Goal: Task Accomplishment & Management: Use online tool/utility

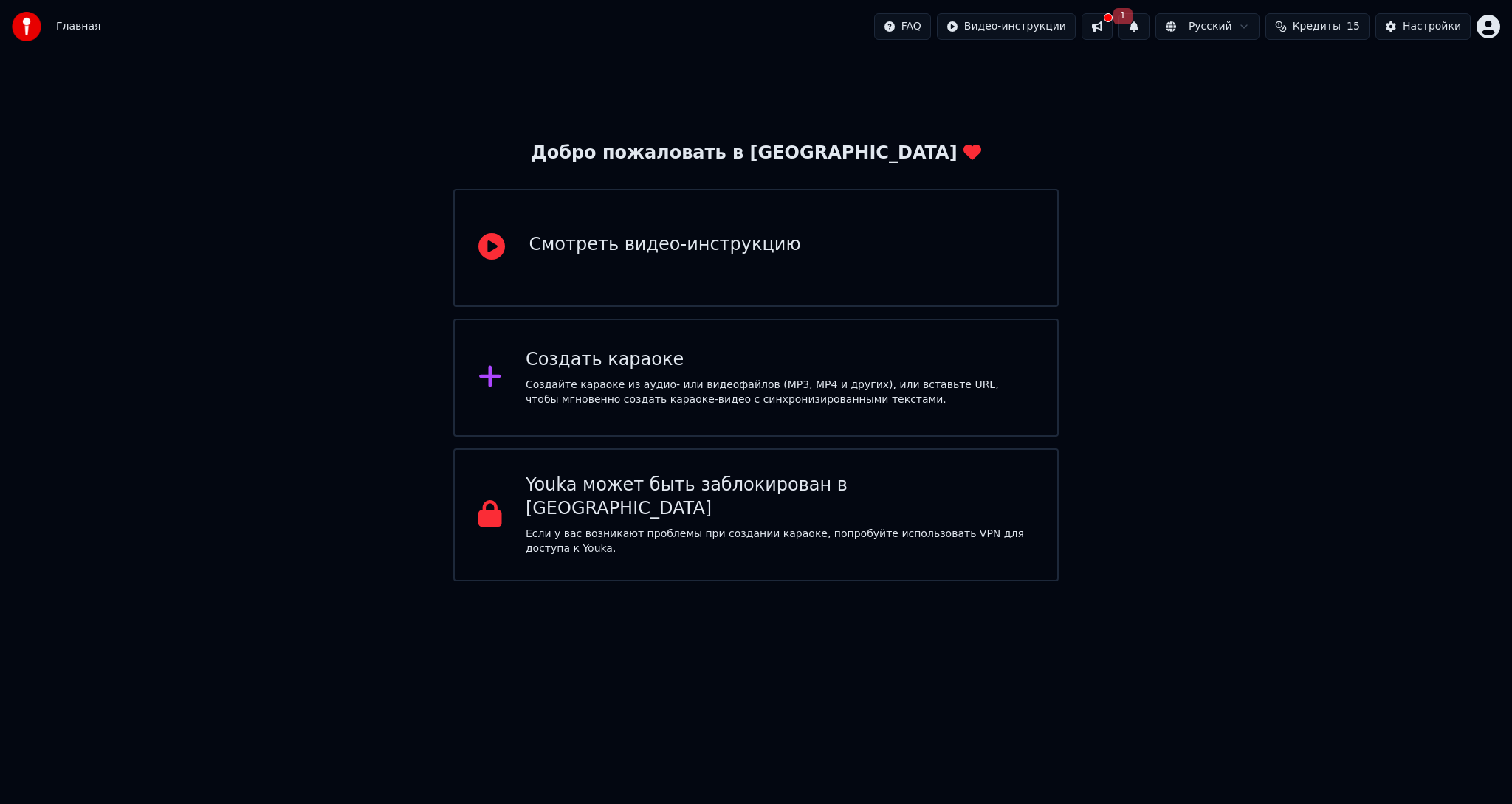
click at [770, 410] on div "Создать караоке Создайте караоке из аудио- или видеофайлов (MP3, MP4 и других),…" at bounding box center [756, 378] width 605 height 119
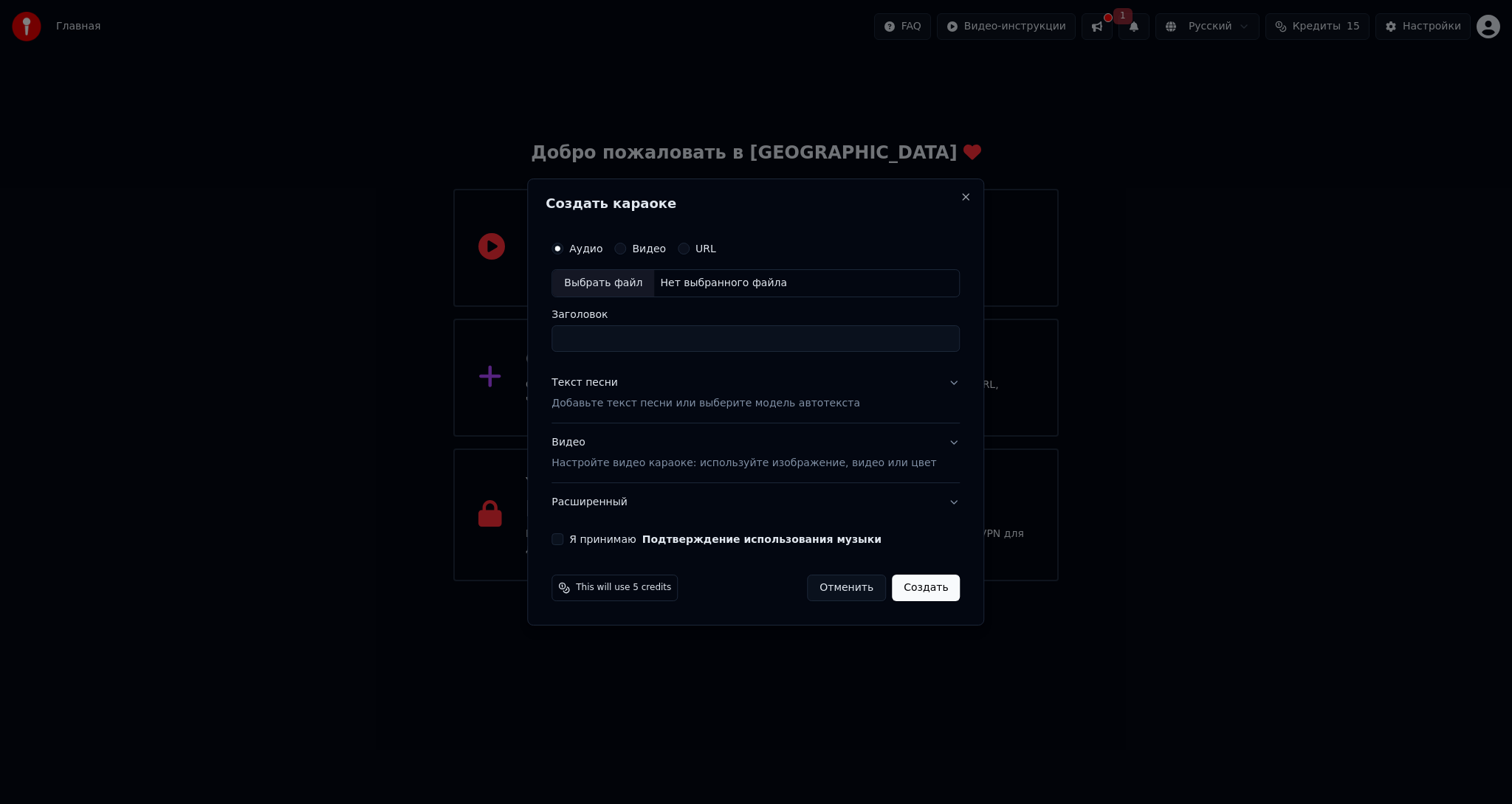
click at [648, 284] on div "Выбрать файл" at bounding box center [603, 282] width 102 height 27
drag, startPoint x: 823, startPoint y: 334, endPoint x: 308, endPoint y: 340, distance: 515.0
click at [308, 340] on body "**********" at bounding box center [756, 290] width 1512 height 582
type input "****"
click at [653, 403] on p "Добавьте текст песни или выберите модель автотекста" at bounding box center [706, 403] width 308 height 15
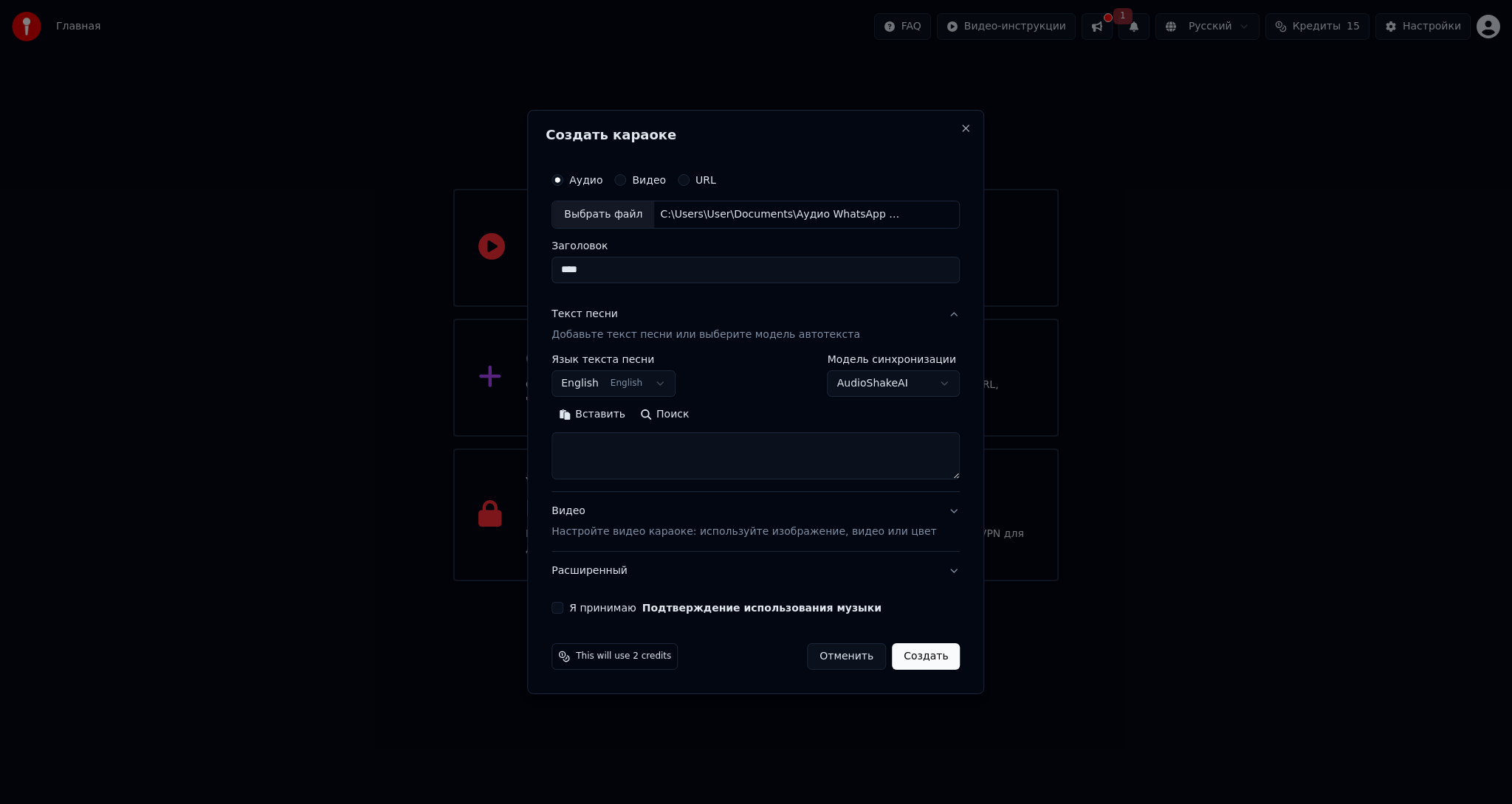
click at [642, 379] on button "English English" at bounding box center [613, 383] width 124 height 27
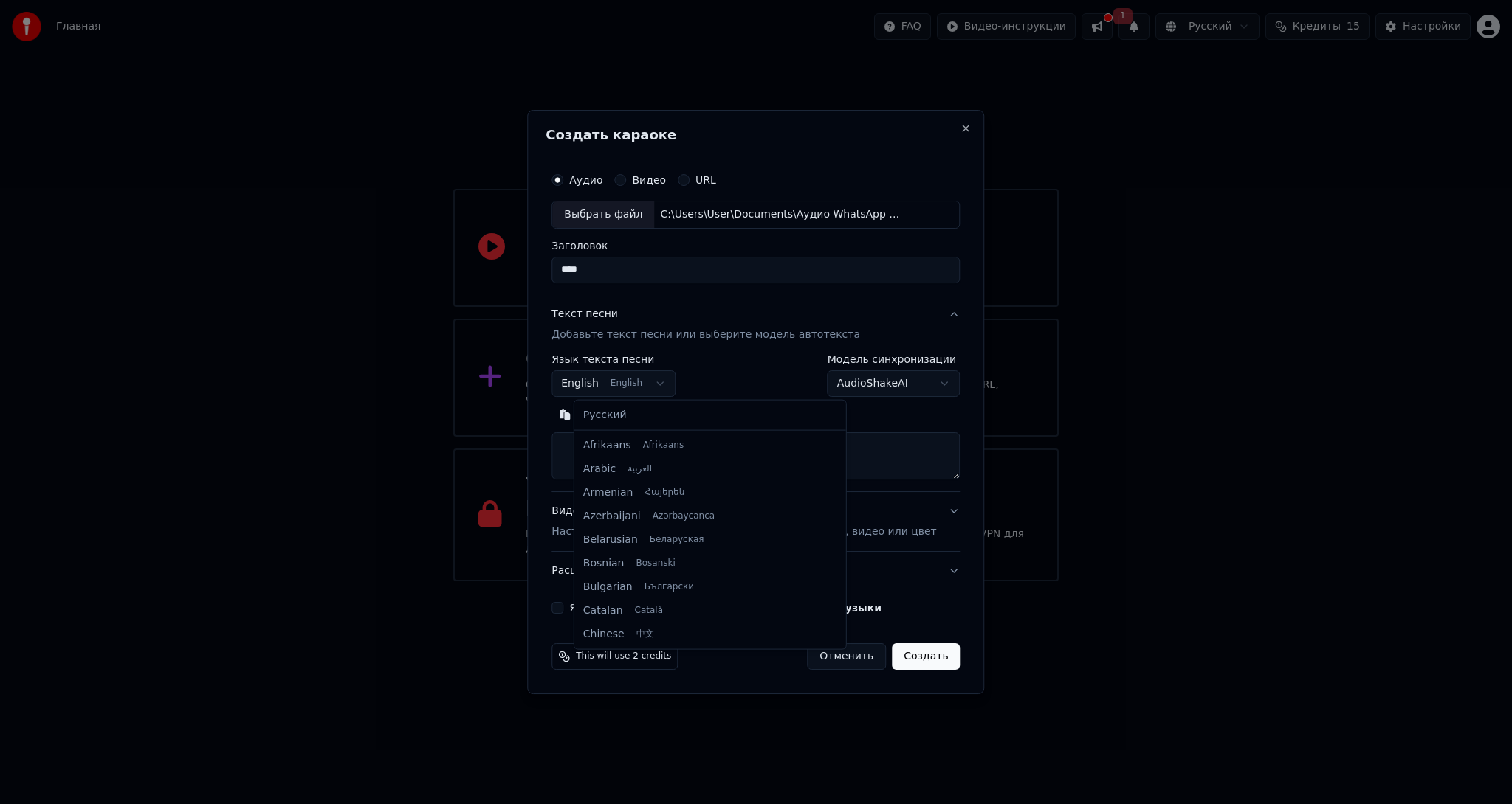
scroll to position [119, 0]
select select "**"
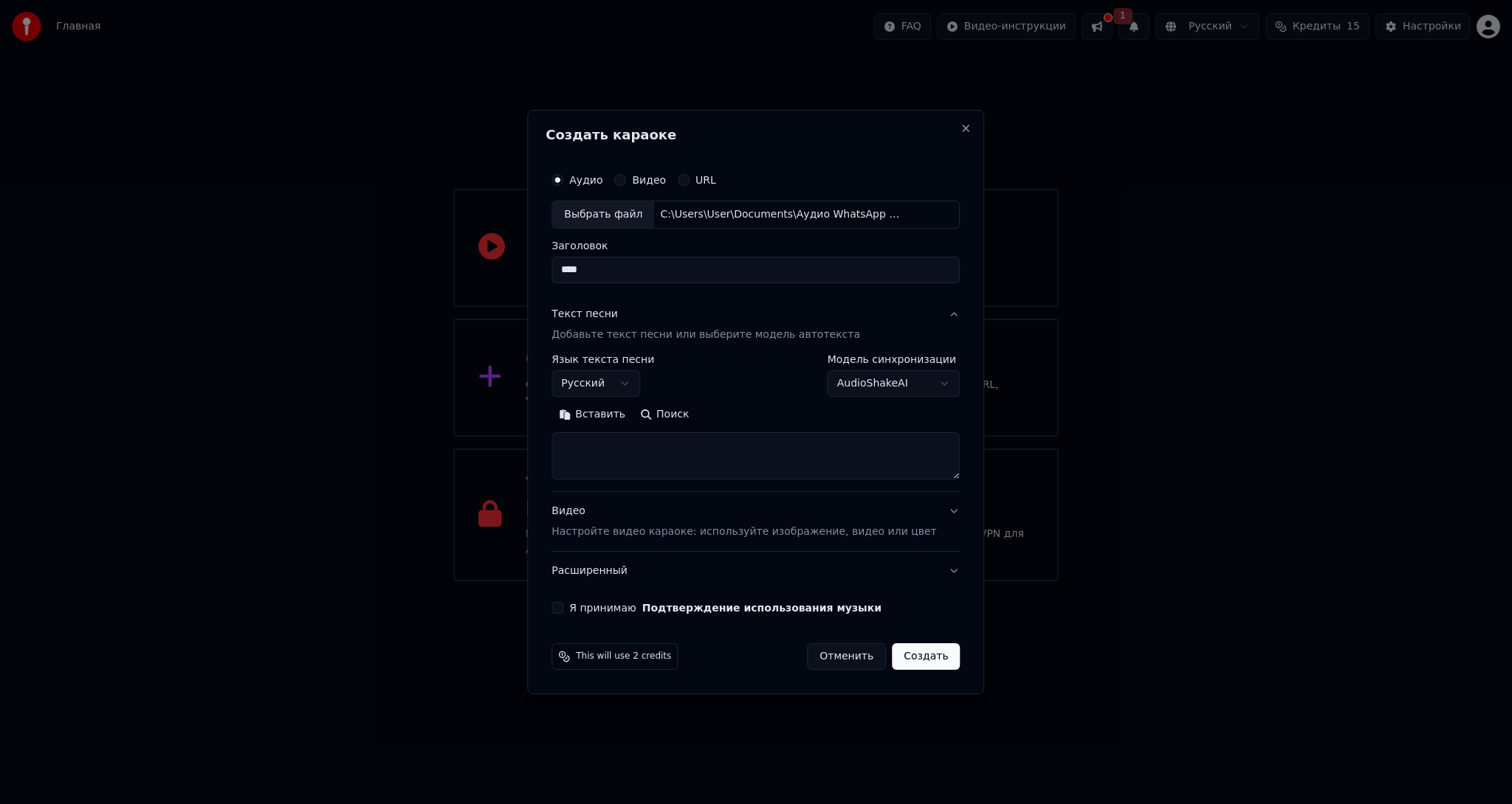
click at [632, 454] on textarea at bounding box center [755, 456] width 408 height 47
type textarea "*"
type textarea "**********"
click at [563, 603] on button "Я принимаю Подтверждение использования музыки" at bounding box center [557, 607] width 12 height 12
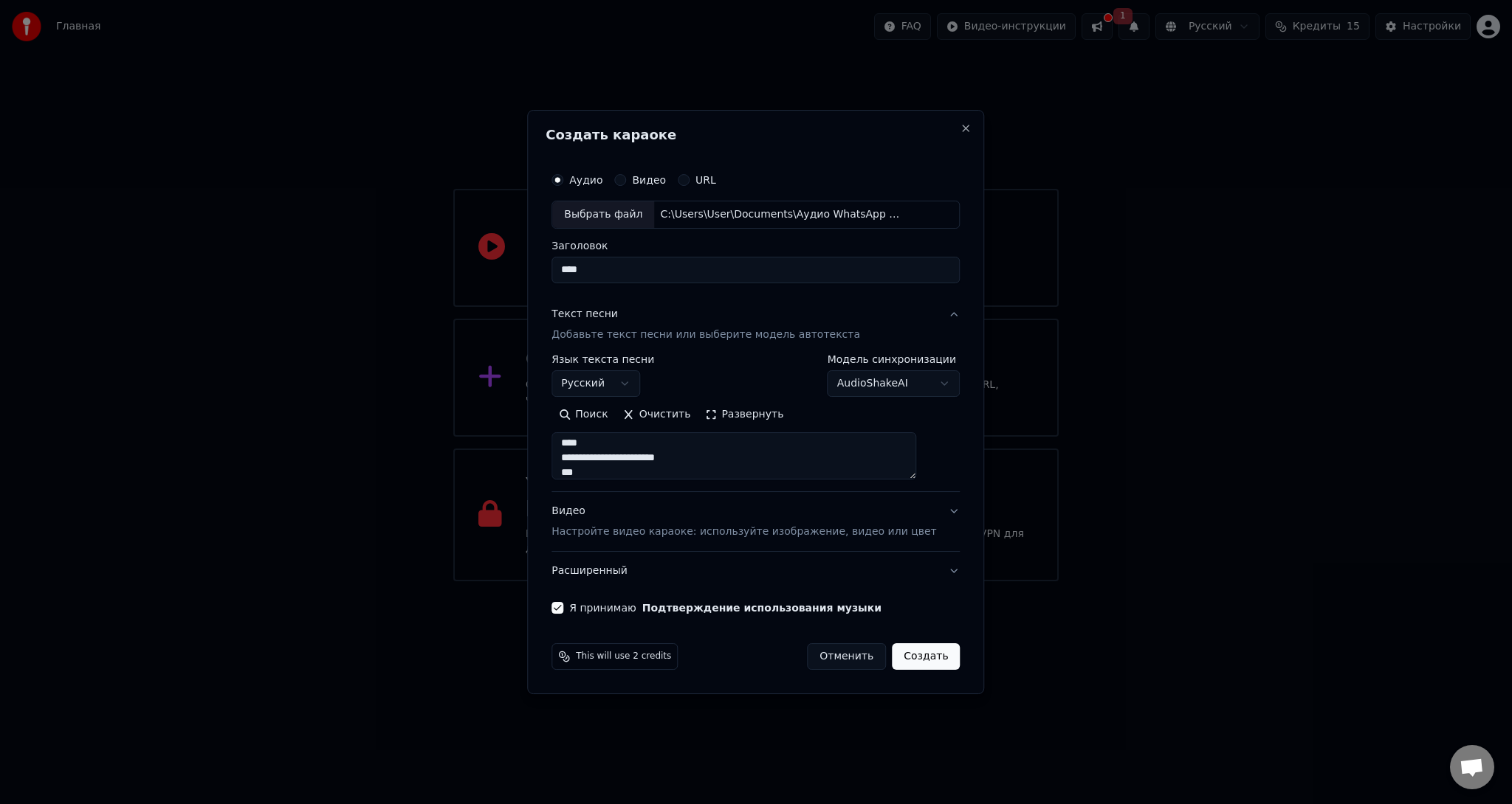
click at [896, 525] on p "Настройте видео караоке: используйте изображение, видео или цвет" at bounding box center [743, 531] width 384 height 15
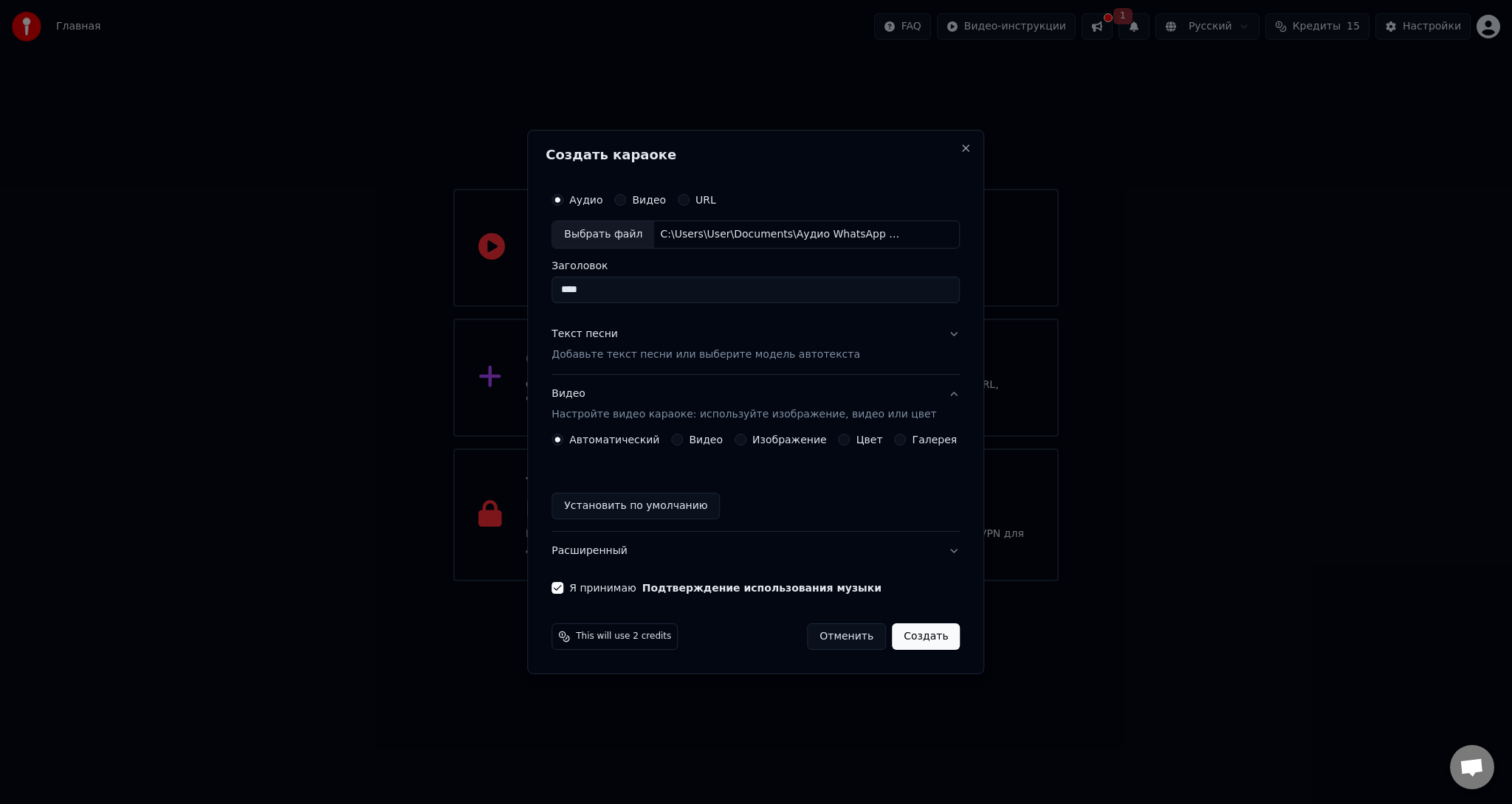
click at [806, 445] on div "Автоматический Видео Изображение Цвет Галерея Установить по умолчанию" at bounding box center [755, 476] width 408 height 86
click at [801, 442] on label "Изображение" at bounding box center [789, 440] width 74 height 10
click at [746, 442] on button "Изображение" at bounding box center [740, 440] width 12 height 12
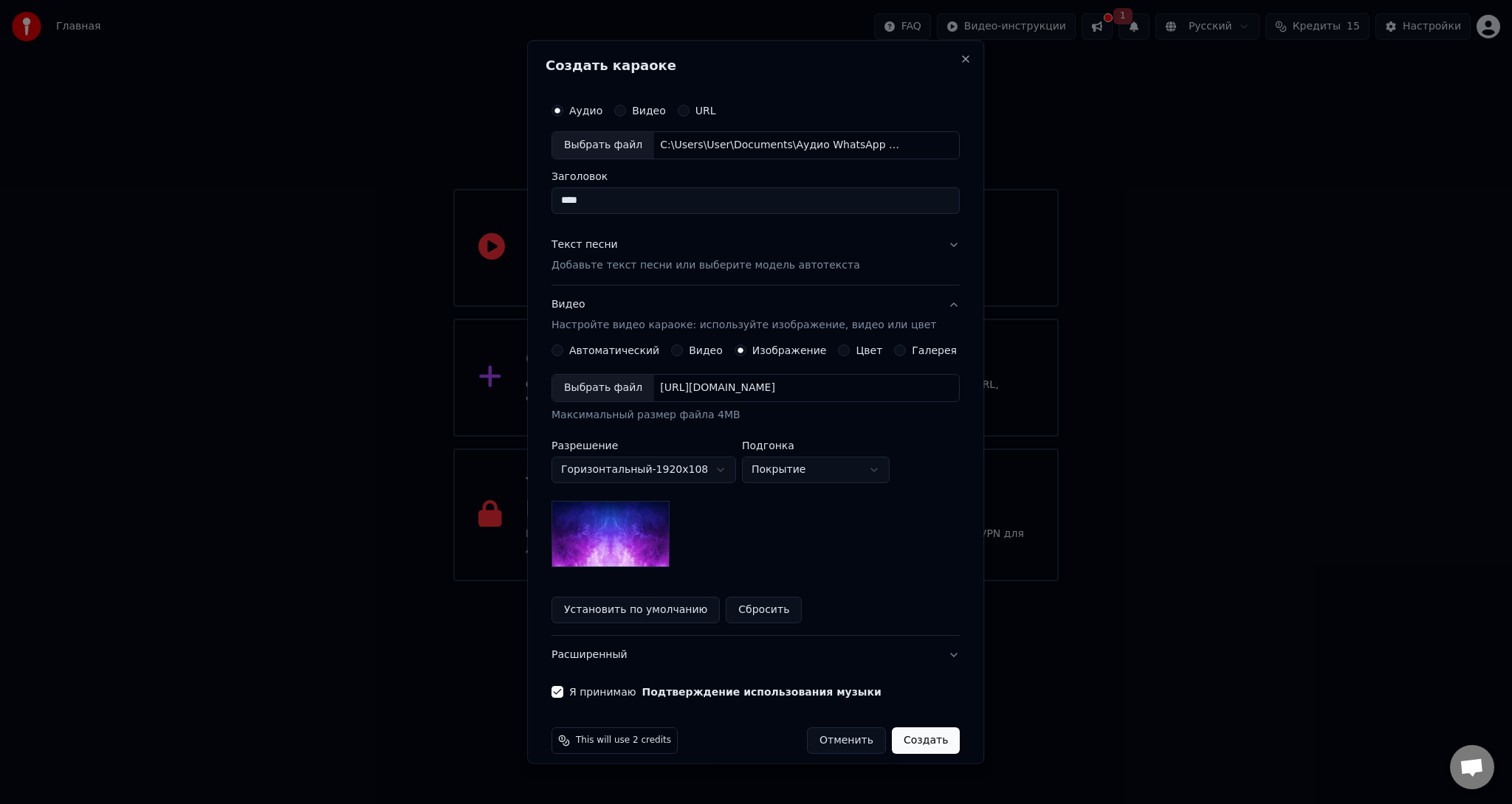
click at [898, 745] on button "Создать" at bounding box center [925, 740] width 68 height 27
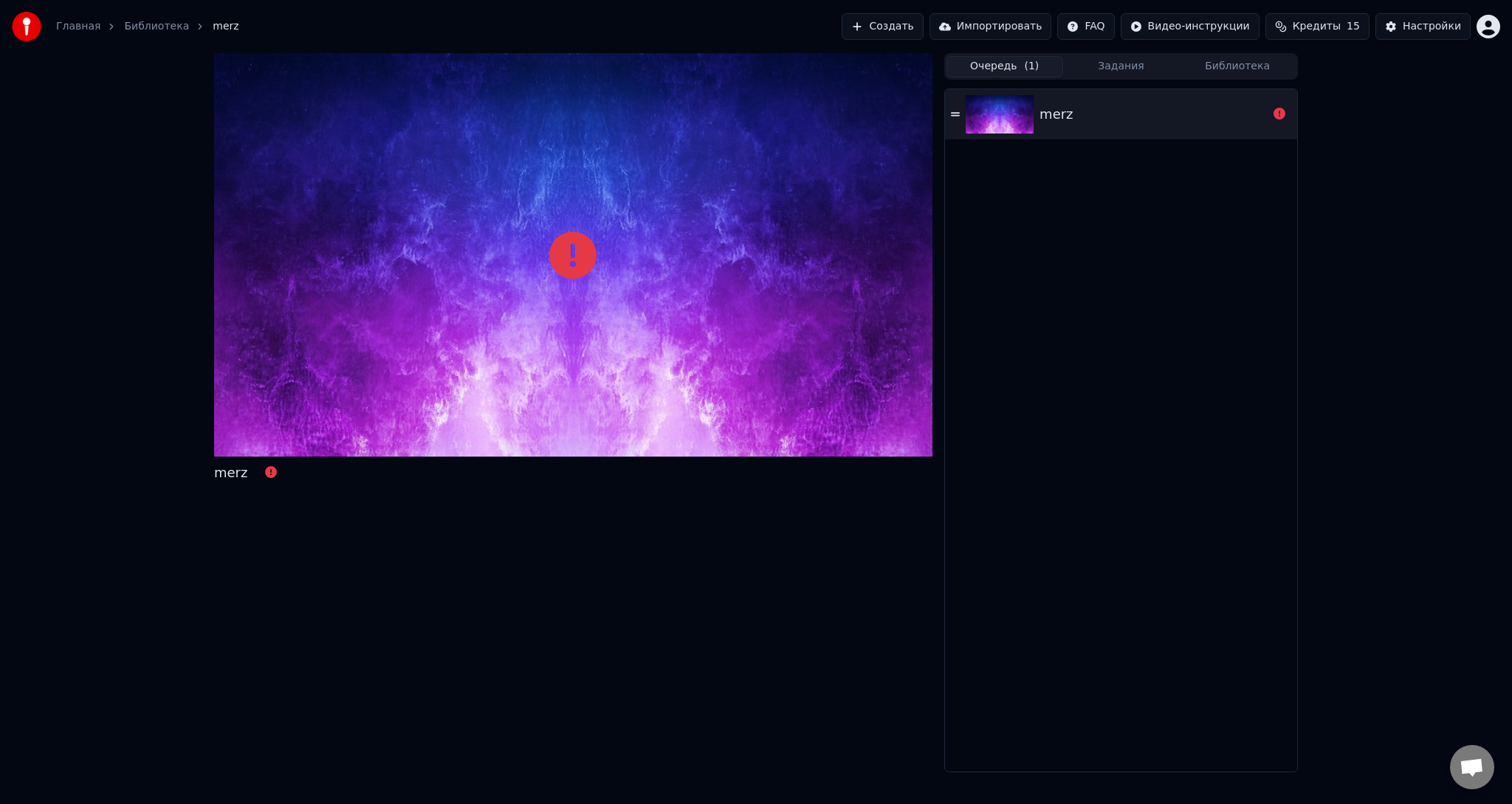
click at [1017, 70] on button "Очередь ( 1 )" at bounding box center [1004, 67] width 117 height 22
click at [1068, 68] on button "Задания" at bounding box center [1122, 67] width 117 height 22
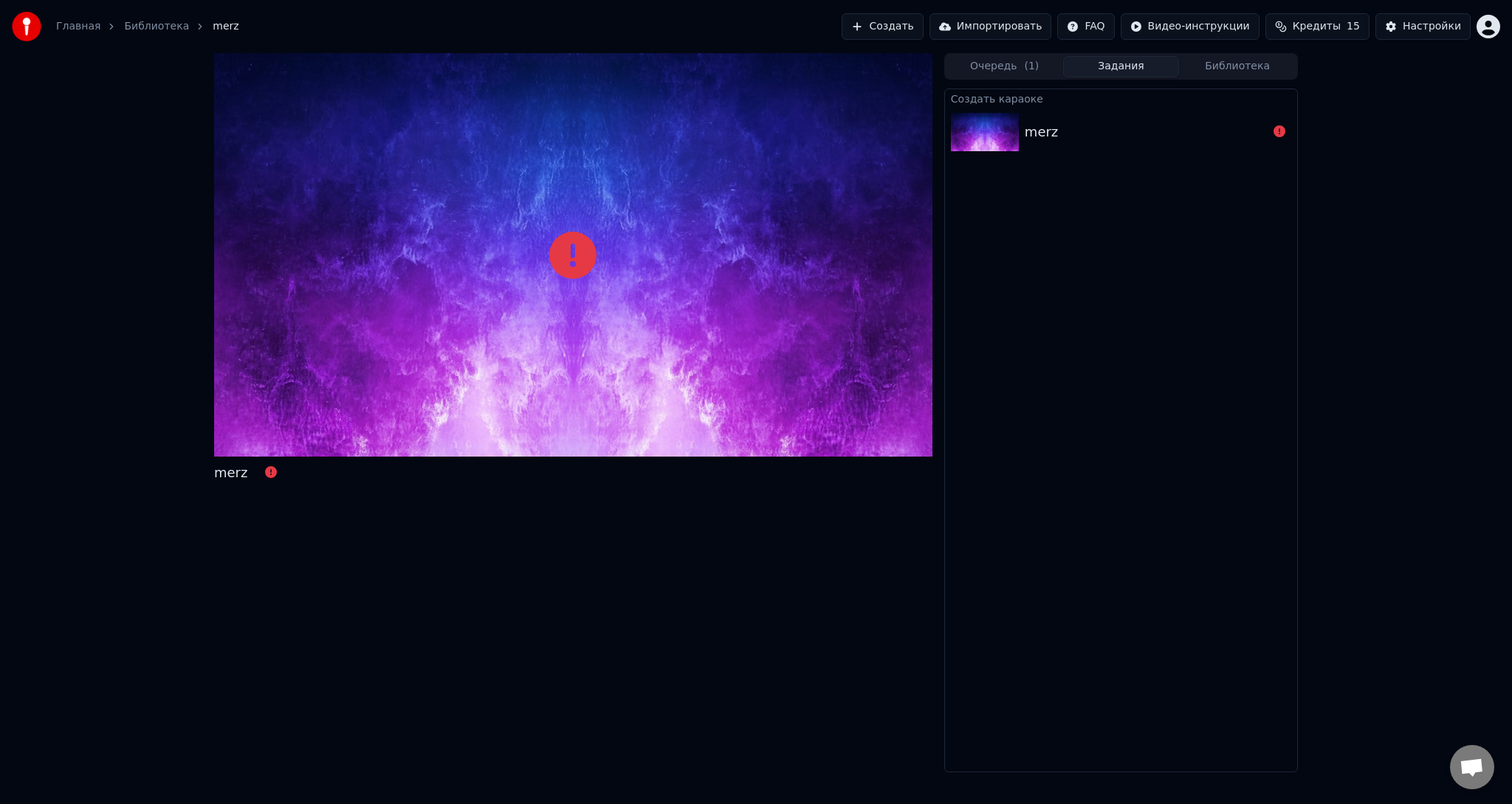
click at [1123, 108] on div "merz" at bounding box center [1121, 131] width 352 height 50
click at [1124, 138] on div "merz" at bounding box center [1146, 131] width 243 height 21
click at [1270, 136] on div at bounding box center [1279, 132] width 24 height 18
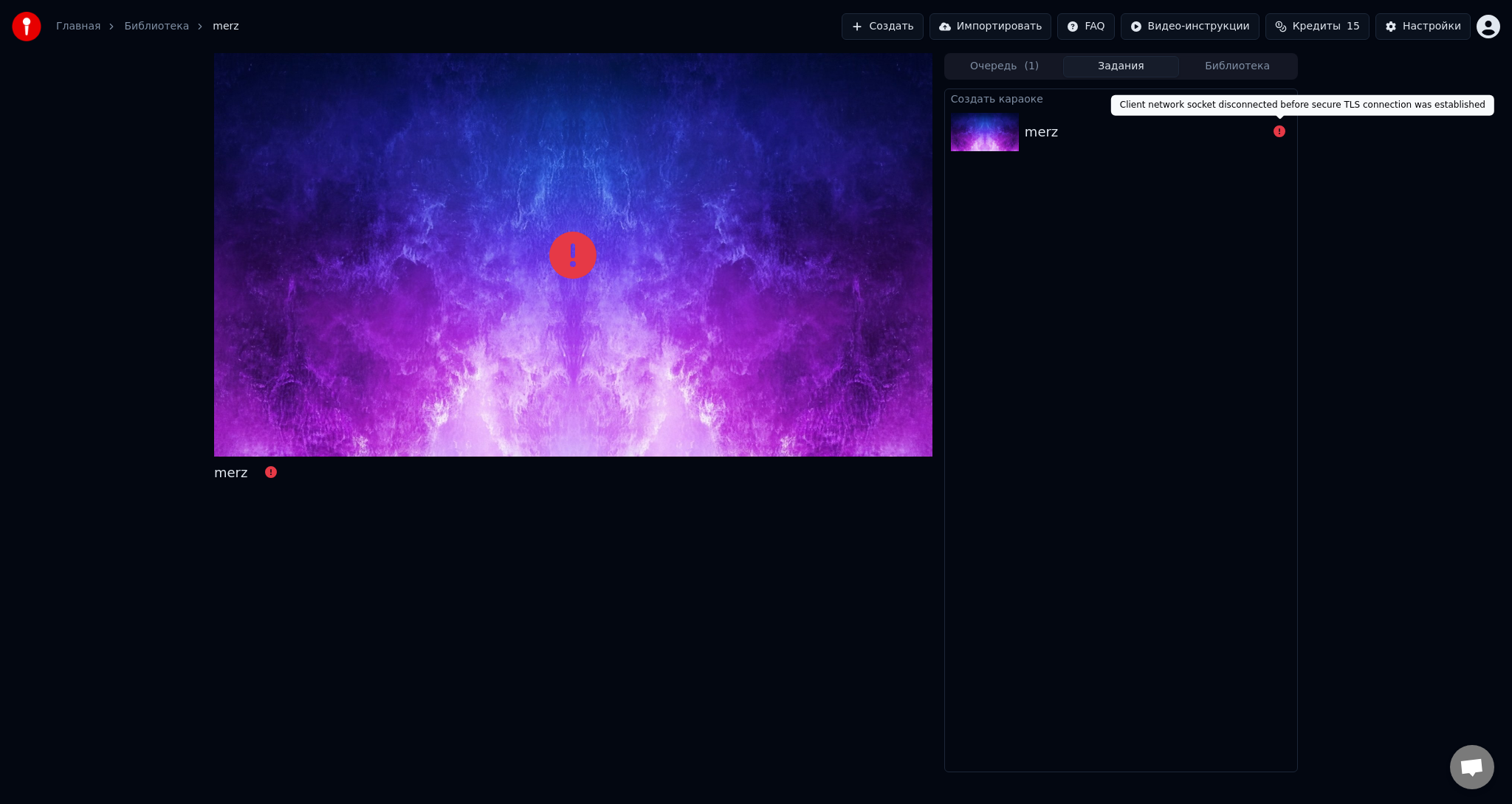
click at [1277, 134] on icon at bounding box center [1279, 131] width 12 height 12
click at [999, 134] on img at bounding box center [984, 131] width 68 height 39
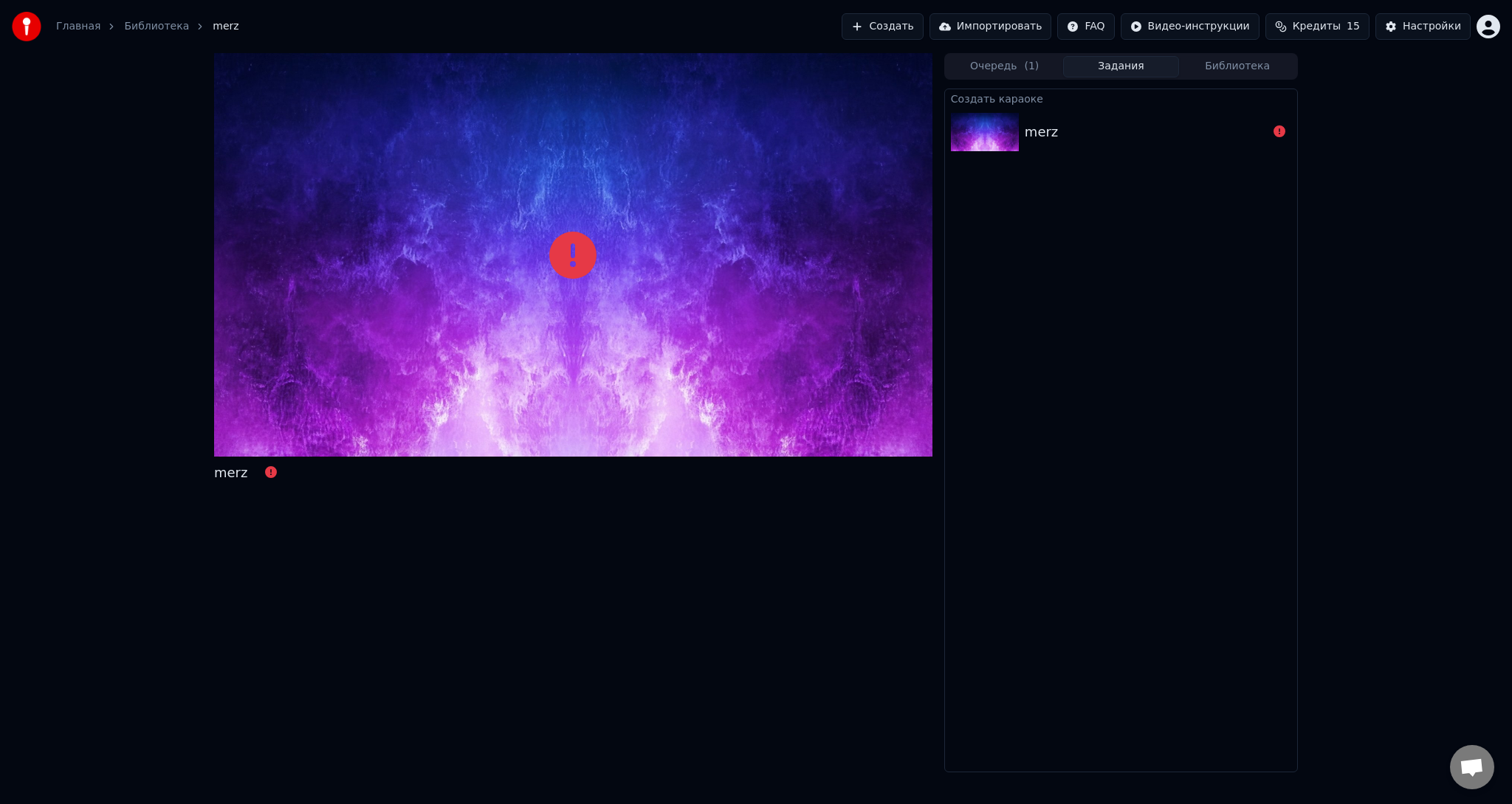
click at [1214, 159] on div "Создать караоке merz" at bounding box center [1121, 431] width 354 height 683
click at [1297, 20] on button "Кредиты 15" at bounding box center [1316, 26] width 104 height 27
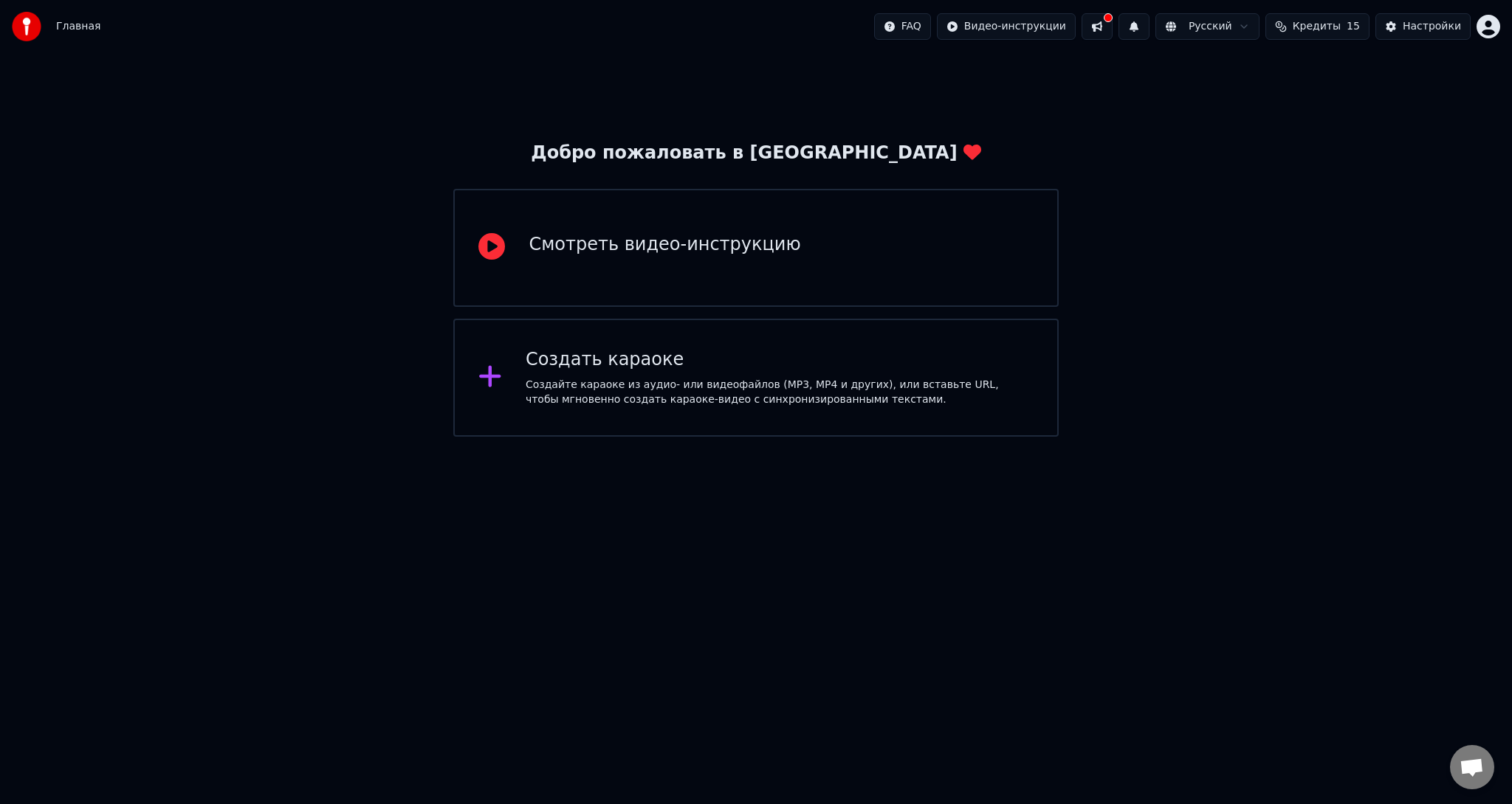
click at [637, 352] on div "Создать караоке" at bounding box center [780, 361] width 508 height 24
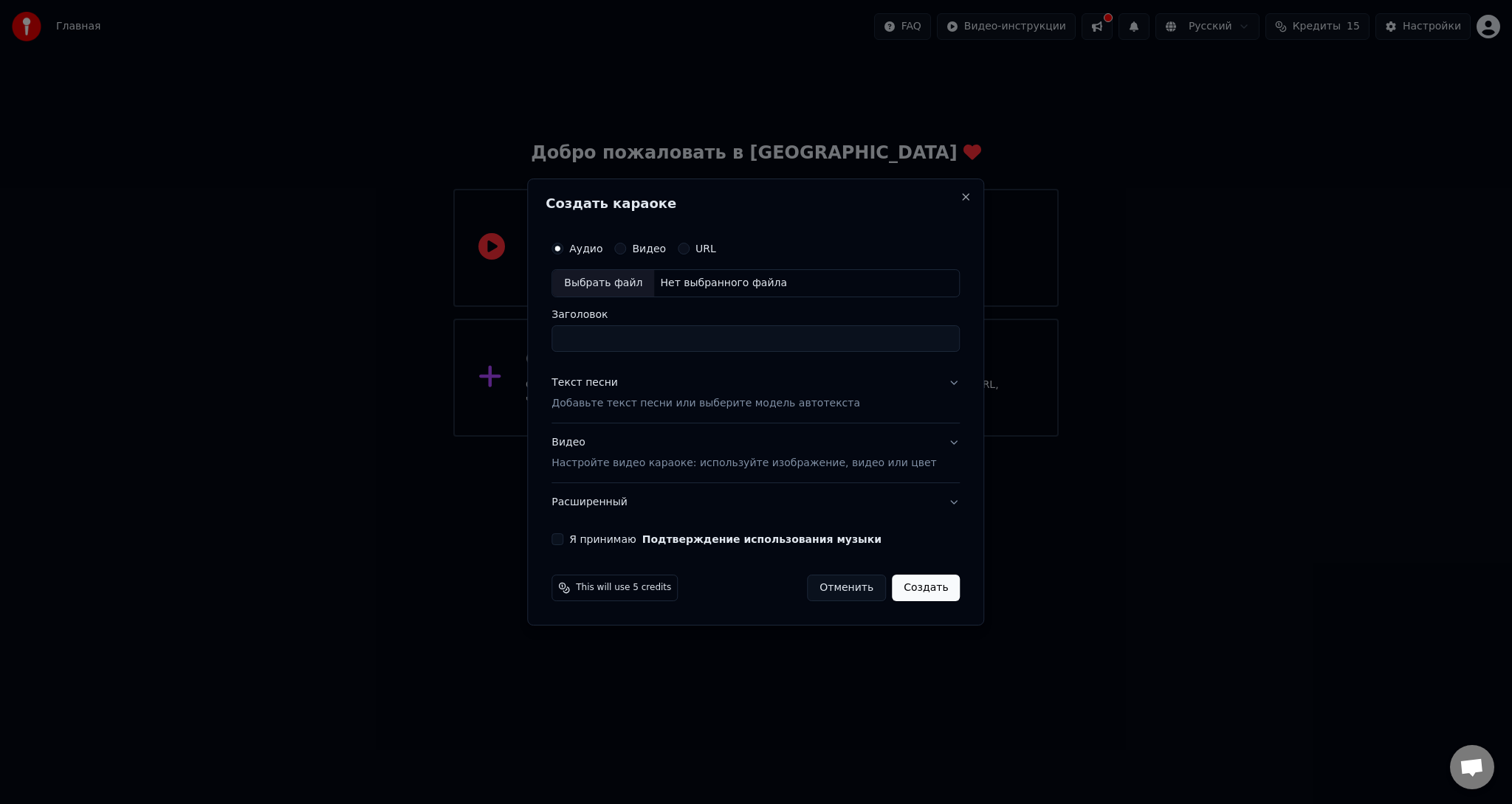
click at [610, 286] on div "Выбрать файл" at bounding box center [603, 282] width 102 height 27
drag, startPoint x: 827, startPoint y: 337, endPoint x: 360, endPoint y: 337, distance: 467.0
click at [360, 337] on body "**********" at bounding box center [756, 218] width 1512 height 437
drag, startPoint x: 612, startPoint y: 340, endPoint x: 423, endPoint y: 331, distance: 189.2
click at [423, 331] on body "Главная FAQ Видео-инструкции Русский Кредиты 15 Настройки Добро пожаловать в Yo…" at bounding box center [756, 218] width 1512 height 437
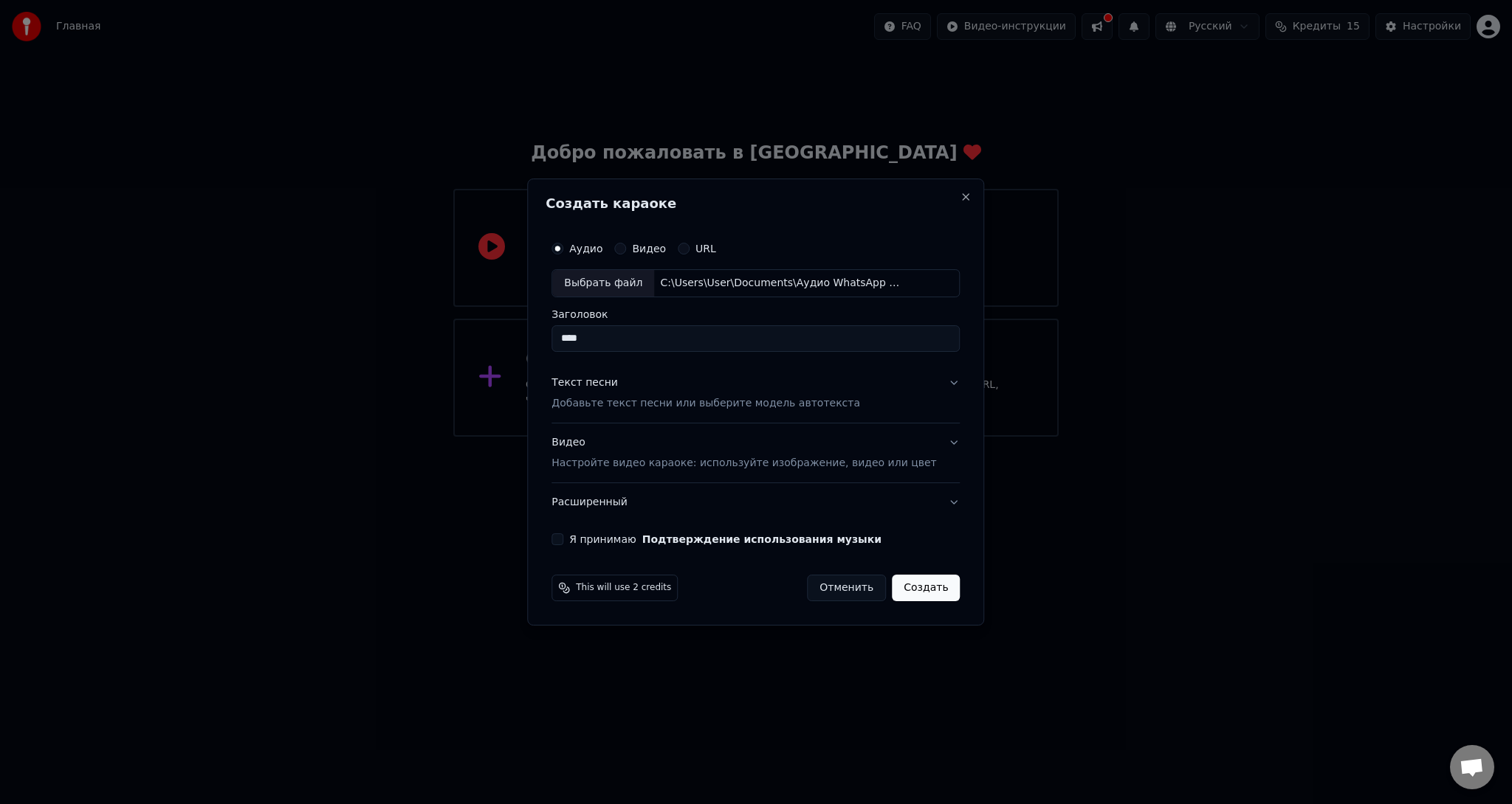
type input "****"
click at [683, 411] on button "Текст песни Добавьте текст песни или выберите модель автотекста" at bounding box center [755, 393] width 408 height 59
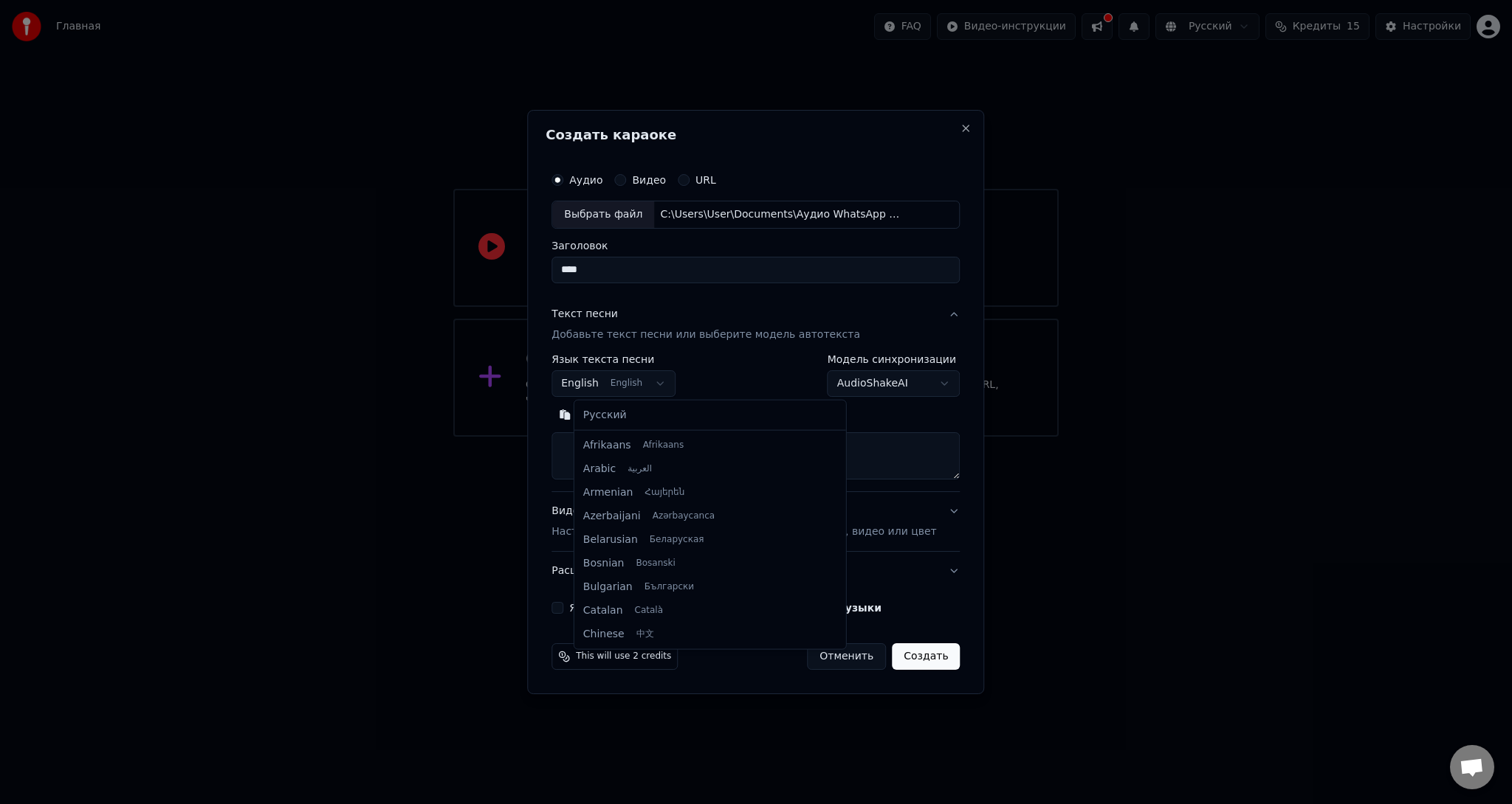
click at [666, 380] on body "**********" at bounding box center [756, 218] width 1512 height 437
select select "**"
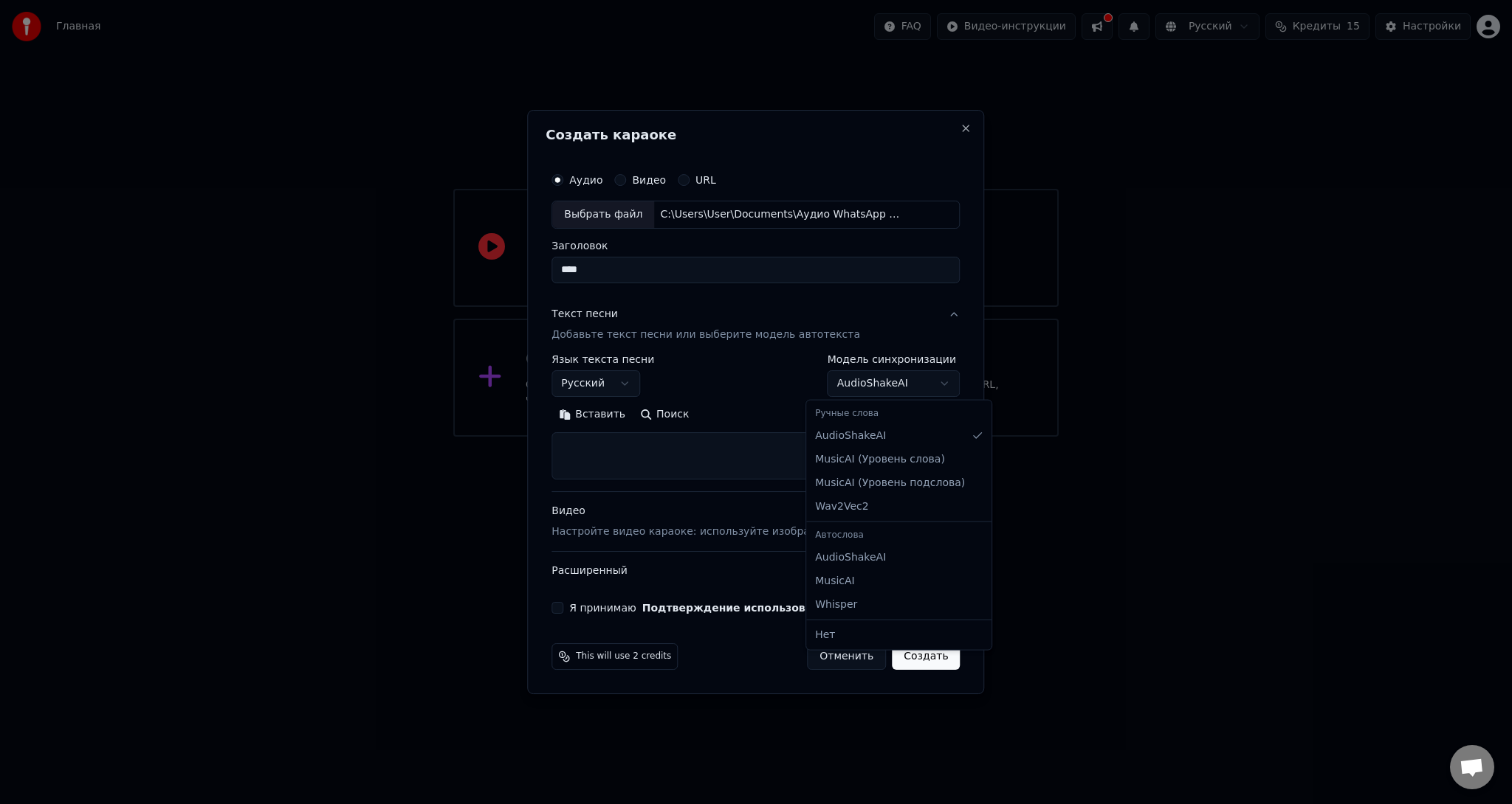
click at [865, 388] on body "**********" at bounding box center [756, 218] width 1512 height 437
select select "*******"
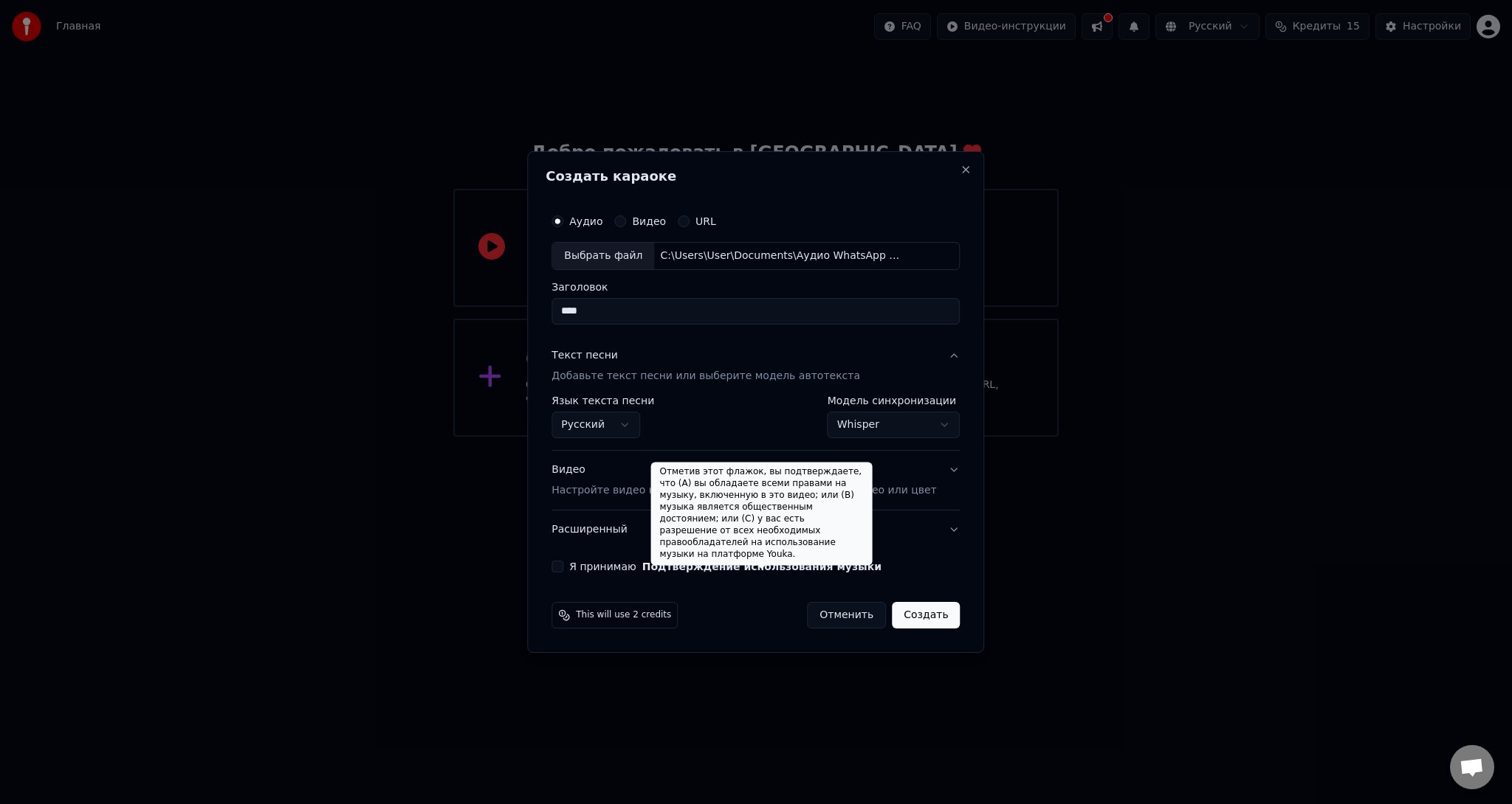
click at [623, 492] on p "Настройте видео караоке: используйте изображение, видео или цвет" at bounding box center [743, 490] width 384 height 15
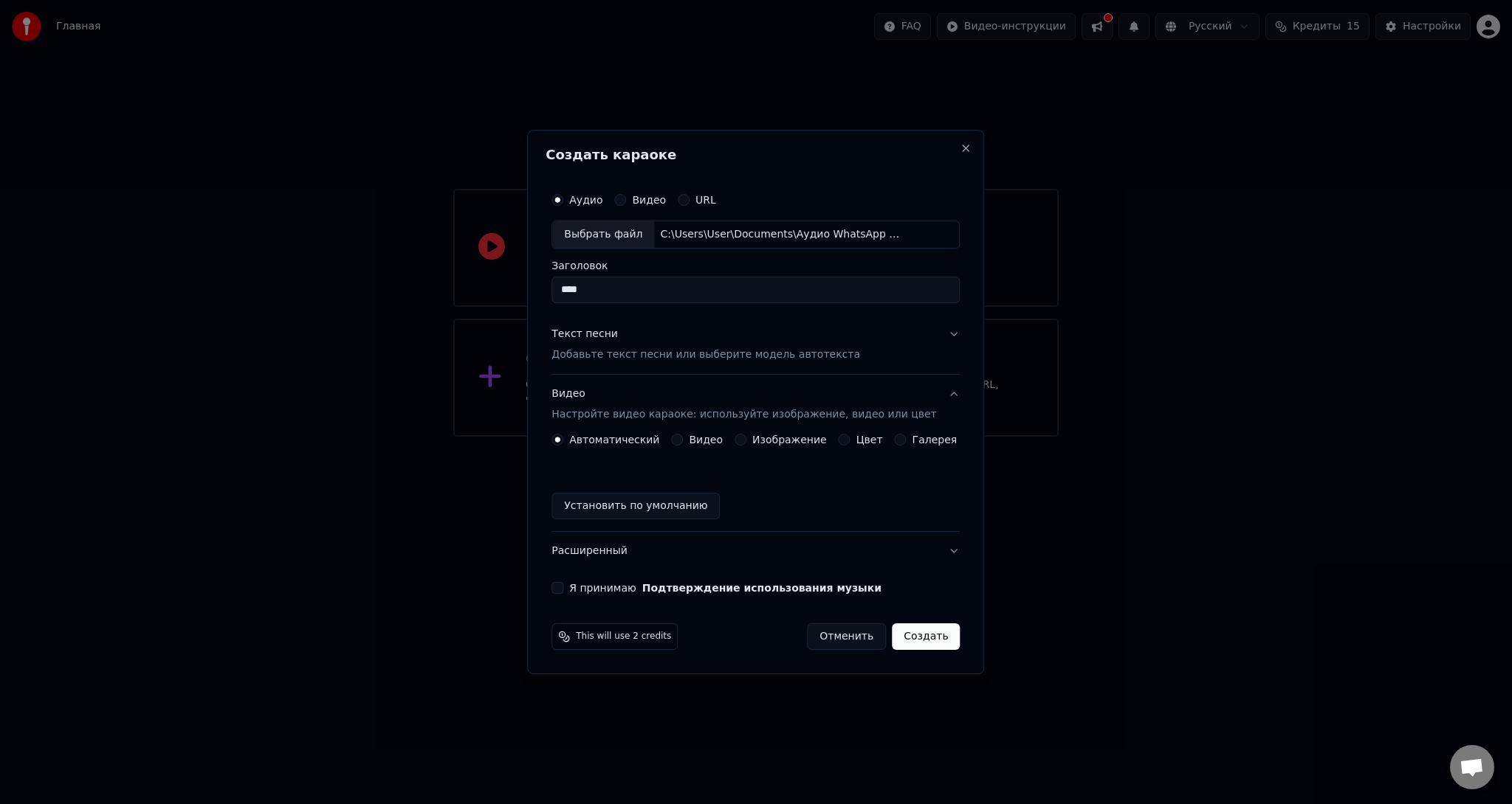
click at [802, 447] on div "Автоматический Видео Изображение Цвет Галерея Установить по умолчанию" at bounding box center [755, 476] width 408 height 86
click at [802, 441] on label "Изображение" at bounding box center [789, 440] width 74 height 10
click at [746, 441] on button "Изображение" at bounding box center [740, 440] width 12 height 12
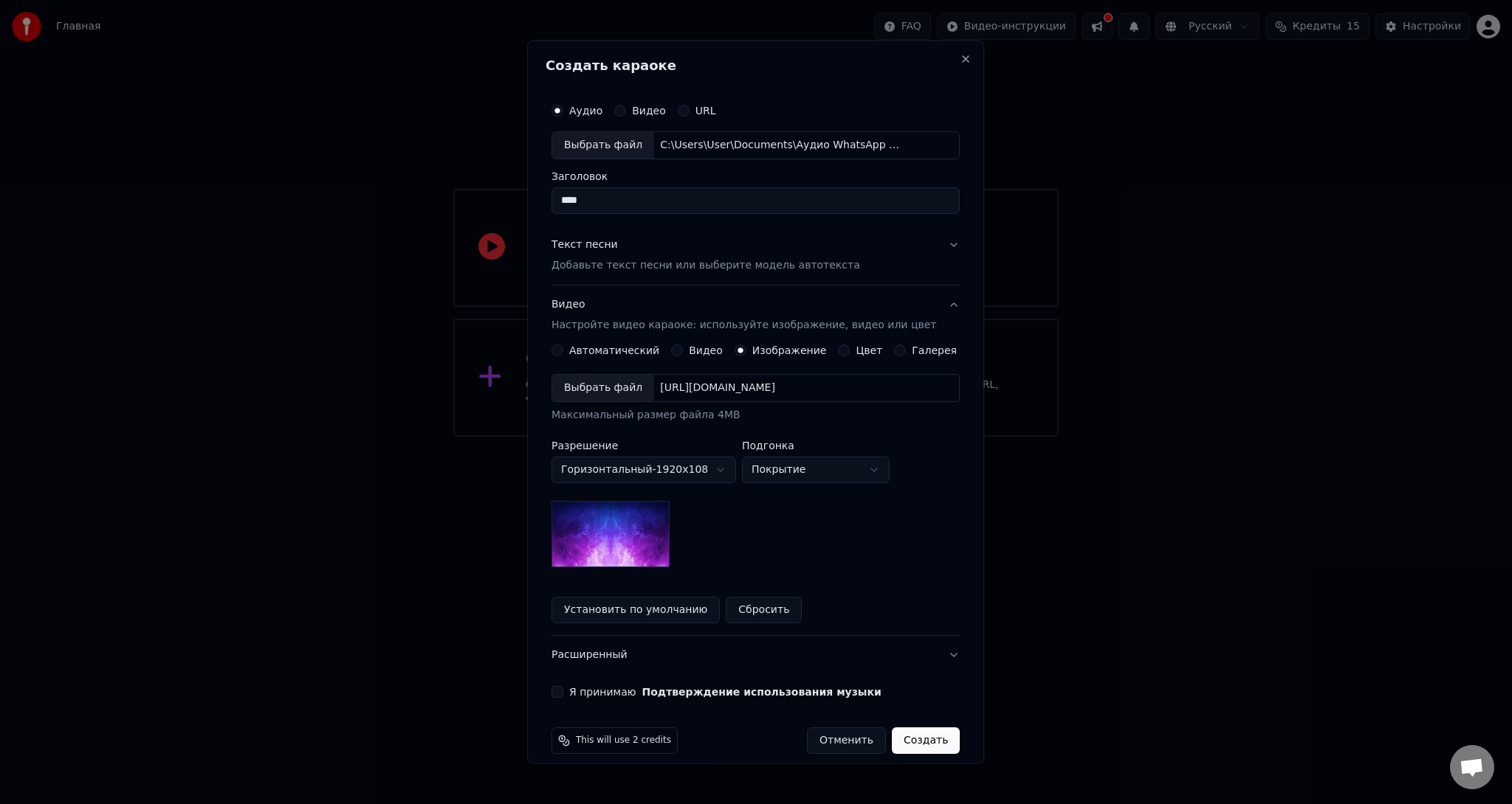
click at [563, 689] on button "Я принимаю Подтверждение использования музыки" at bounding box center [557, 691] width 12 height 12
click at [921, 741] on button "Создать" at bounding box center [925, 740] width 68 height 27
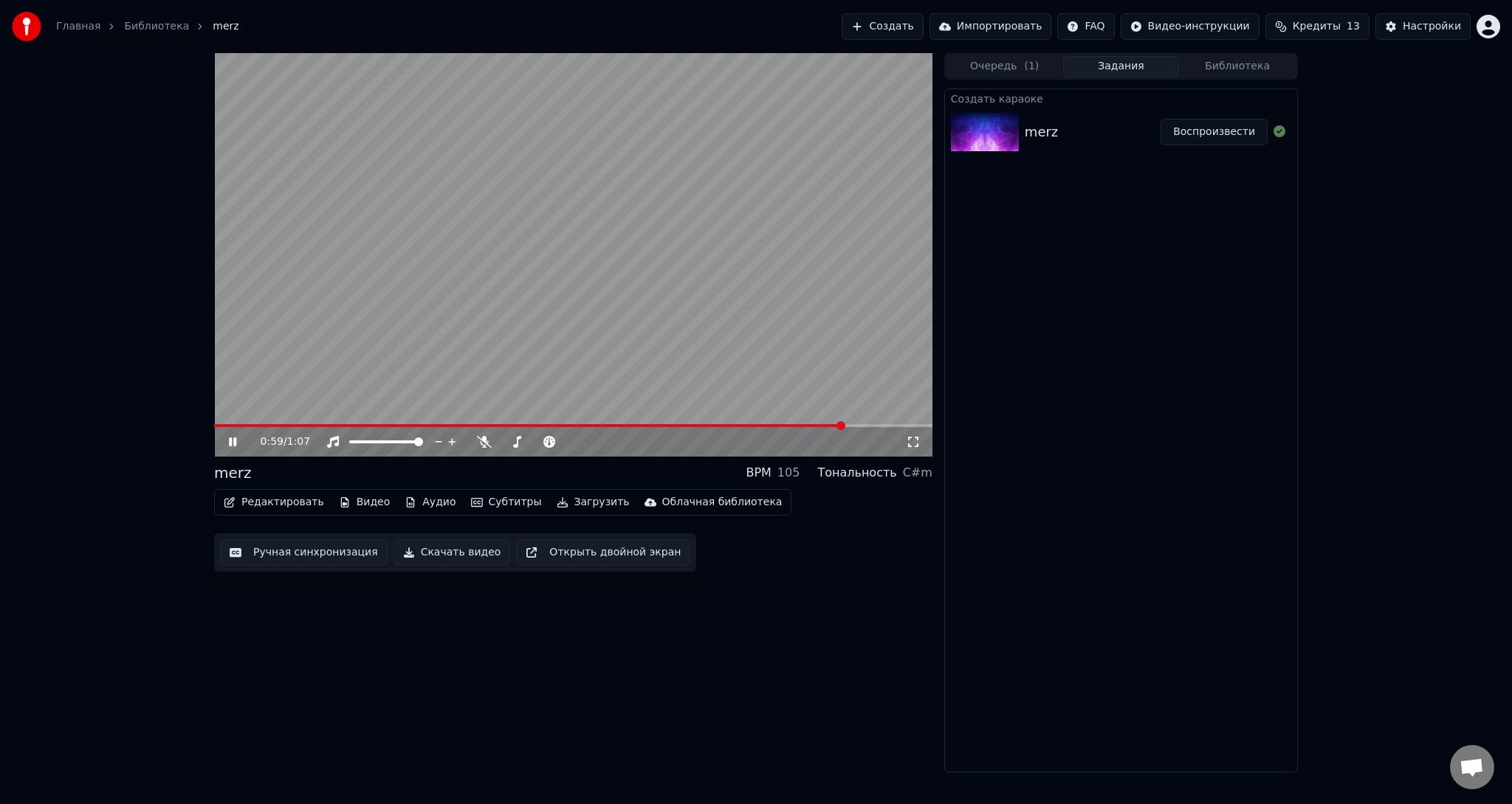
click at [265, 554] on button "Ручная синхронизация" at bounding box center [304, 552] width 168 height 27
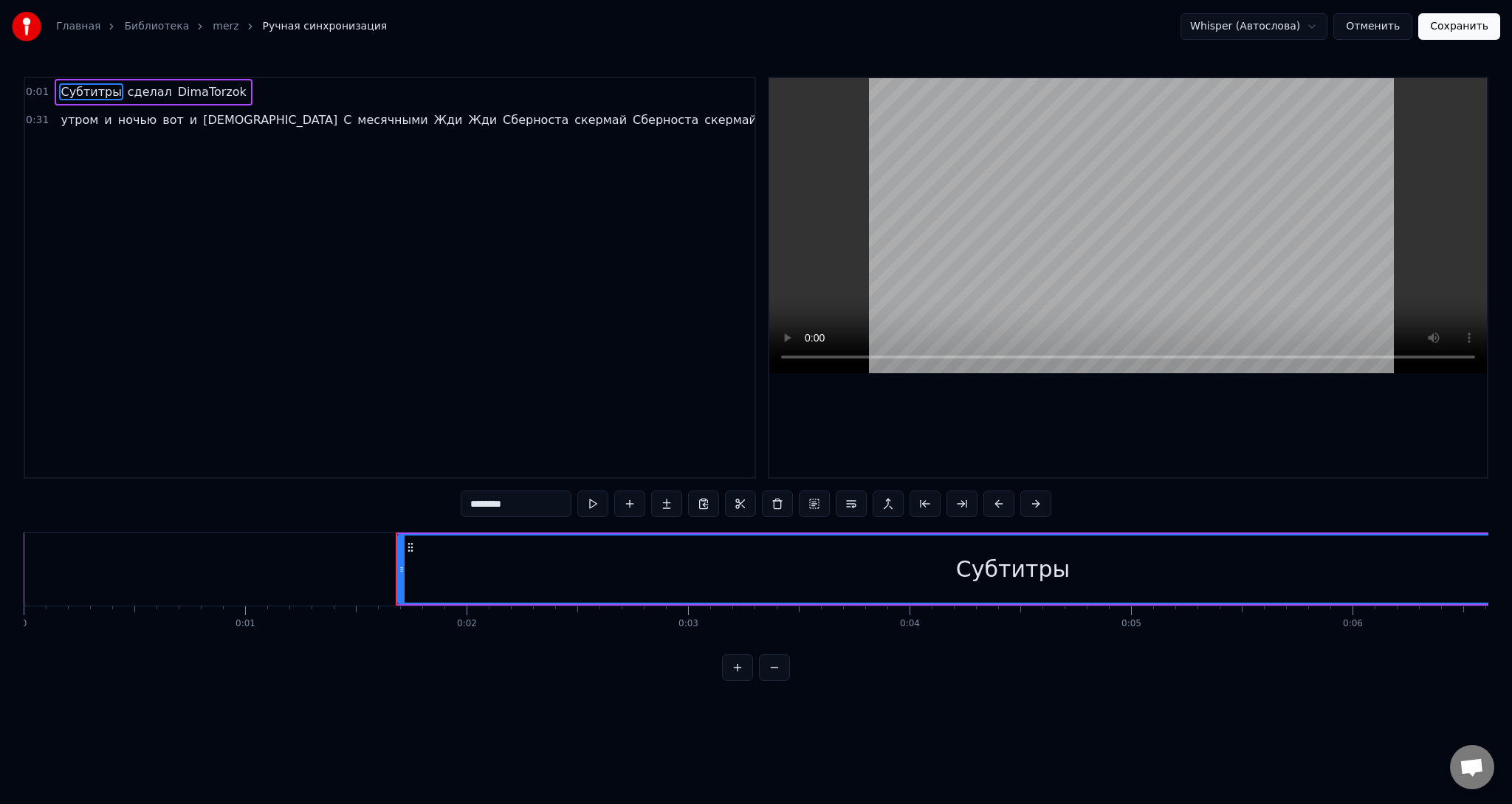
drag, startPoint x: 421, startPoint y: 567, endPoint x: 448, endPoint y: 570, distance: 27.2
click at [448, 570] on div "Субтитры" at bounding box center [1012, 569] width 1228 height 67
drag, startPoint x: 485, startPoint y: 567, endPoint x: 503, endPoint y: 567, distance: 18.0
click at [503, 567] on div "Субтитры" at bounding box center [1012, 569] width 1228 height 67
drag, startPoint x: 515, startPoint y: 567, endPoint x: 527, endPoint y: 568, distance: 12.0
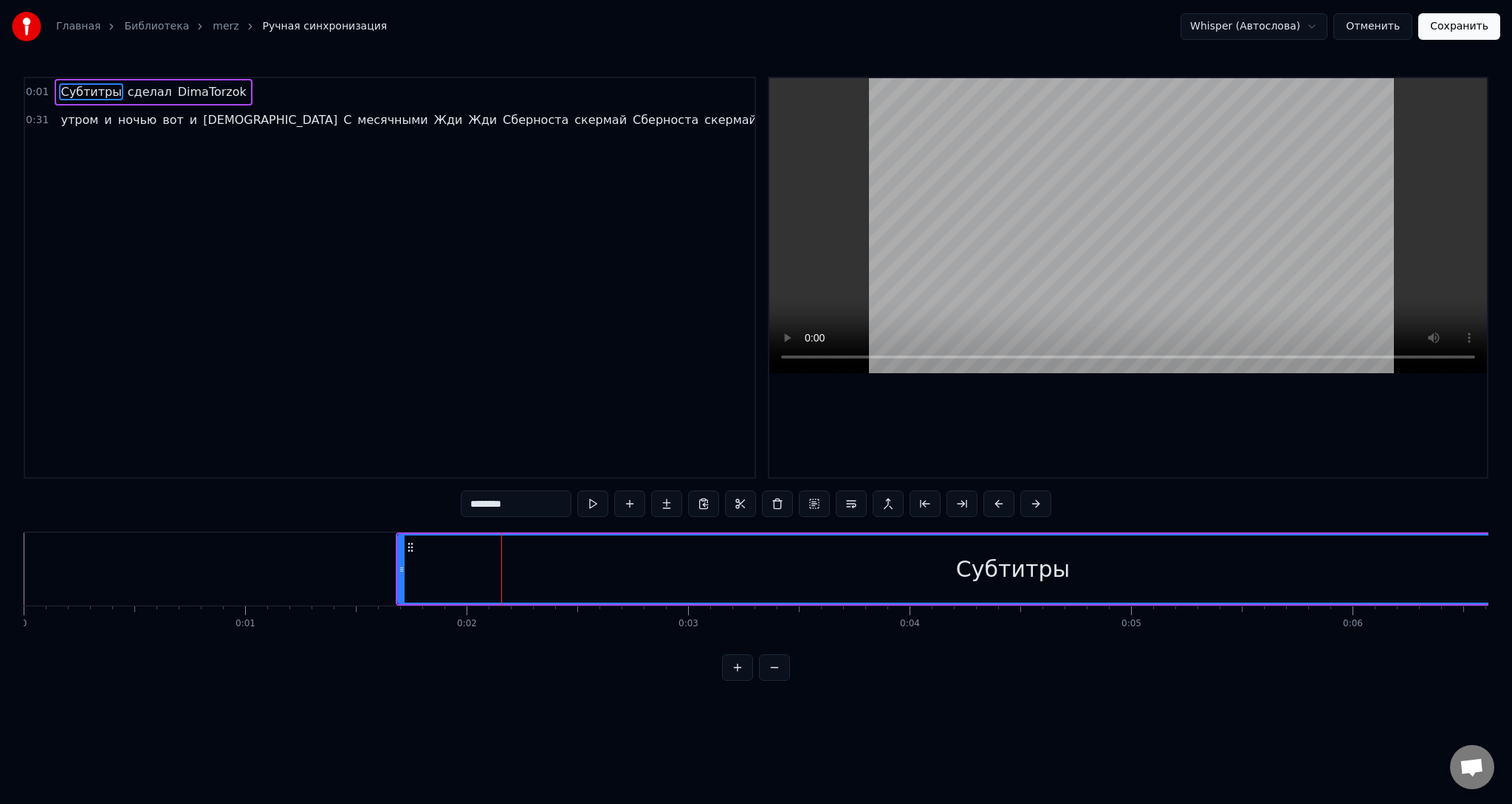
click at [517, 567] on div "Субтитры" at bounding box center [1012, 569] width 1228 height 67
click at [532, 569] on div "Субтитры" at bounding box center [1012, 569] width 1228 height 67
click at [590, 502] on button at bounding box center [592, 504] width 31 height 27
click at [588, 498] on button at bounding box center [592, 504] width 31 height 27
click at [531, 565] on div "Субтитры" at bounding box center [1012, 569] width 1228 height 67
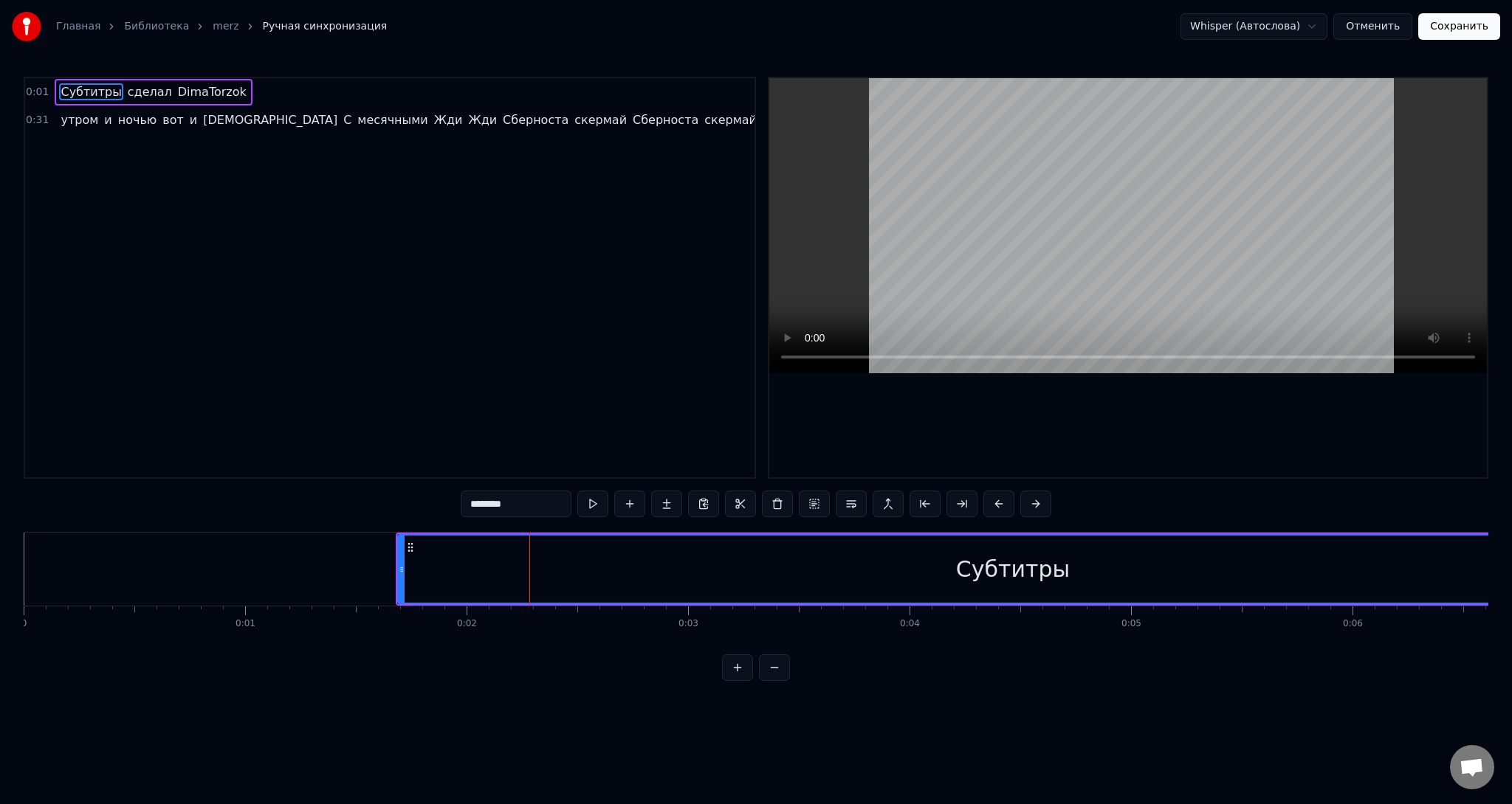
click at [247, 91] on div "0:01 Субтитры сделал DimaTorzok" at bounding box center [389, 92] width 729 height 28
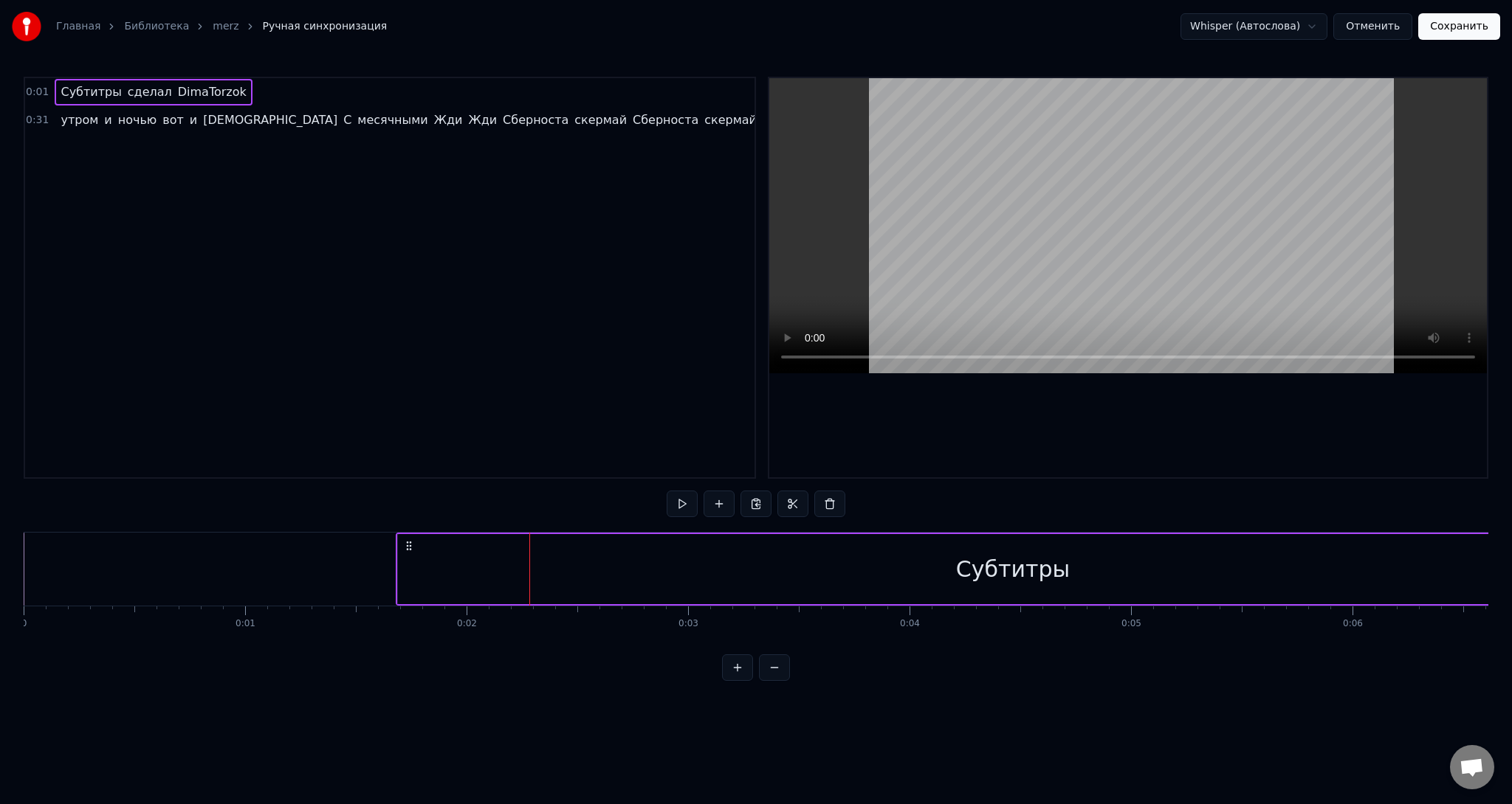
click at [530, 573] on div at bounding box center [530, 569] width 1 height 73
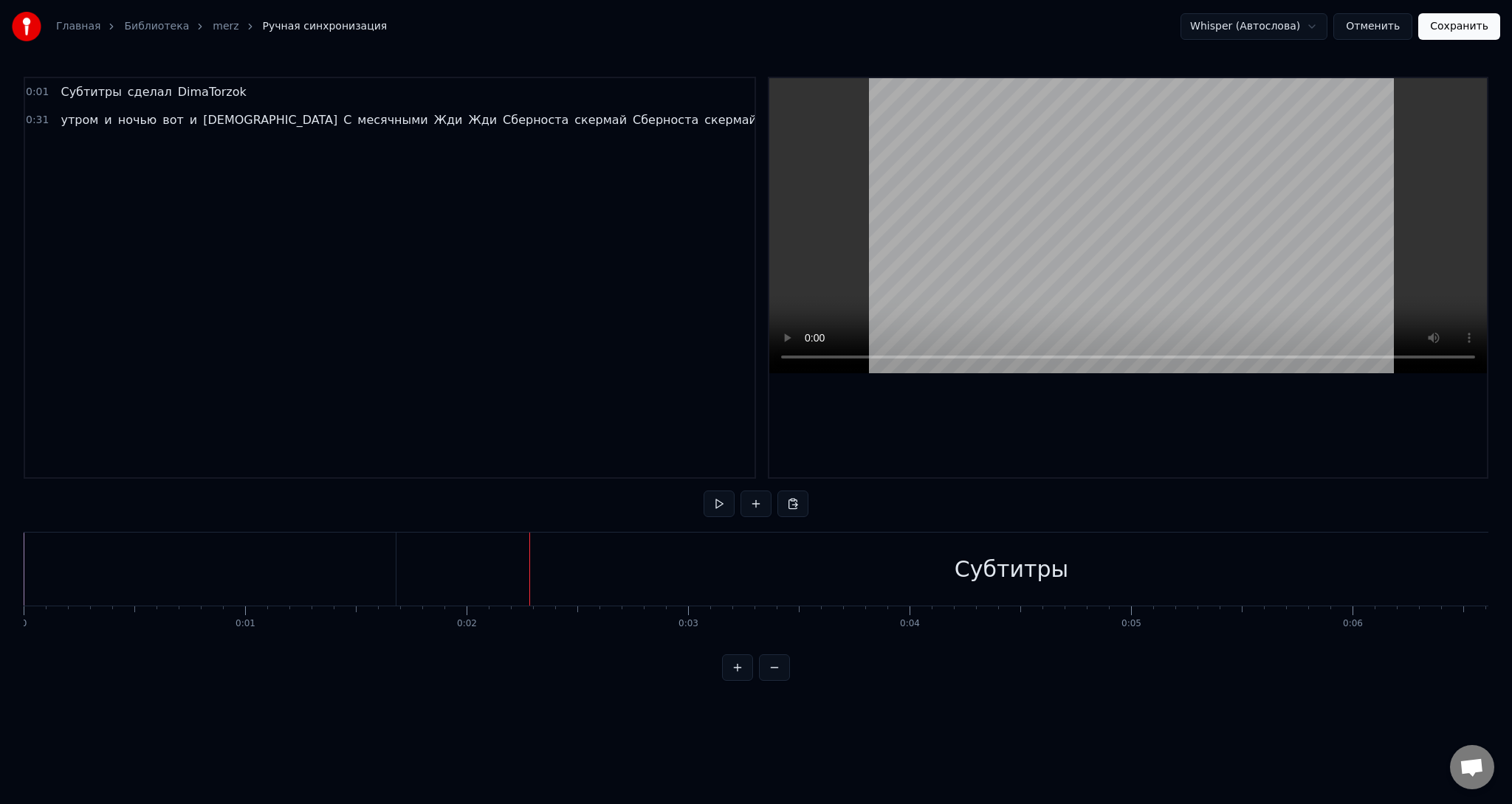
click at [530, 573] on div "Субтитры" at bounding box center [1011, 569] width 1229 height 73
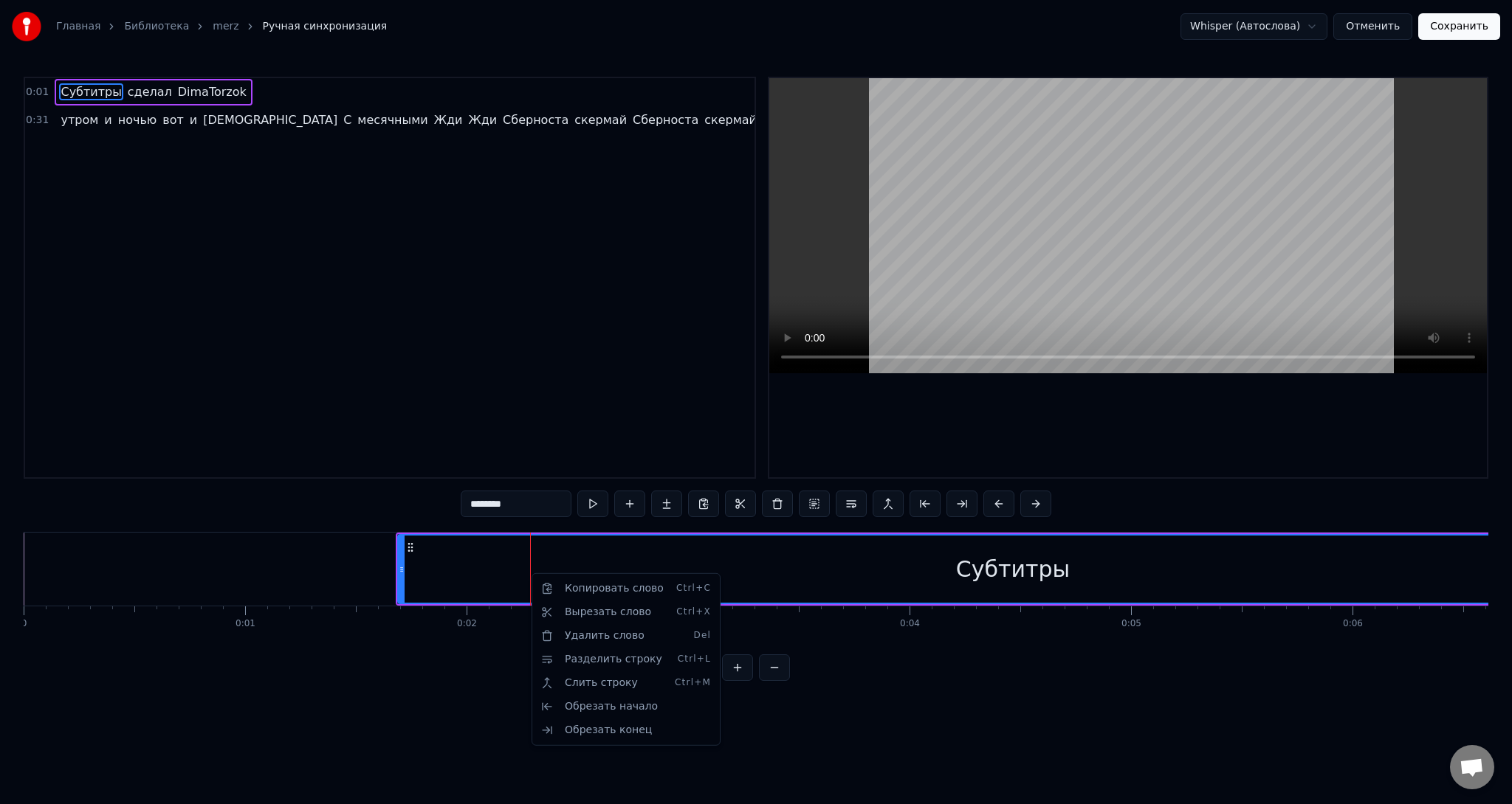
click at [531, 560] on html "Главная Библиотека merz Ручная синхронизация Whisper (Автослова) Отменить Сохра…" at bounding box center [756, 352] width 1512 height 704
click at [727, 678] on button at bounding box center [736, 667] width 31 height 27
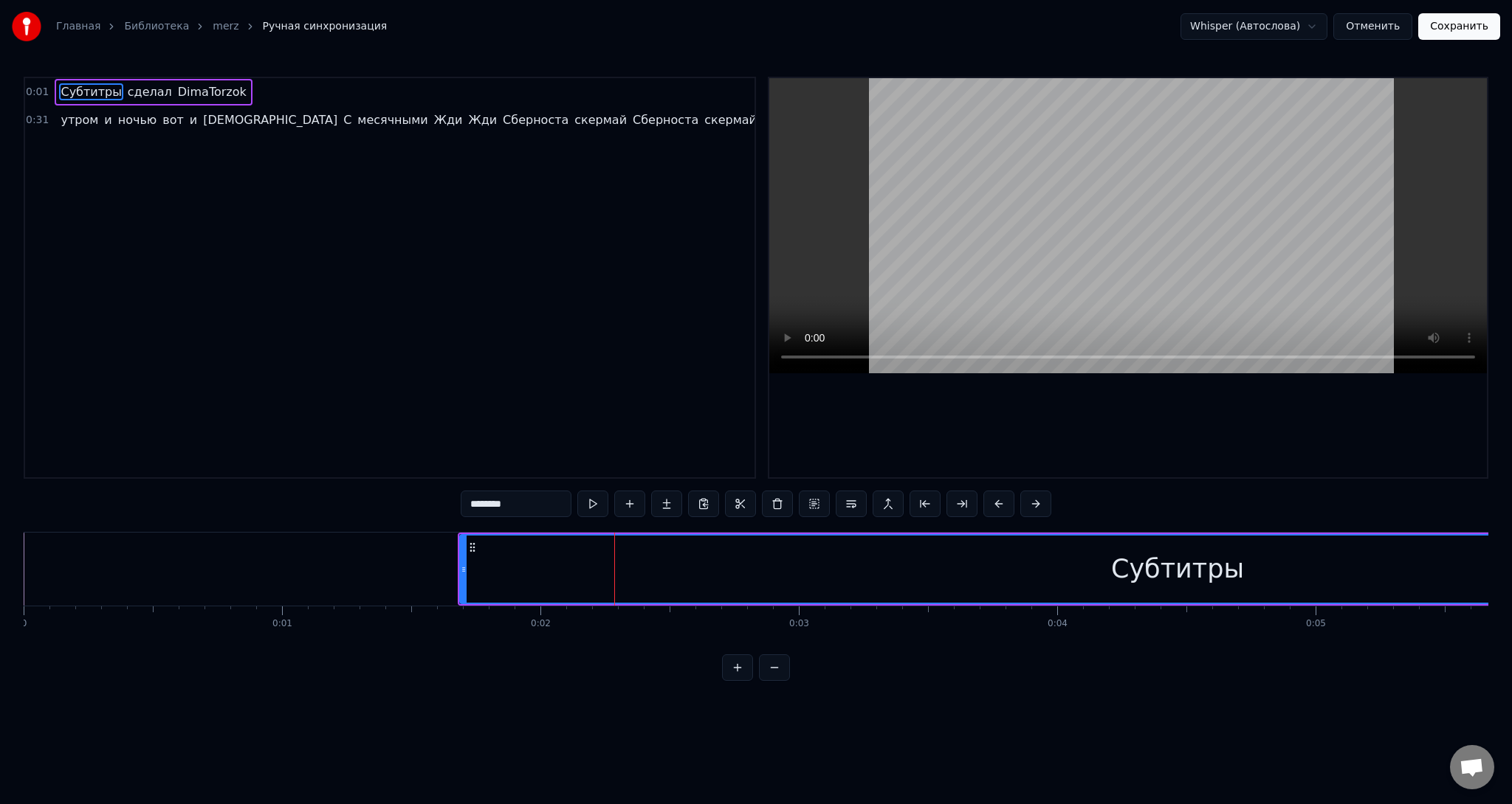
click at [738, 681] on button at bounding box center [736, 667] width 31 height 27
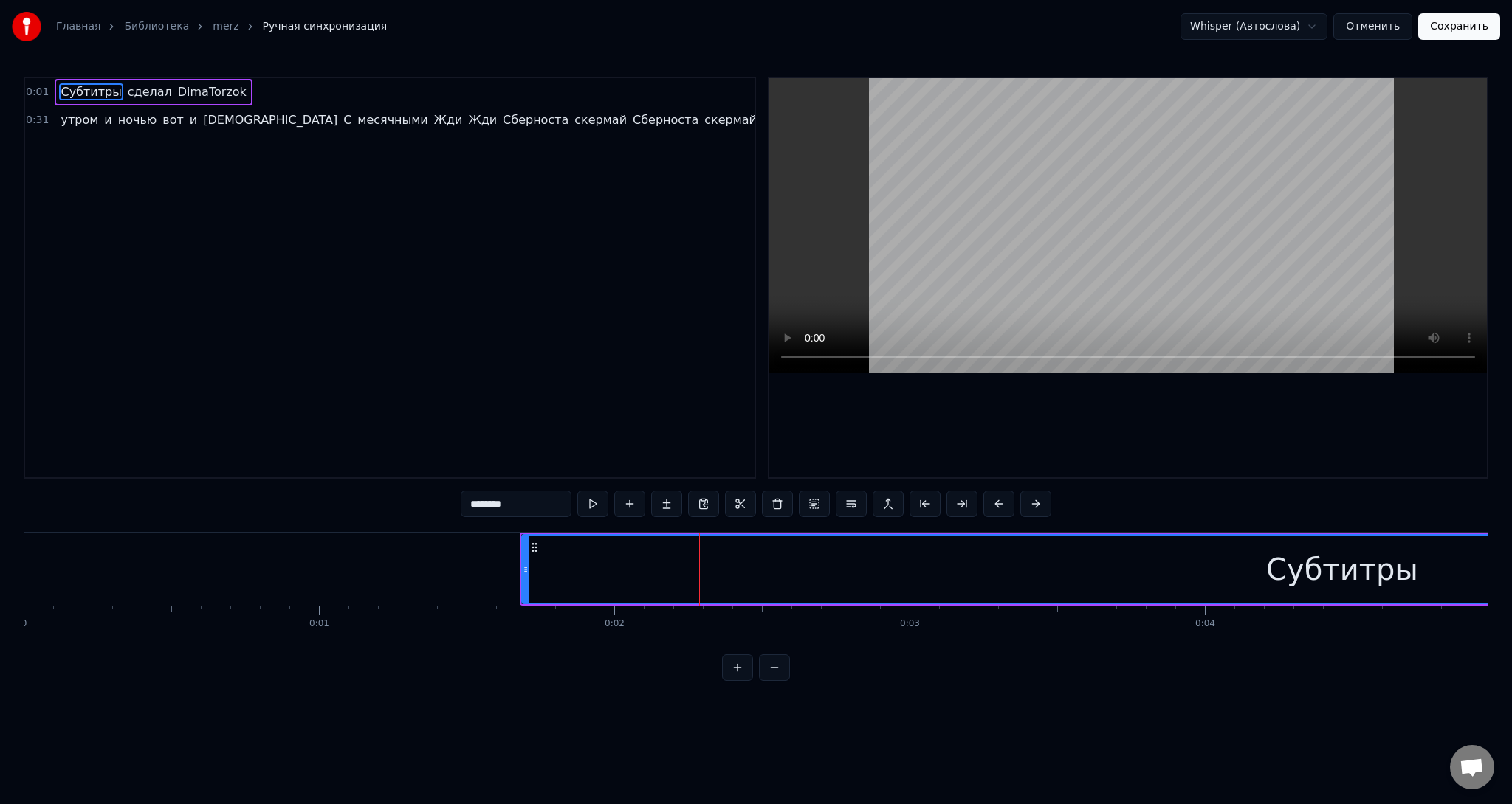
click at [738, 681] on button at bounding box center [736, 667] width 31 height 27
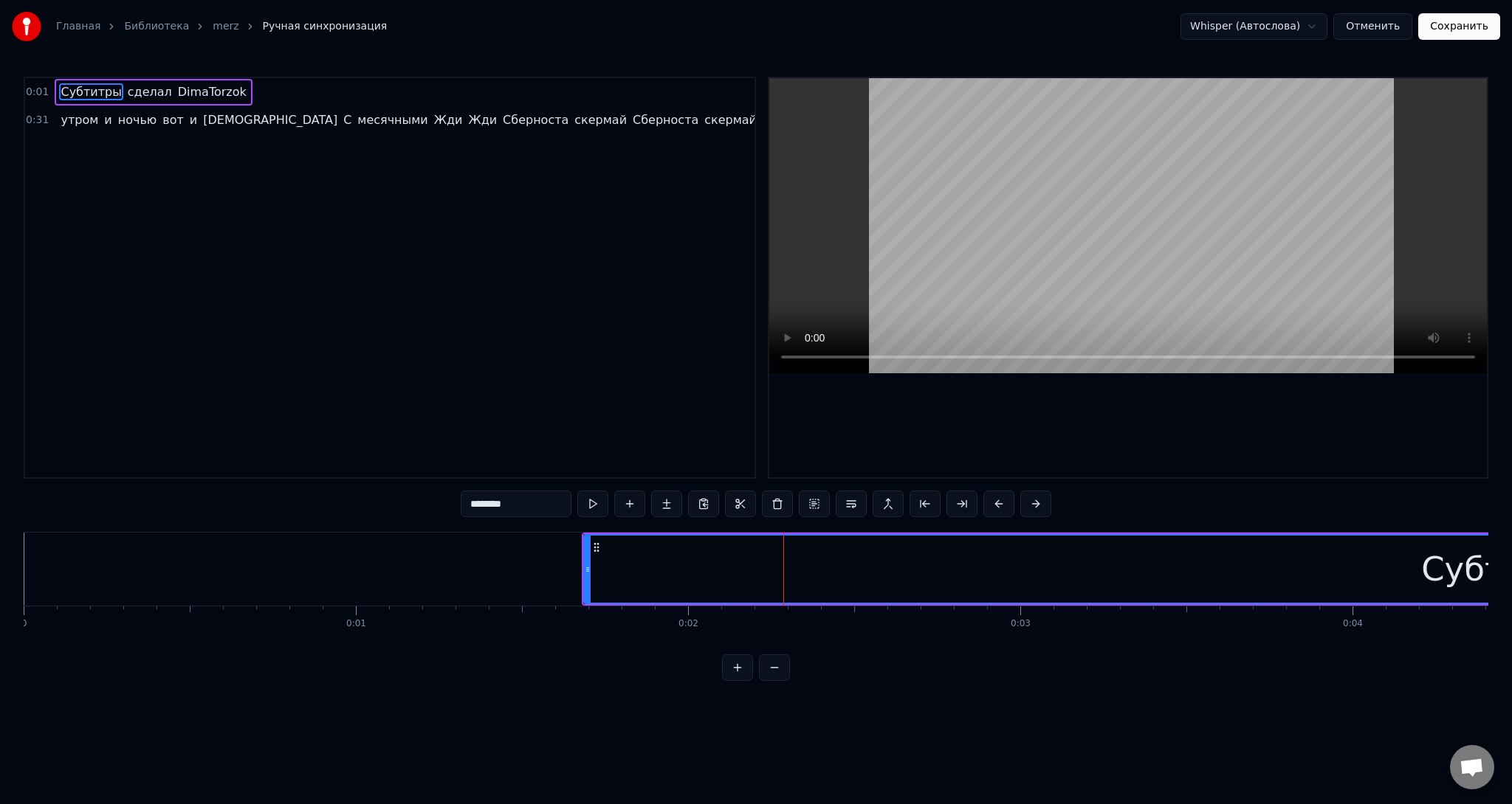
click at [767, 681] on button at bounding box center [774, 667] width 31 height 27
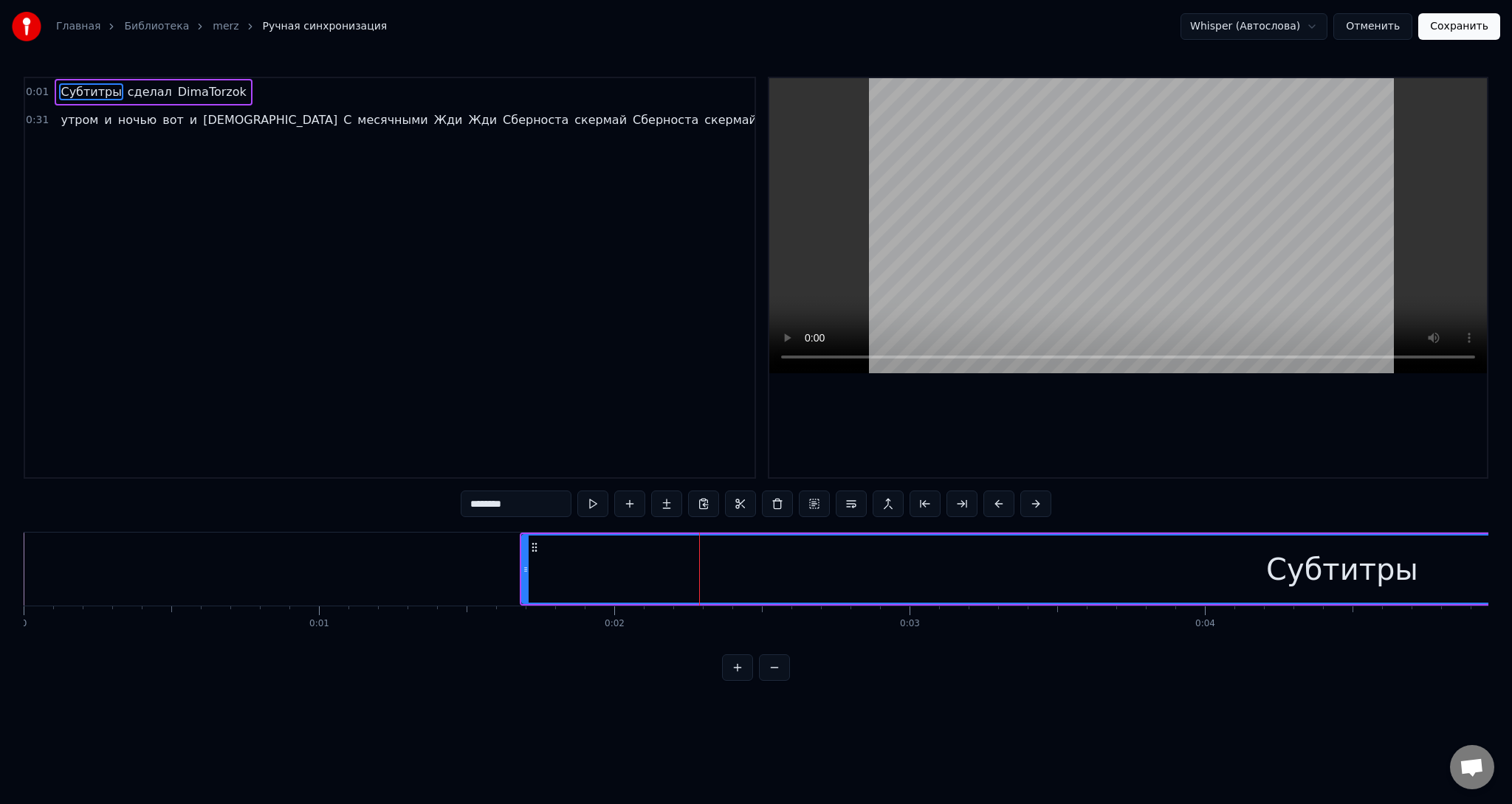
click at [767, 681] on button at bounding box center [774, 667] width 31 height 27
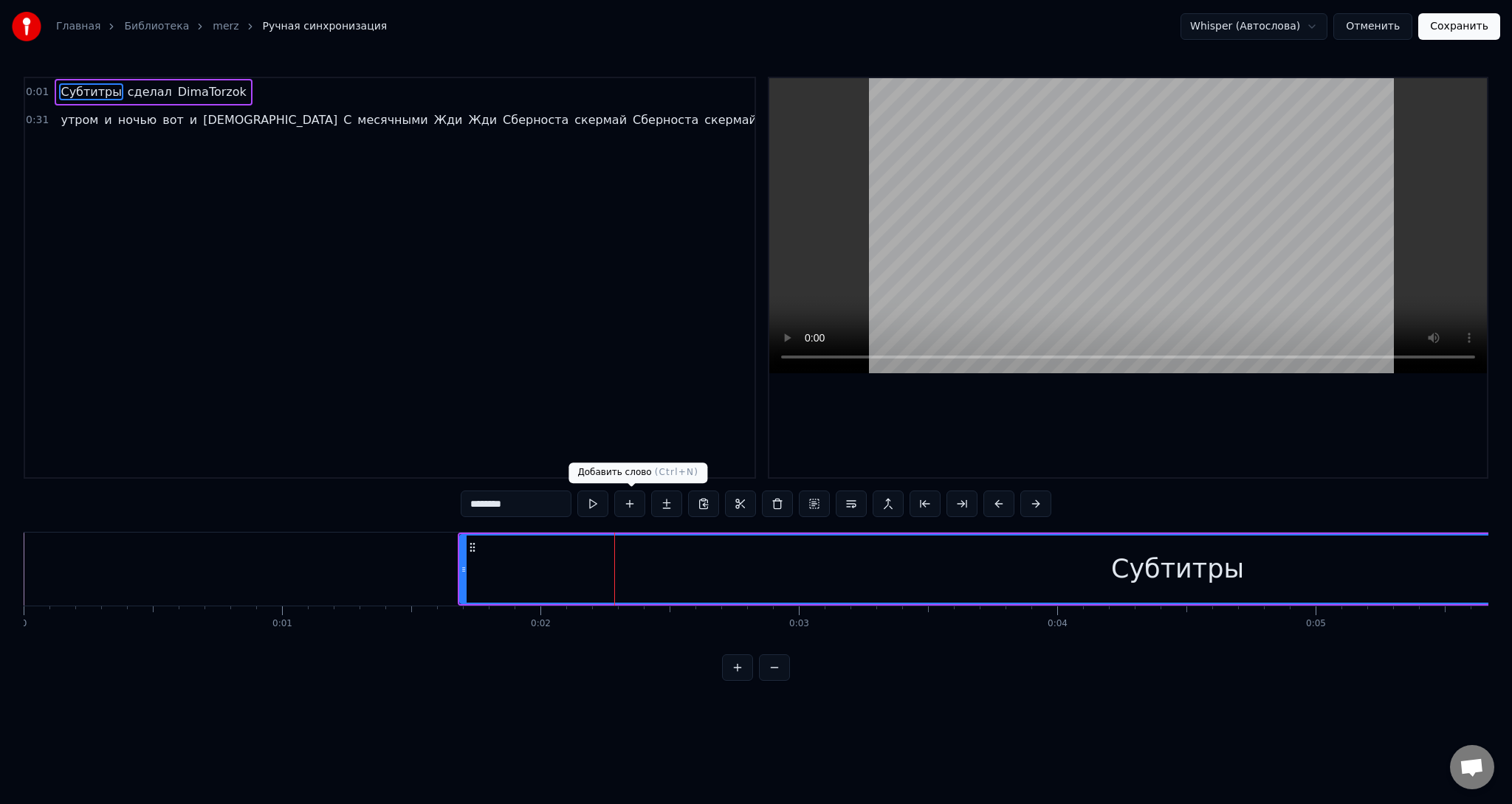
click at [639, 503] on button at bounding box center [629, 504] width 31 height 27
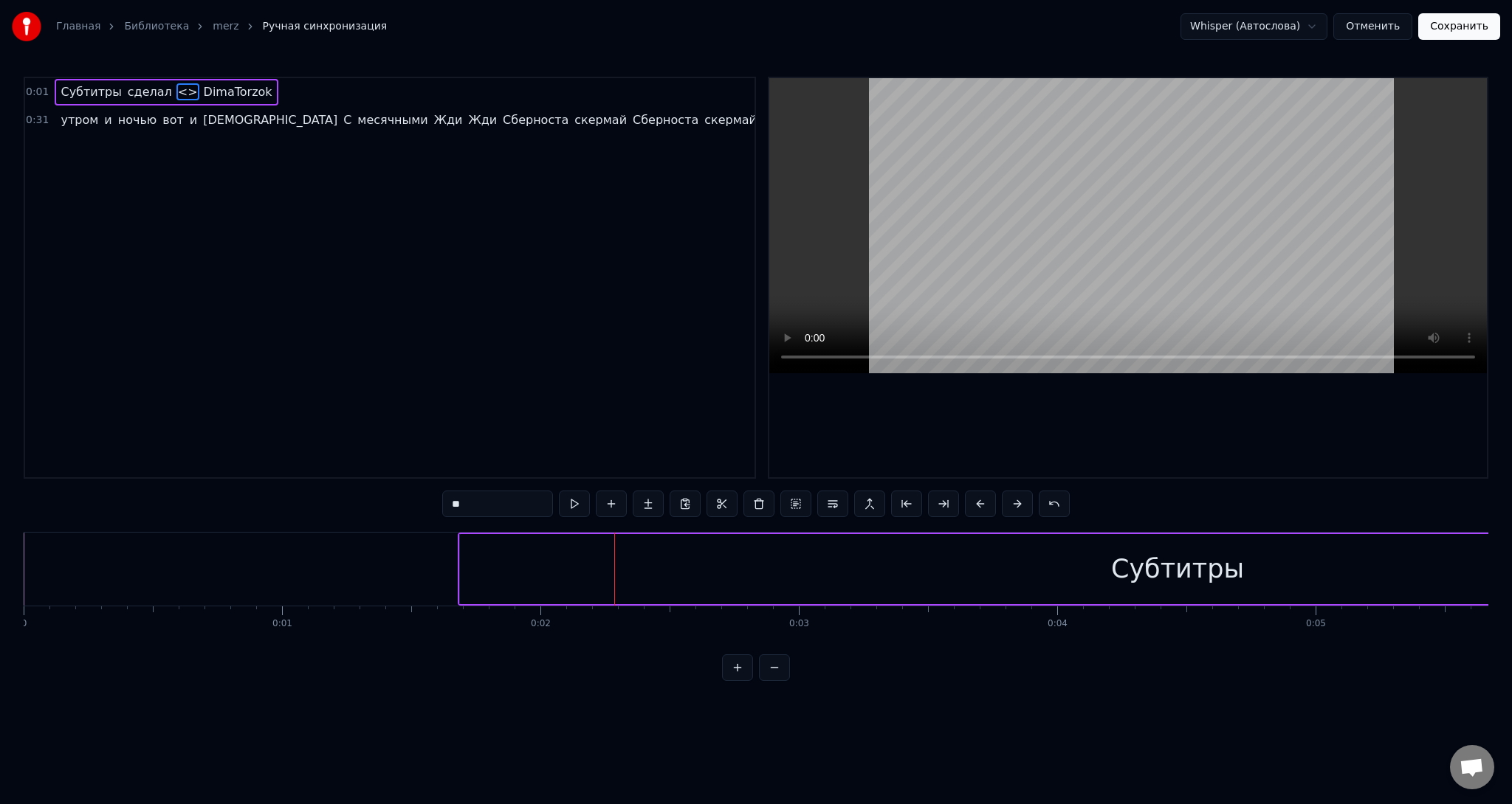
click at [263, 86] on div "0:01 Субтитры сделал <> DimaTorzok" at bounding box center [389, 92] width 729 height 28
drag, startPoint x: 254, startPoint y: 91, endPoint x: 37, endPoint y: 80, distance: 217.3
click at [37, 80] on div "0:01 Субтитры сделал <> DimaTorzok" at bounding box center [389, 92] width 729 height 28
click at [233, 96] on span "DimaTorzok" at bounding box center [238, 91] width 71 height 17
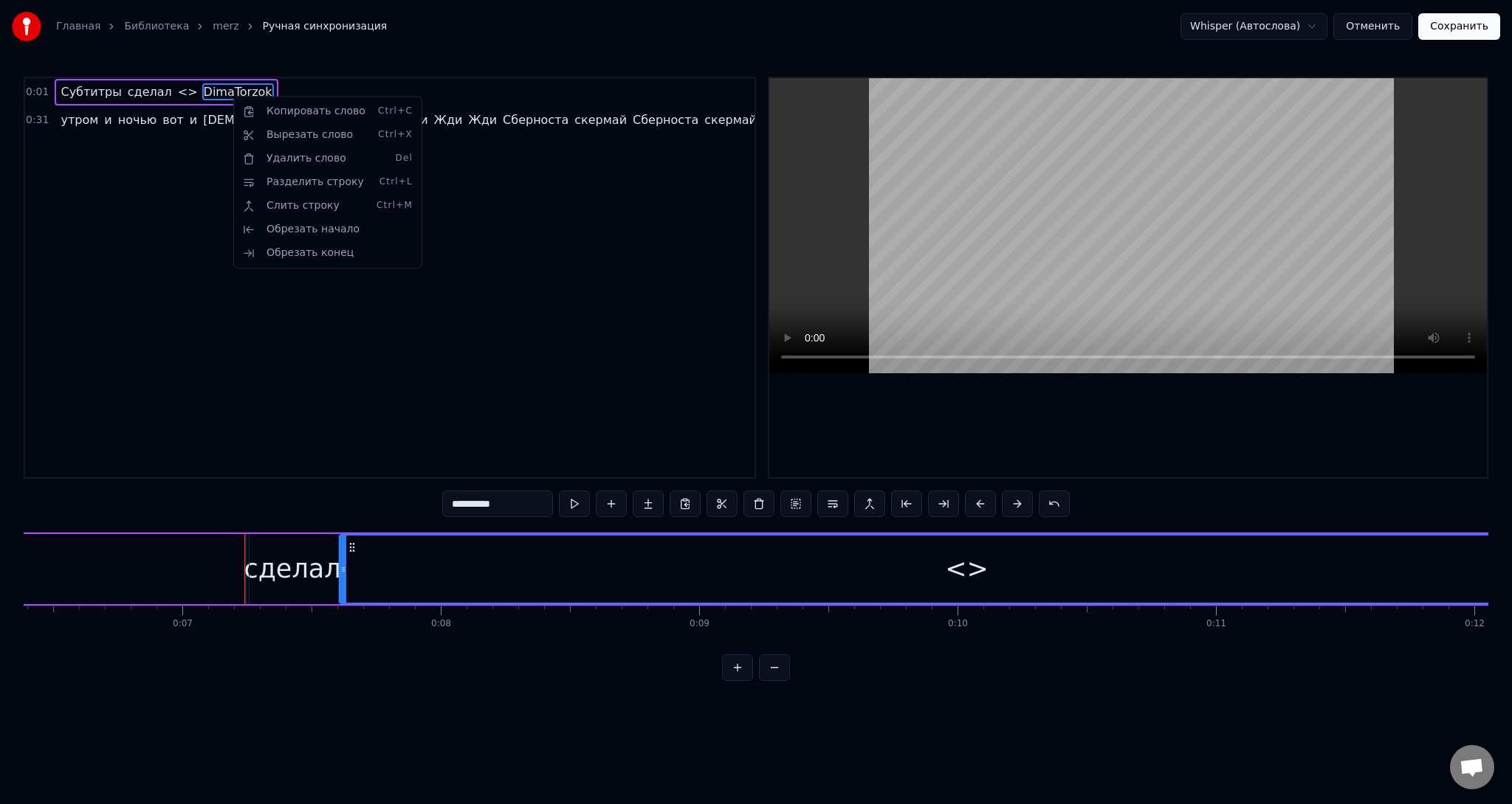
scroll to position [0, 1796]
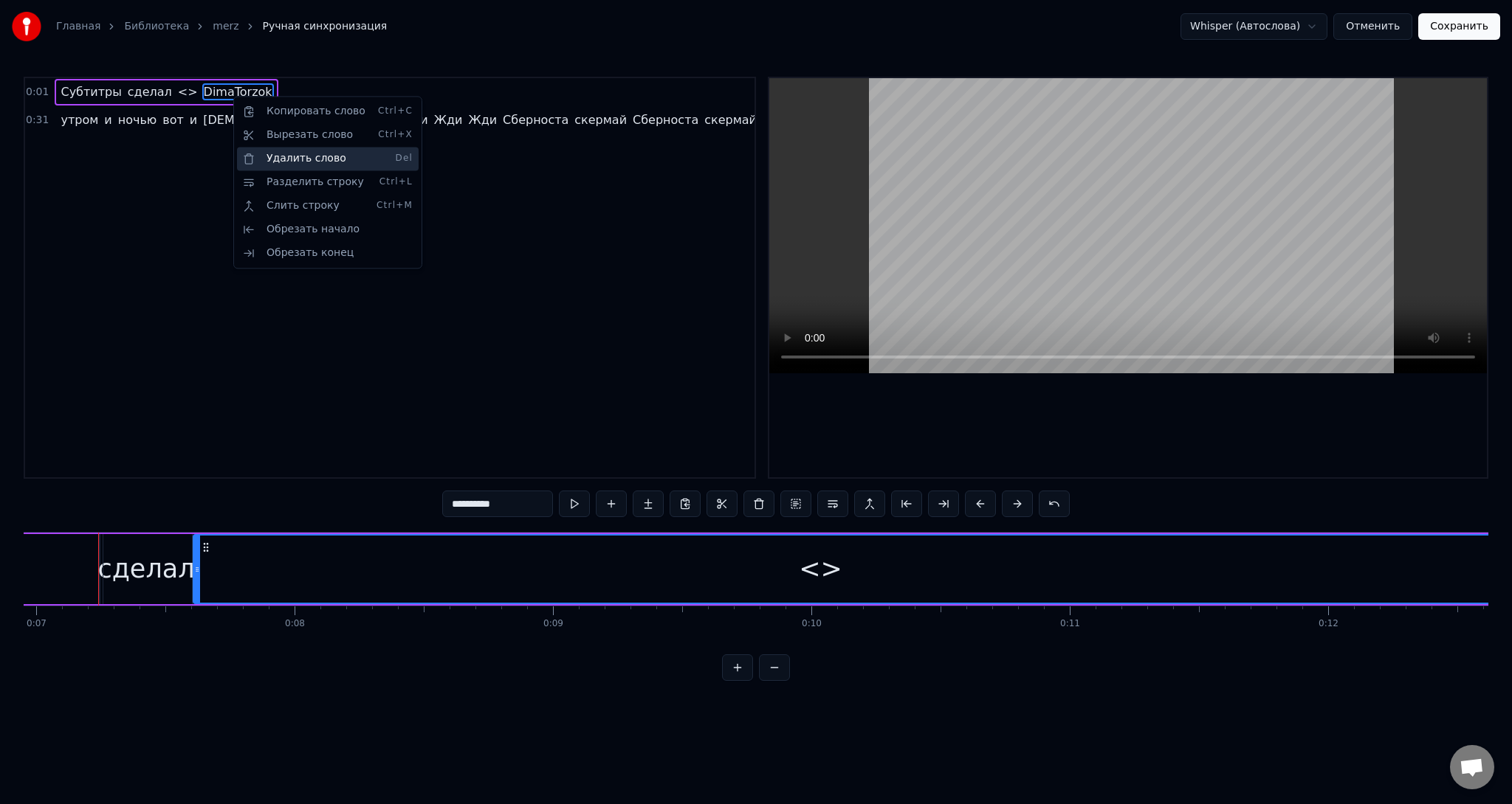
click at [267, 164] on div "Удалить слово Del" at bounding box center [328, 159] width 182 height 24
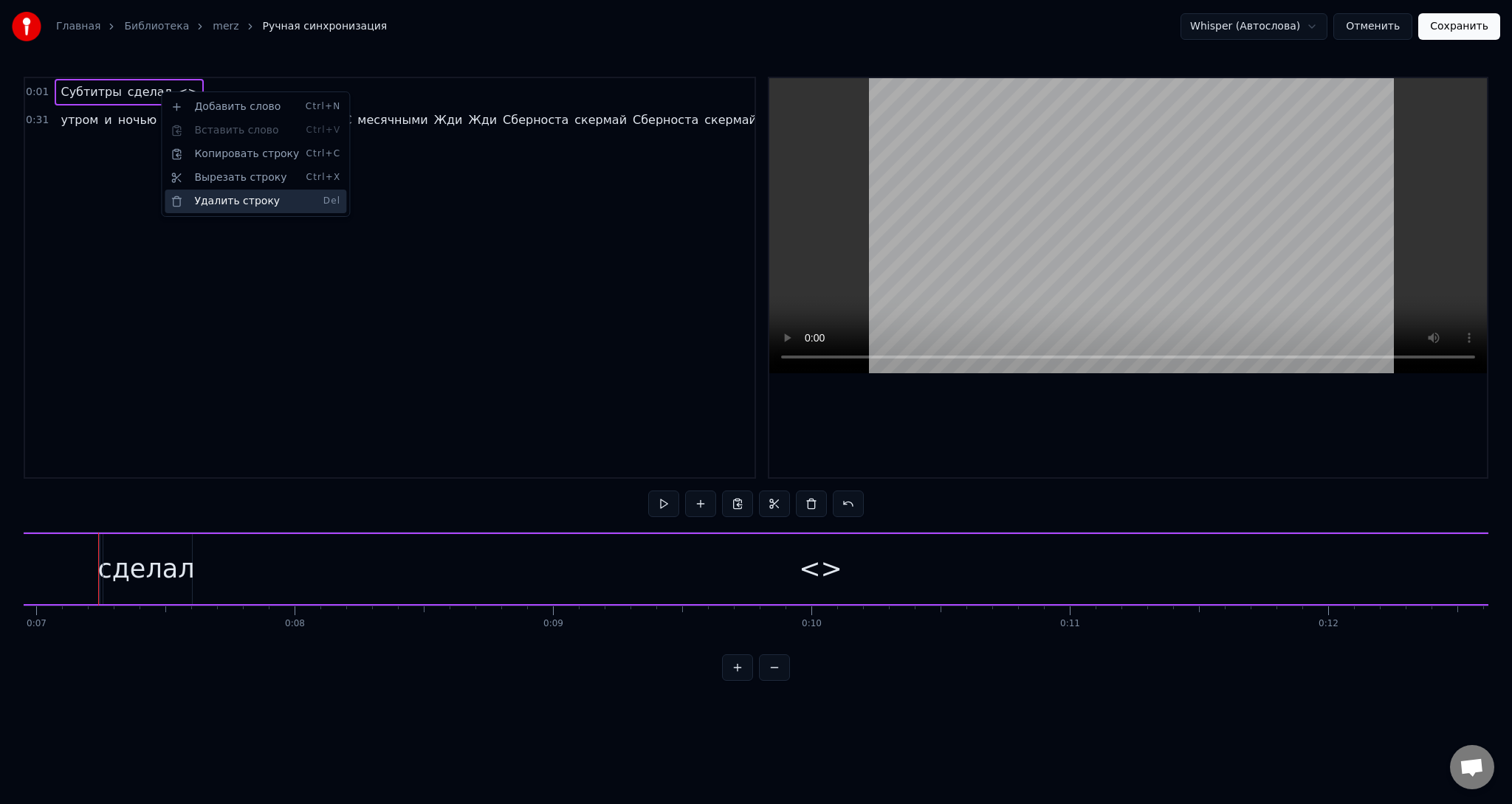
click at [202, 200] on div "Удалить строку Del" at bounding box center [256, 201] width 182 height 24
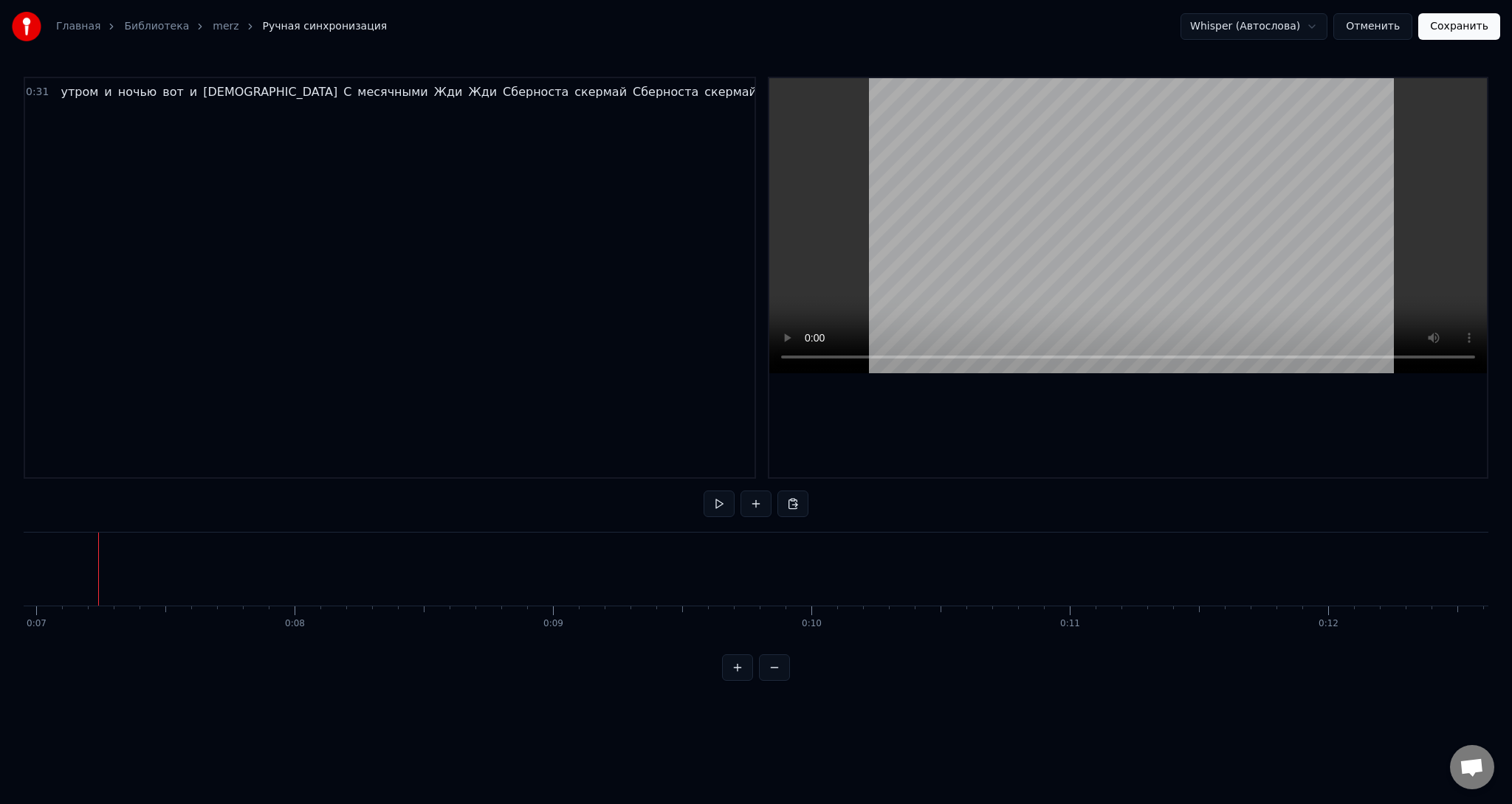
click at [61, 95] on span "утром" at bounding box center [79, 91] width 41 height 17
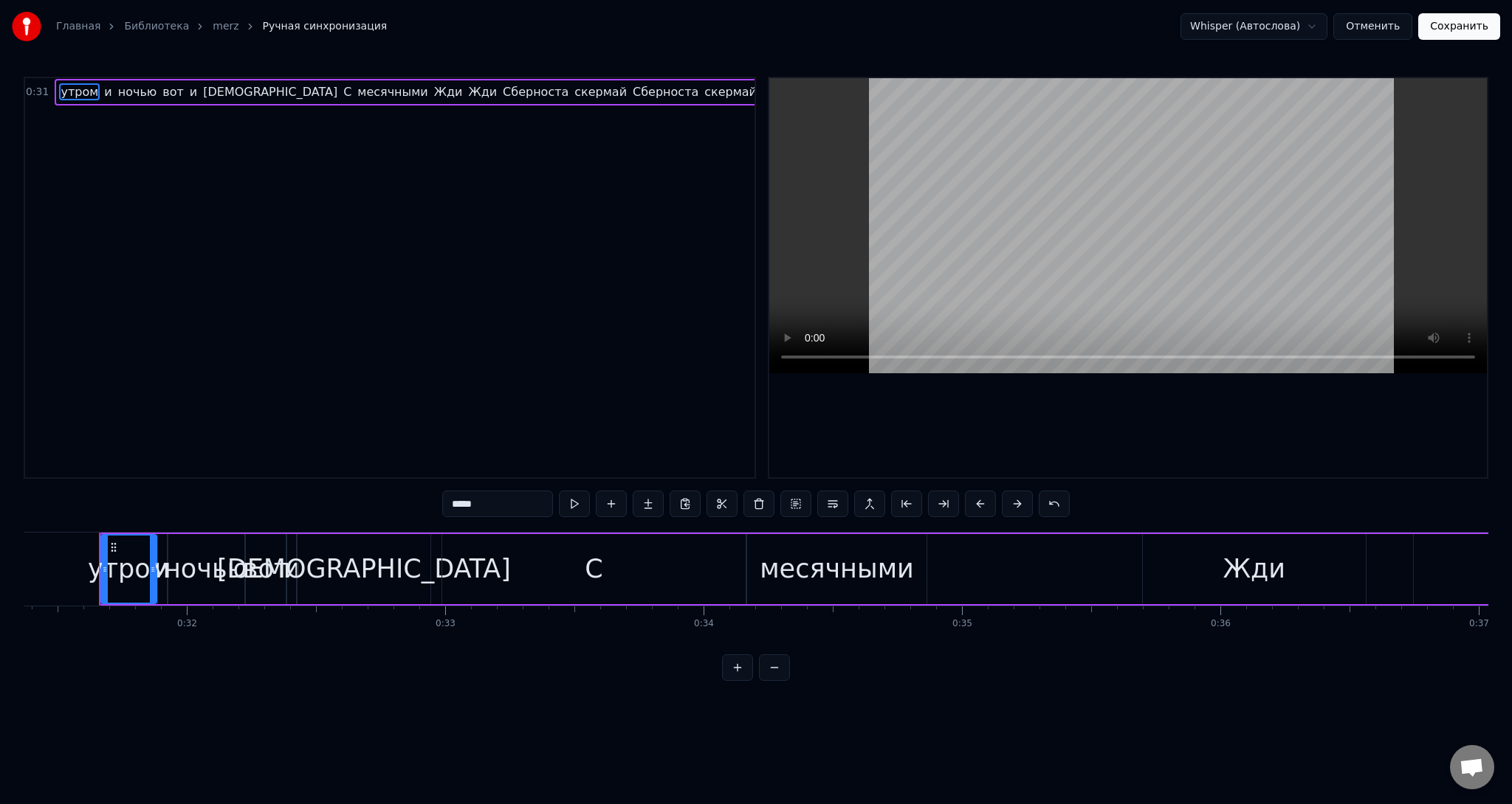
scroll to position [0, 8105]
click at [776, 675] on button at bounding box center [774, 667] width 31 height 27
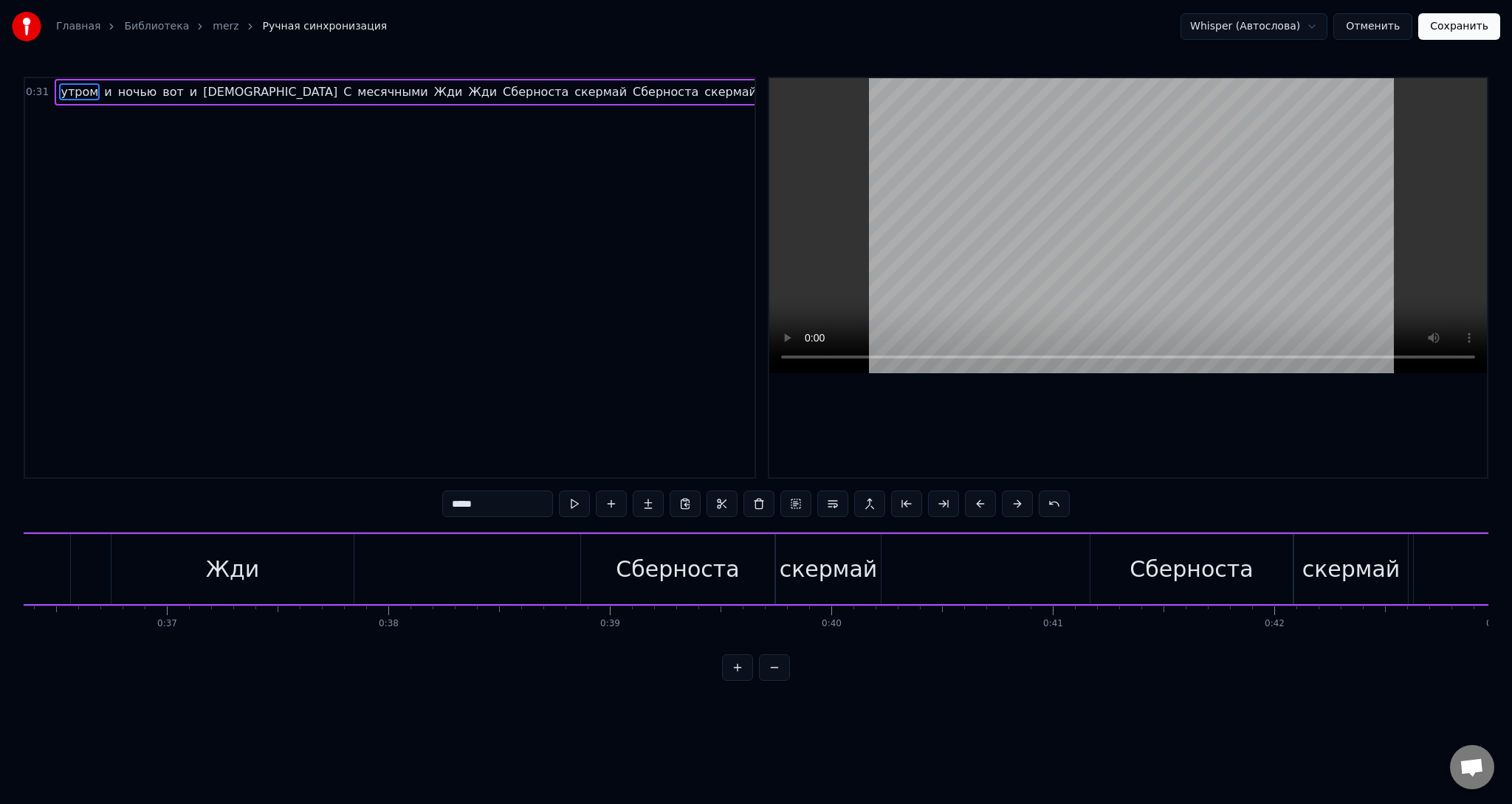
click at [776, 675] on button at bounding box center [774, 667] width 31 height 27
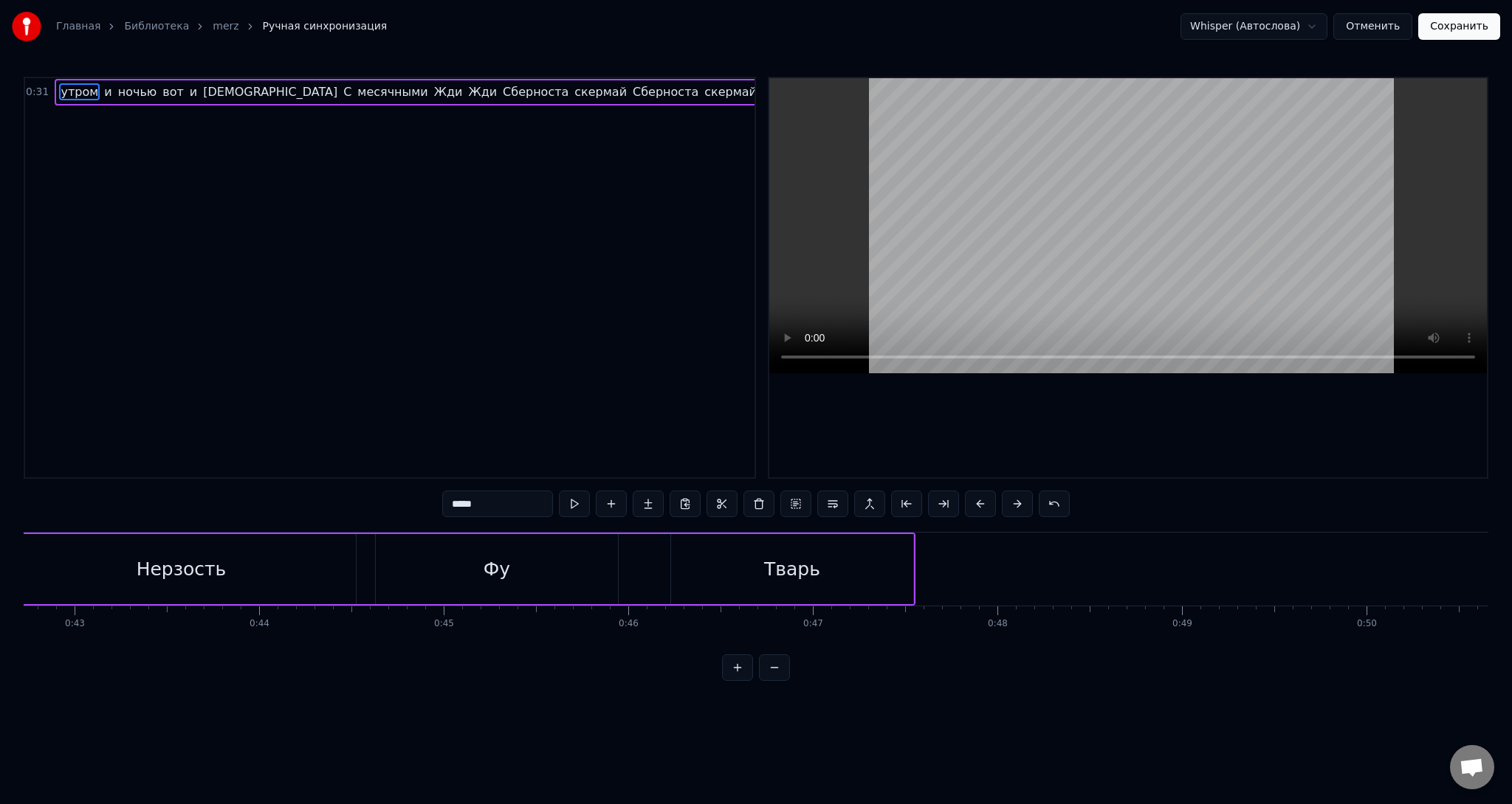
click at [776, 676] on button at bounding box center [774, 667] width 31 height 27
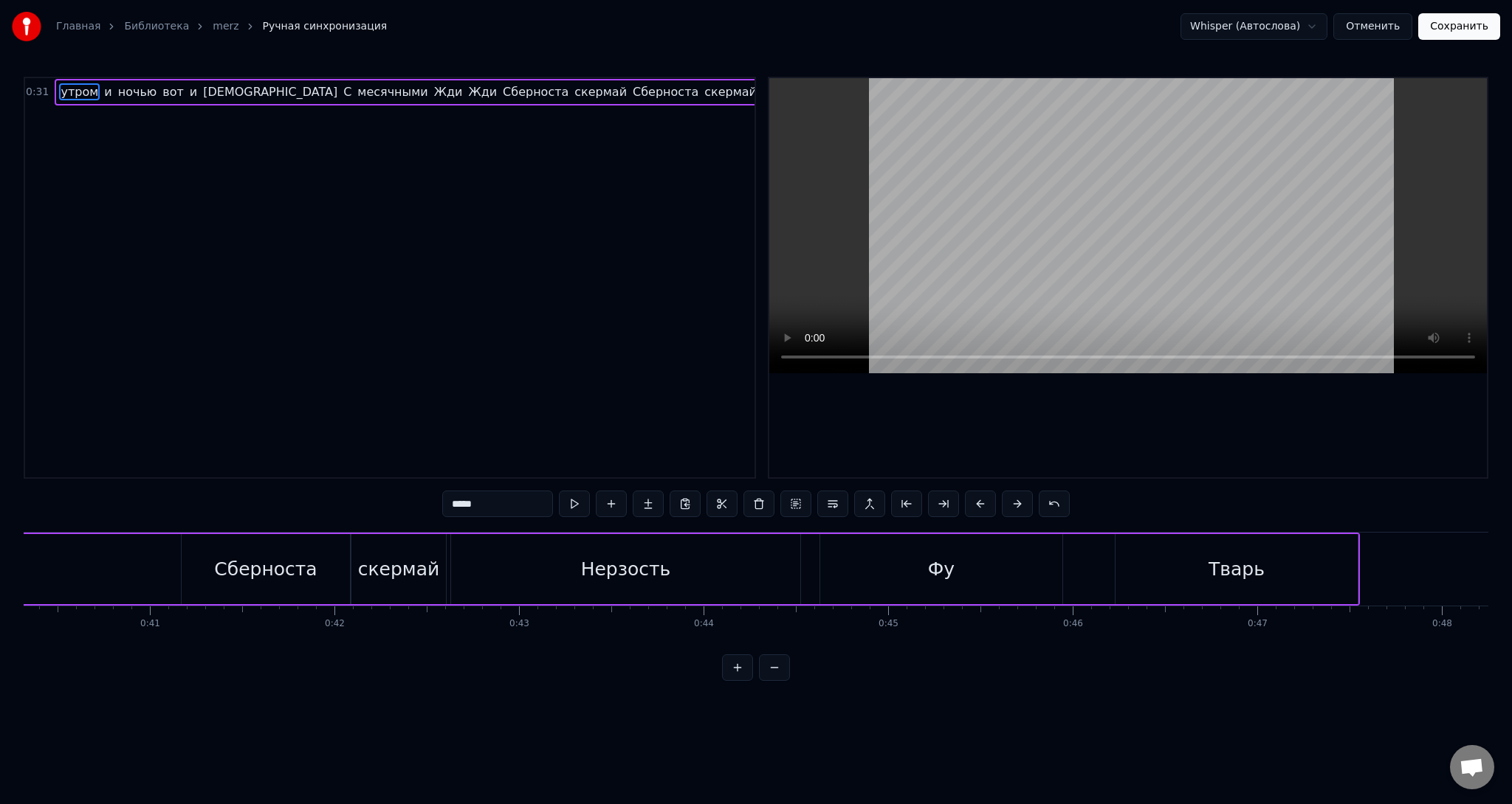
click at [776, 676] on button at bounding box center [774, 667] width 31 height 27
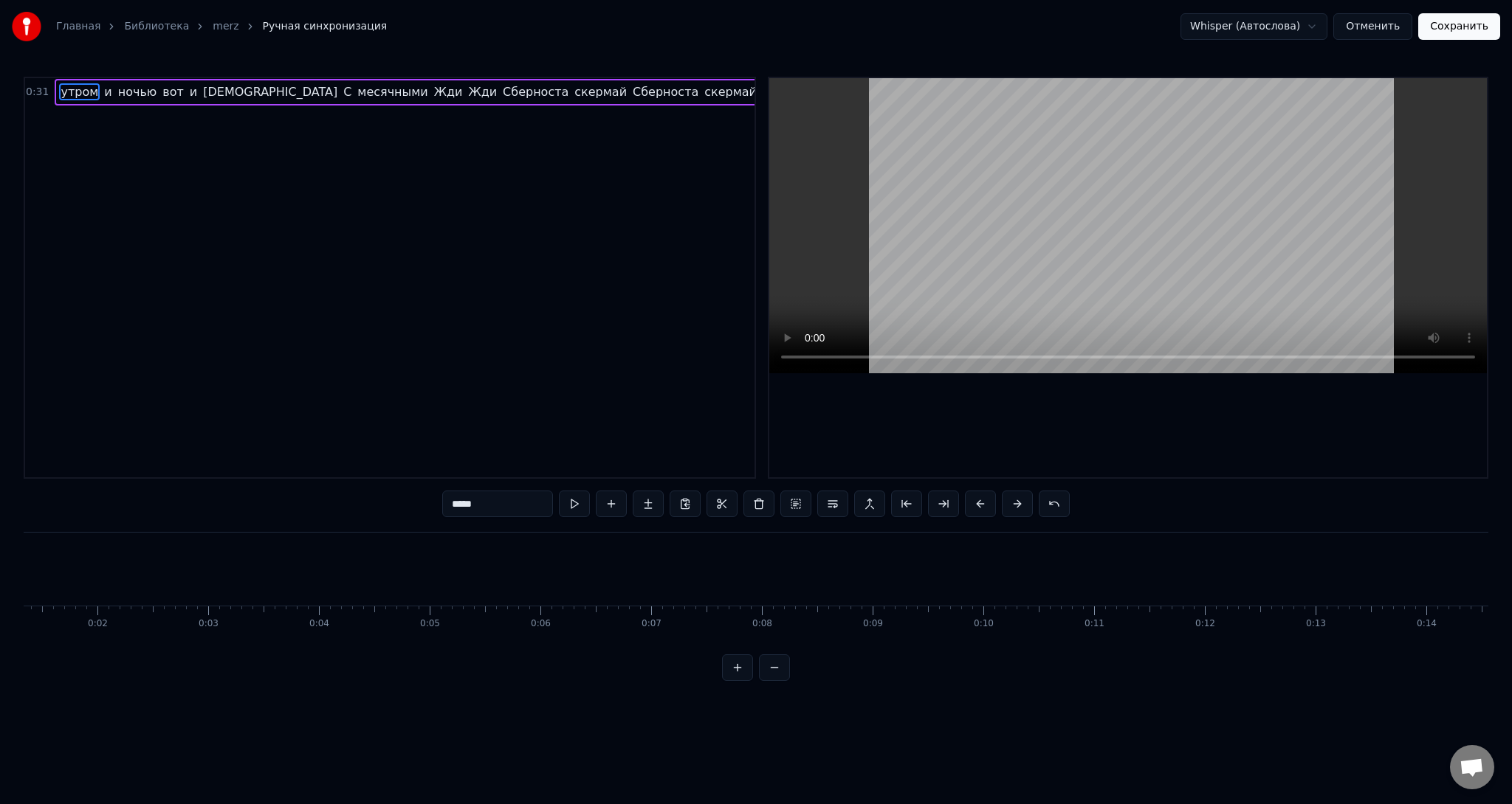
scroll to position [0, 22]
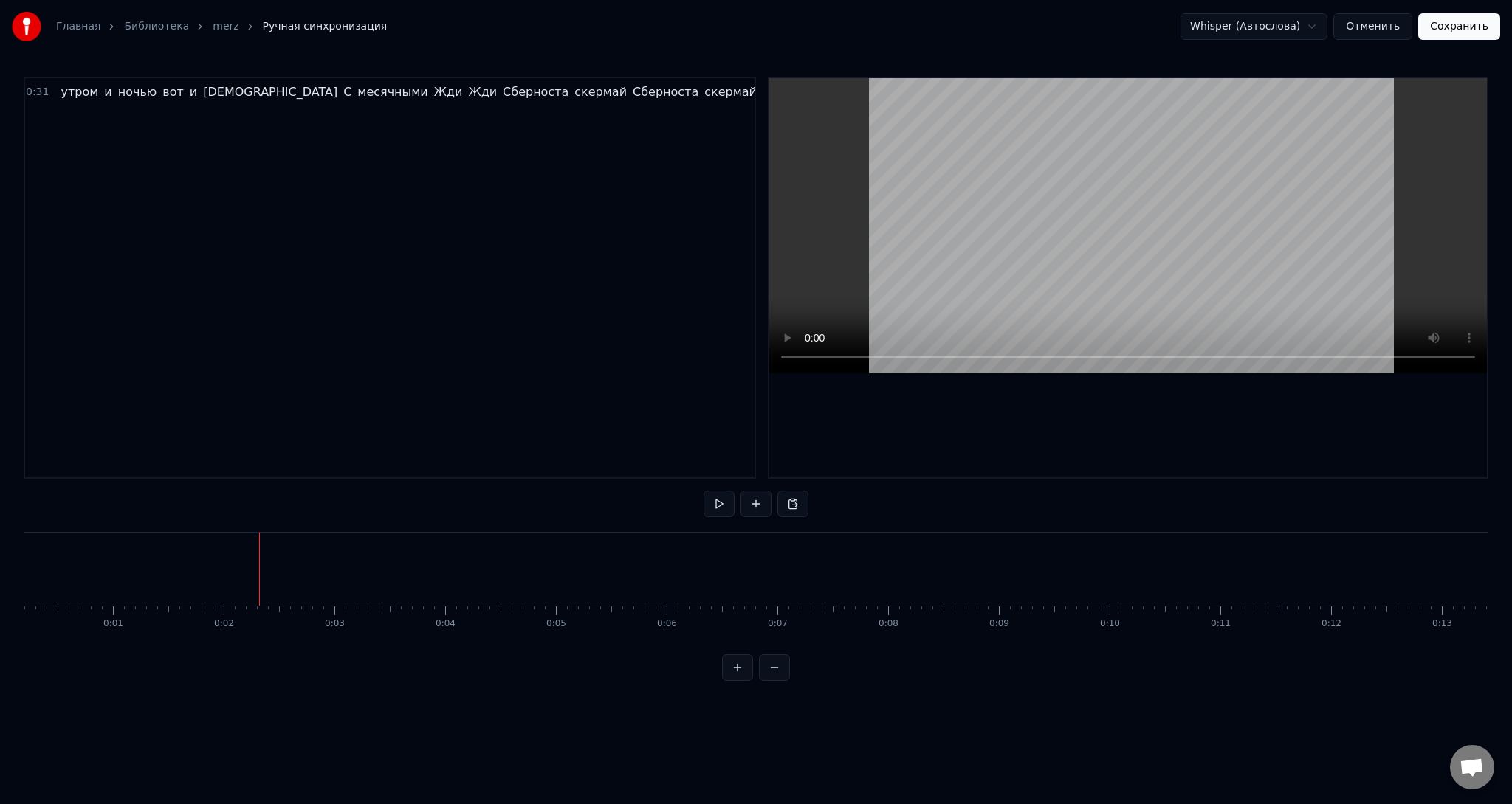
click at [757, 507] on button at bounding box center [755, 504] width 31 height 27
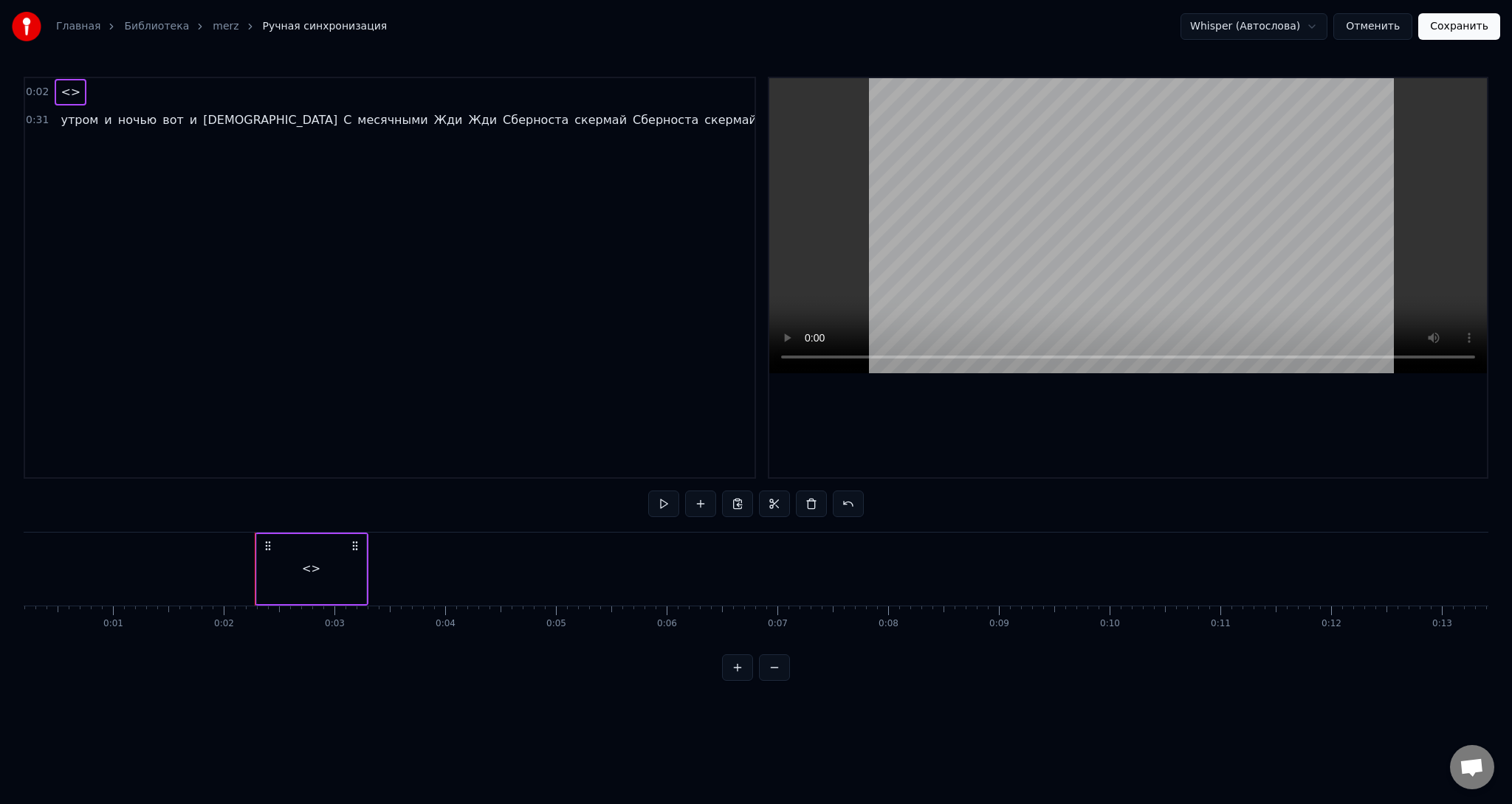
click at [65, 93] on span "<>" at bounding box center [70, 91] width 23 height 17
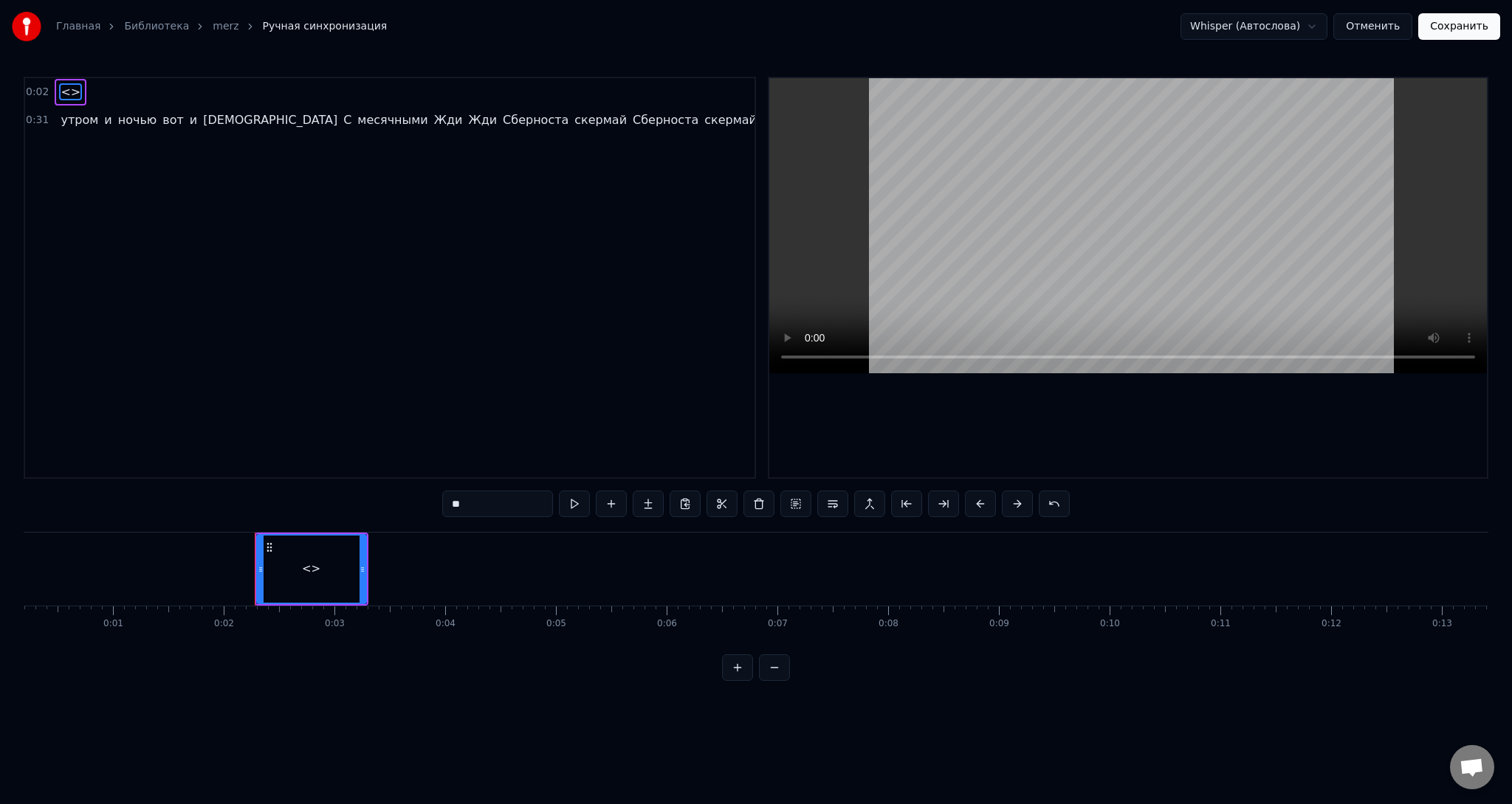
click at [65, 93] on span "<>" at bounding box center [70, 91] width 23 height 17
click at [65, 89] on html "Главная Библиотека merz Ручная синхронизация Whisper (Автослова) Отменить Сохра…" at bounding box center [756, 352] width 1512 height 704
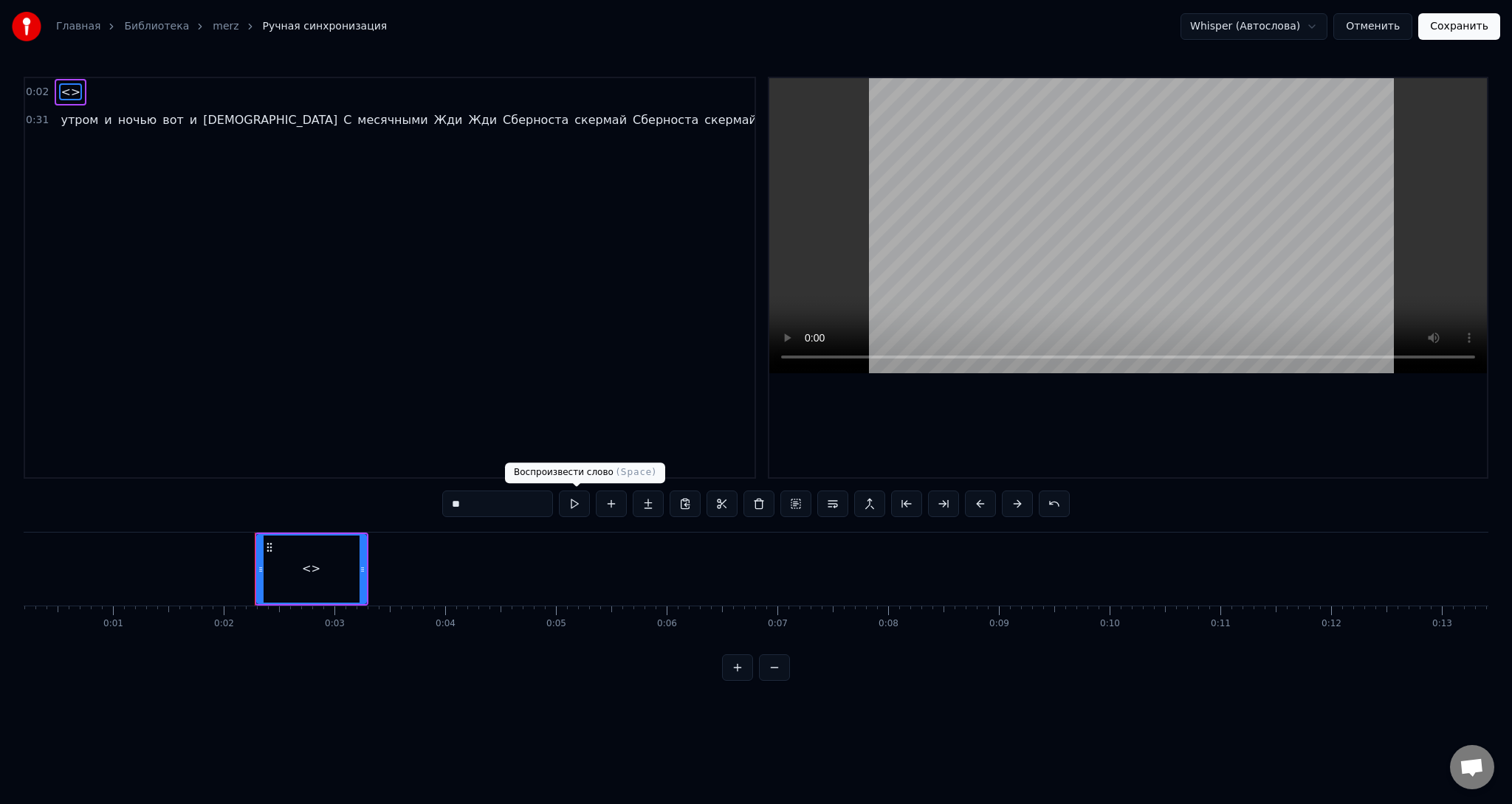
click at [580, 505] on button at bounding box center [573, 504] width 31 height 27
click at [308, 569] on div "<>" at bounding box center [310, 569] width 19 height 17
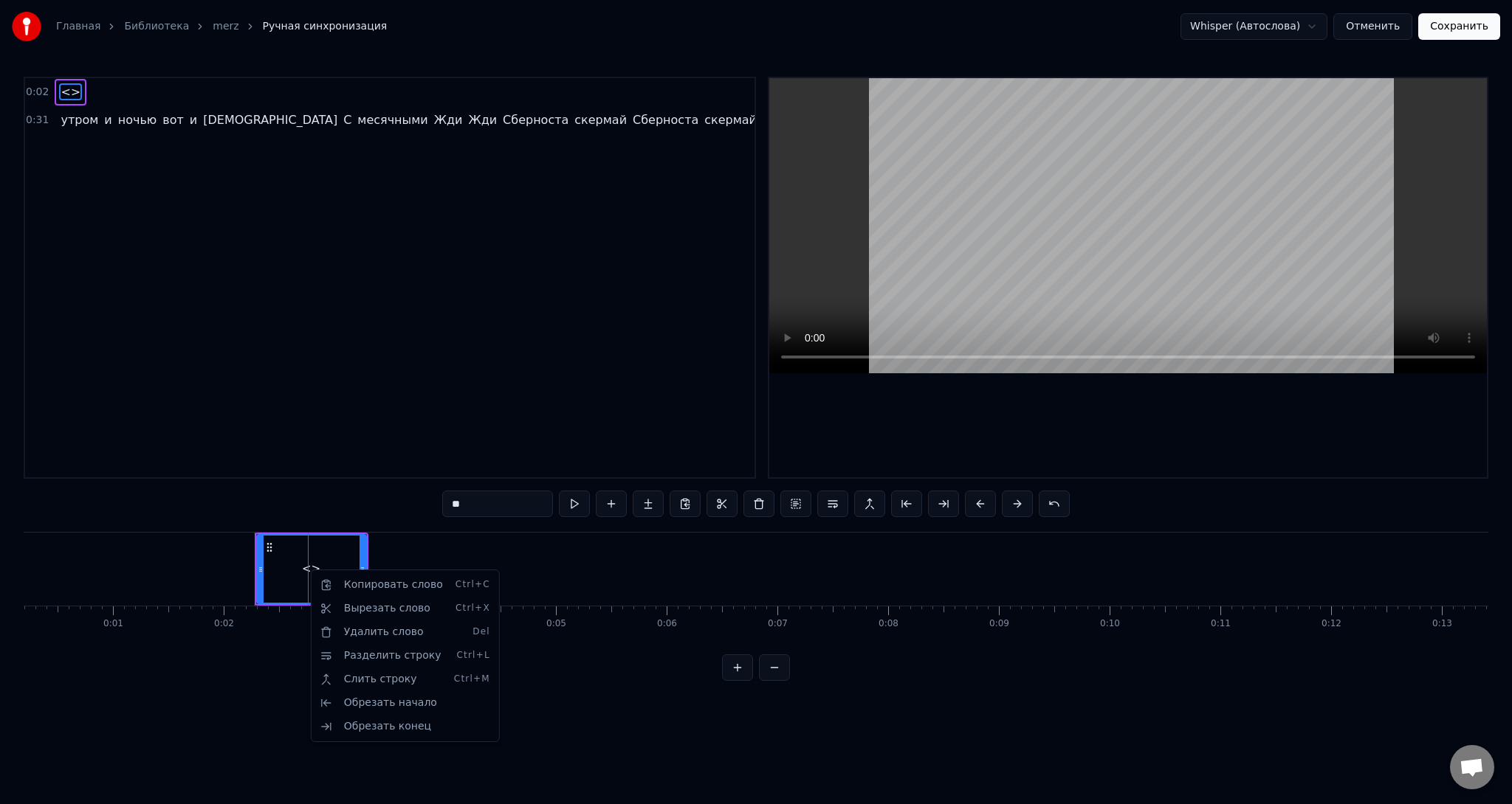
click at [307, 558] on html "Главная Библиотека merz Ручная синхронизация Whisper (Автослова) Отменить Сохра…" at bounding box center [756, 352] width 1512 height 704
click at [267, 543] on circle at bounding box center [267, 543] width 1 height 1
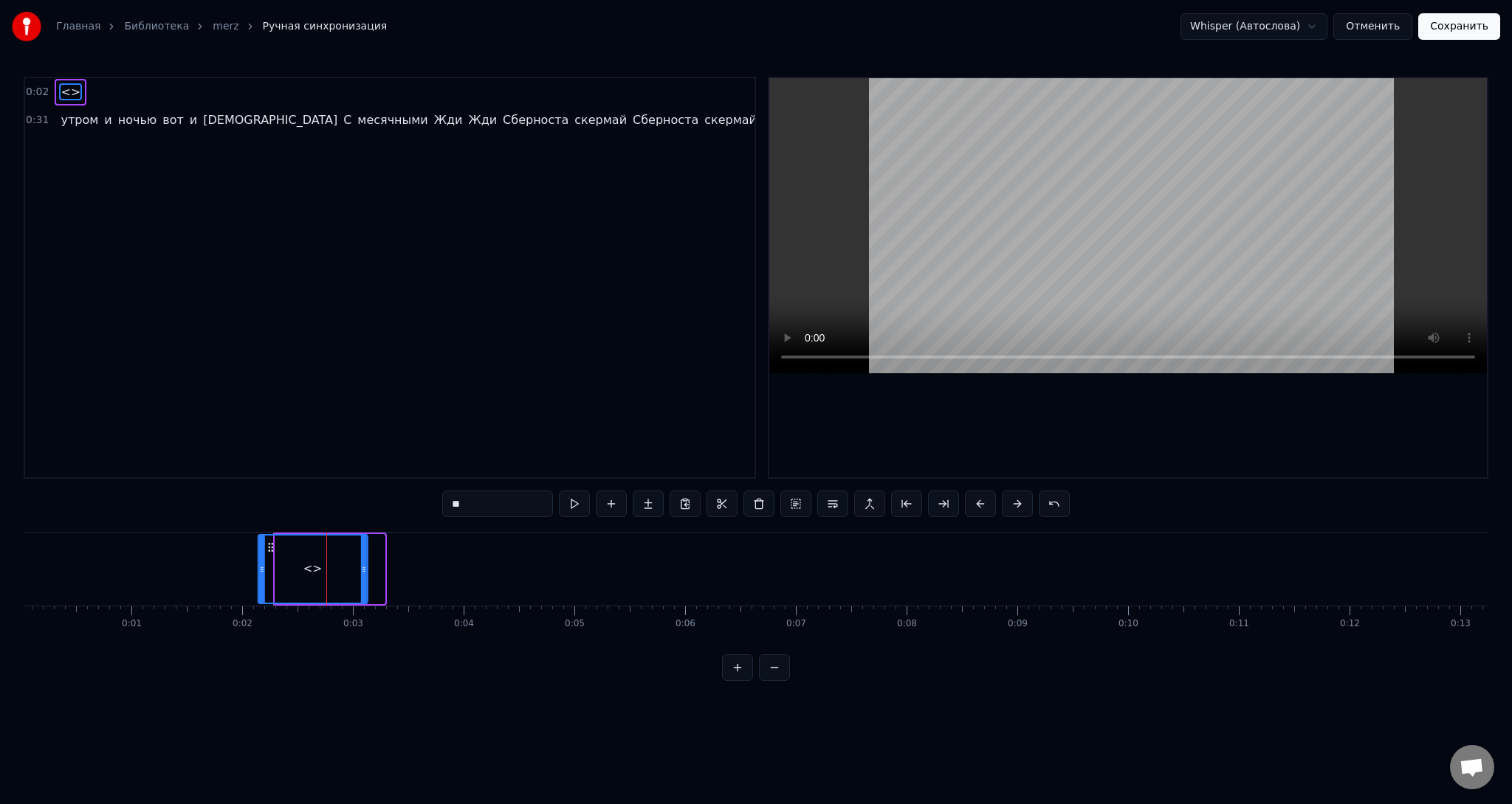
scroll to position [0, 0]
drag, startPoint x: 267, startPoint y: 549, endPoint x: 287, endPoint y: 552, distance: 20.2
click at [287, 552] on icon at bounding box center [288, 547] width 12 height 12
click at [60, 91] on span "<>" at bounding box center [70, 91] width 23 height 17
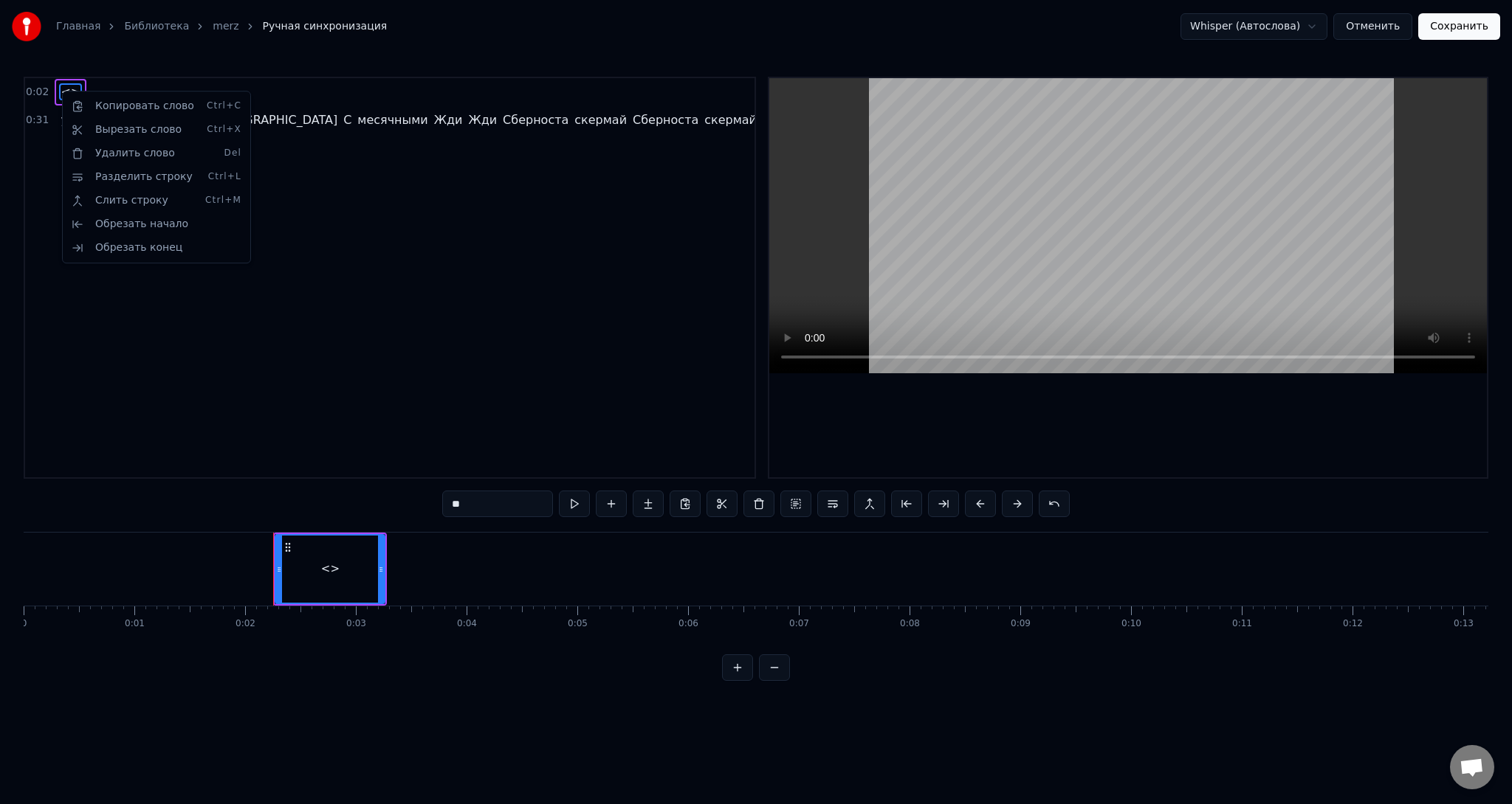
click at [640, 471] on html "Главная Библиотека merz Ручная синхронизация Whisper (Автослова) Отменить Сохра…" at bounding box center [756, 352] width 1512 height 704
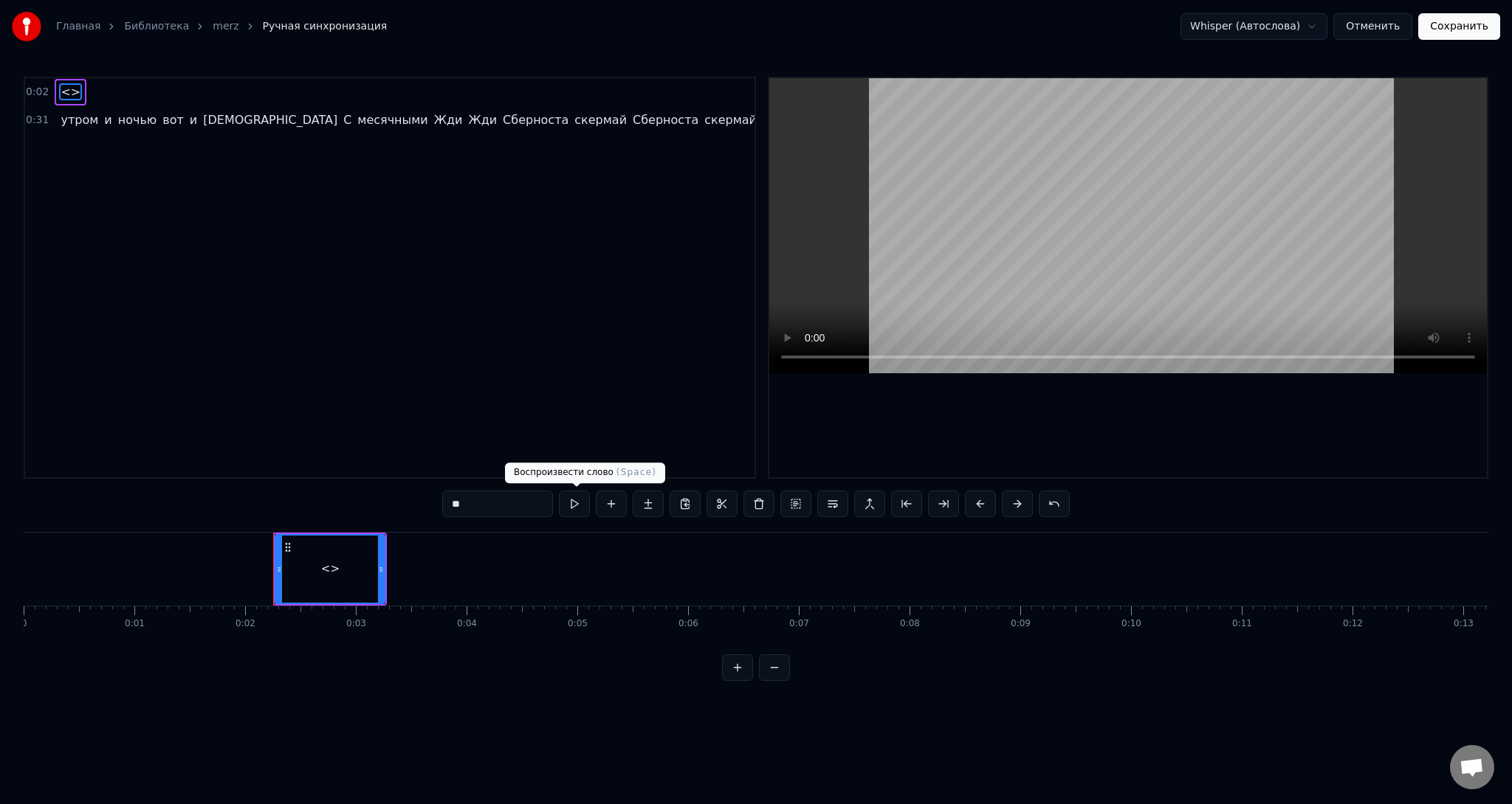
click at [573, 511] on button at bounding box center [573, 504] width 31 height 27
click at [1286, 30] on html "Главная Библиотека merz Ручная синхронизация Whisper (Автослова) Отменить Сохра…" at bounding box center [756, 352] width 1512 height 704
click at [1291, 28] on html "Главная Библиотека merz Ручная синхронизация Whisper (Автослова) Отменить Сохра…" at bounding box center [756, 352] width 1512 height 704
click at [1358, 29] on button "Отменить" at bounding box center [1373, 26] width 79 height 27
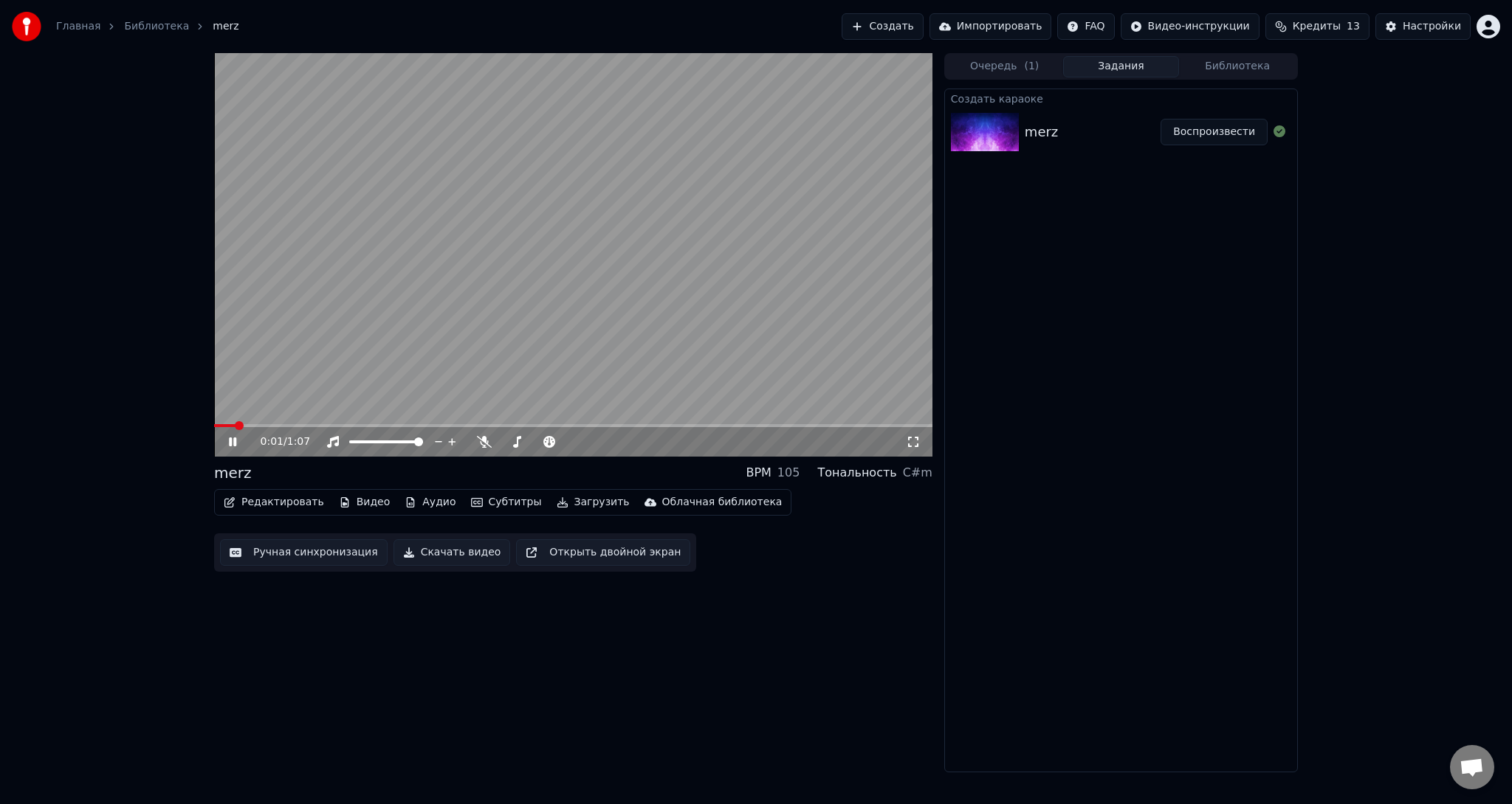
click at [149, 31] on link "Библиотека" at bounding box center [156, 26] width 65 height 15
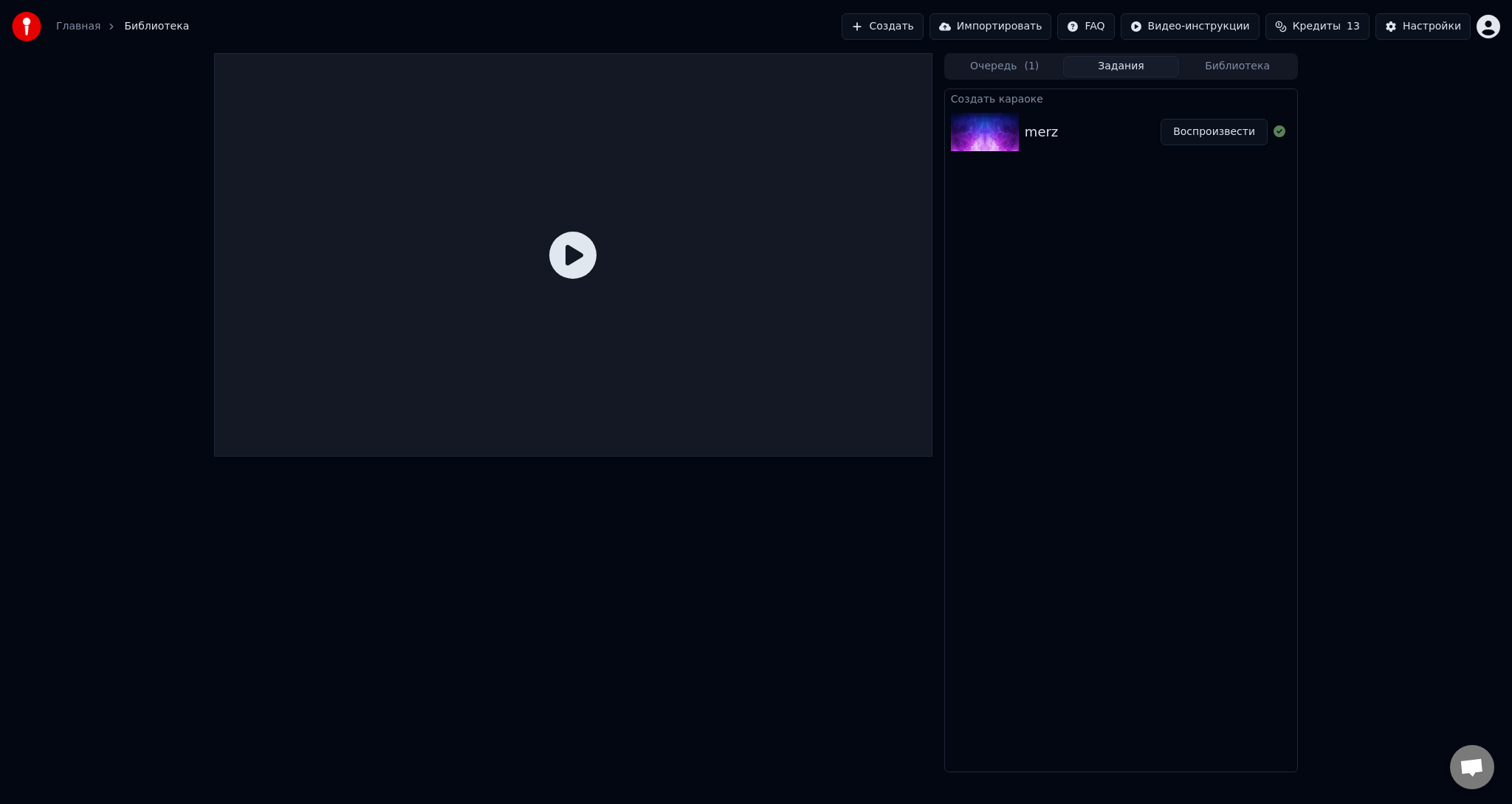
click at [923, 27] on button "Создать" at bounding box center [882, 26] width 81 height 27
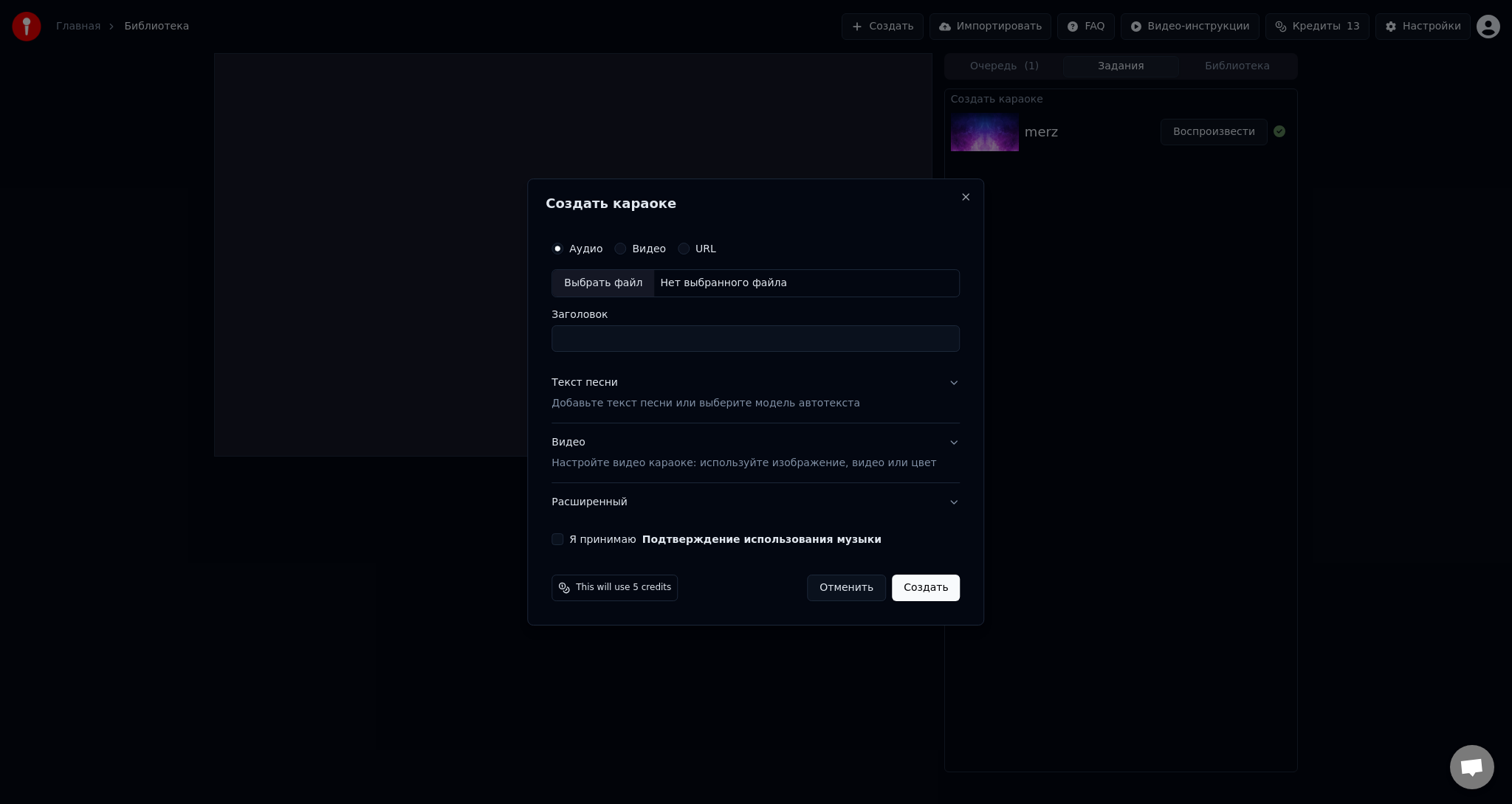
click at [637, 288] on div "Выбрать файл" at bounding box center [603, 282] width 102 height 27
drag, startPoint x: 835, startPoint y: 343, endPoint x: 409, endPoint y: 288, distance: 429.5
click at [412, 290] on body "**********" at bounding box center [756, 402] width 1512 height 804
drag, startPoint x: 618, startPoint y: 339, endPoint x: 459, endPoint y: 313, distance: 161.1
click at [459, 313] on body "Главная Библиотека Создать Импортировать FAQ Видео-инструкции Кредиты 13 Настро…" at bounding box center [756, 402] width 1512 height 804
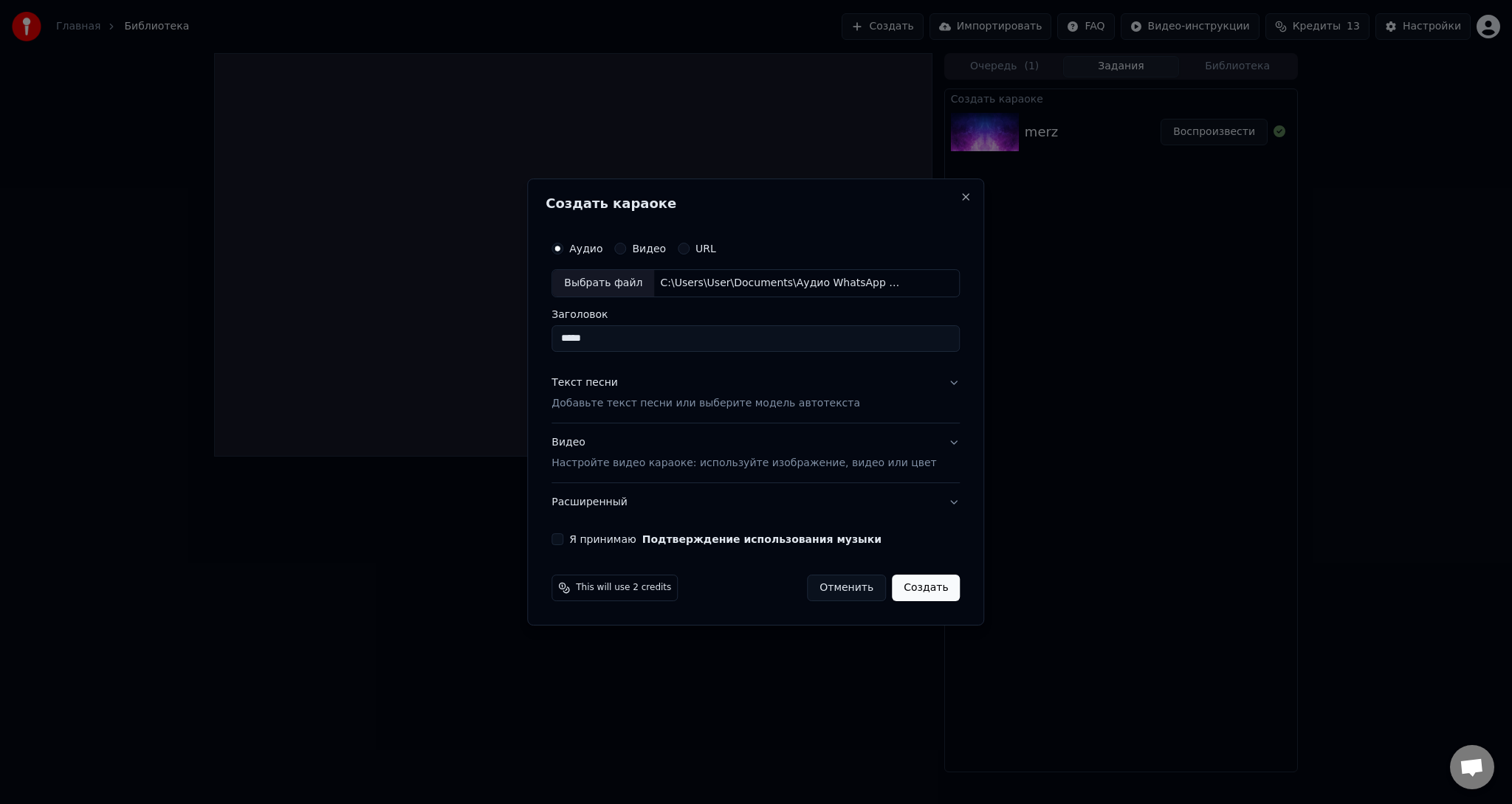
type input "*****"
click at [717, 407] on p "Добавьте текст песни или выберите модель автотекста" at bounding box center [706, 403] width 308 height 15
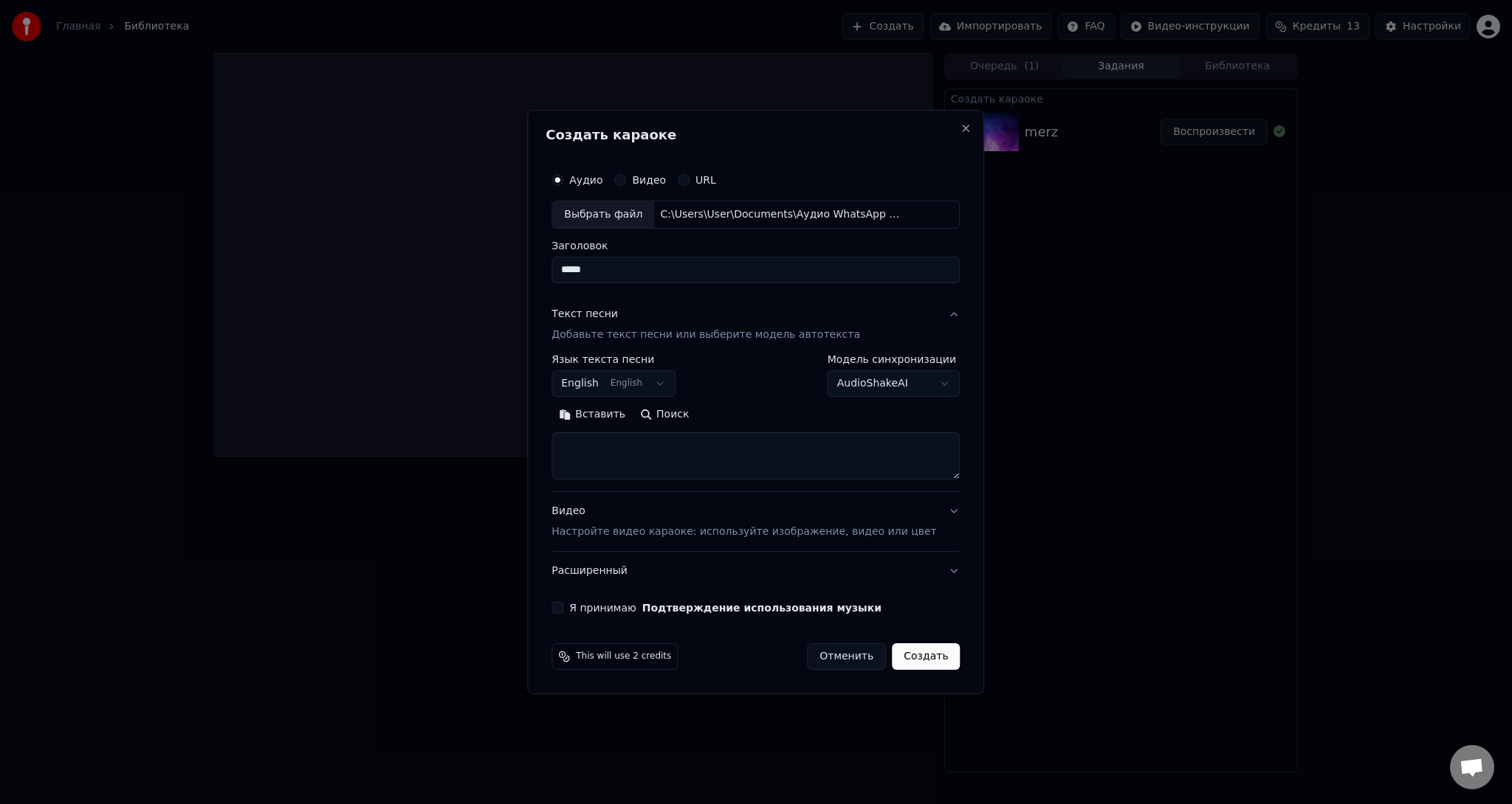
click at [645, 389] on body "**********" at bounding box center [756, 402] width 1512 height 804
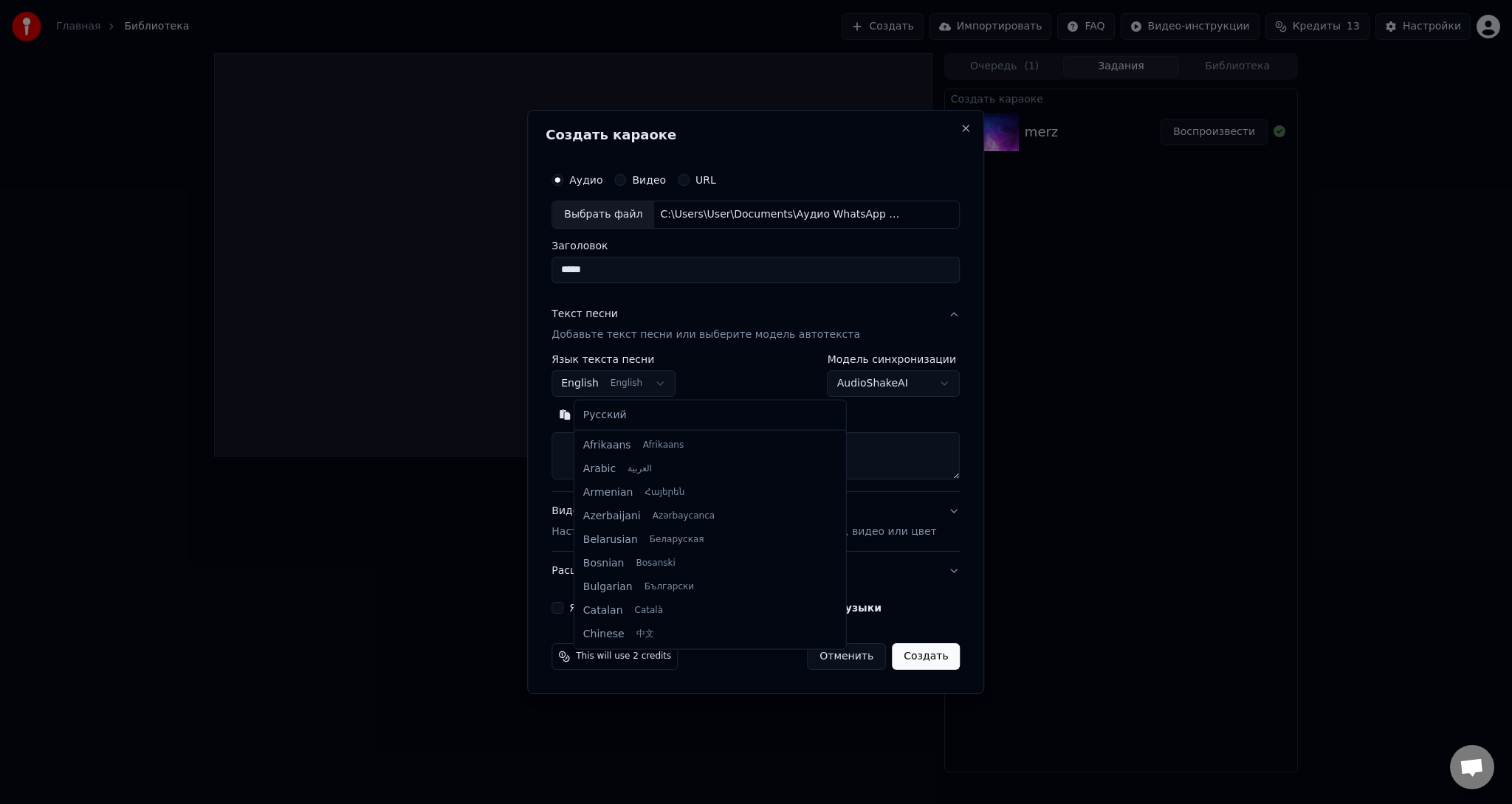
scroll to position [119, 0]
select select "**"
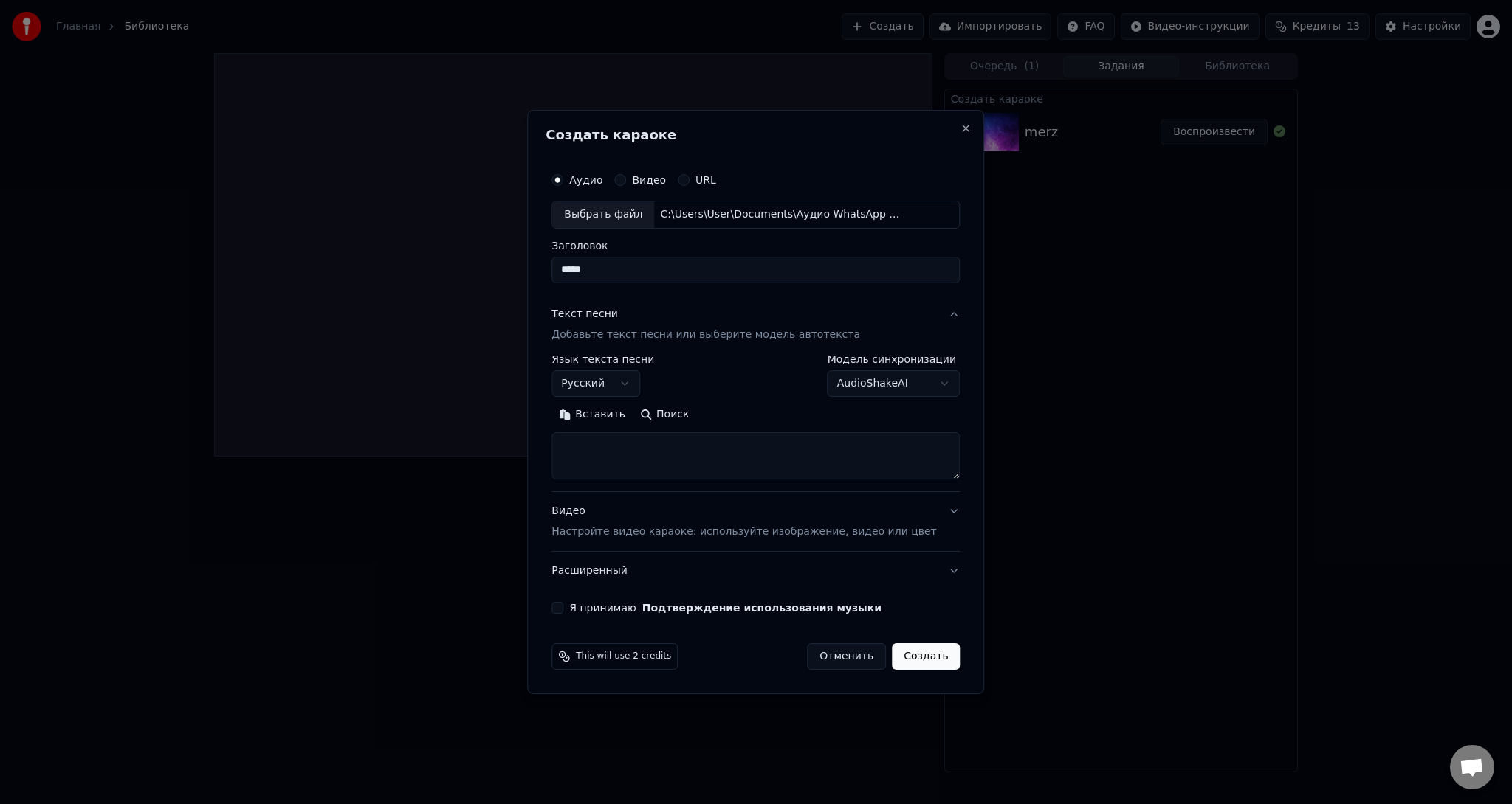
click at [637, 448] on textarea at bounding box center [755, 456] width 408 height 47
click at [872, 392] on body "**********" at bounding box center [756, 402] width 1512 height 804
click at [661, 451] on body "**********" at bounding box center [756, 402] width 1512 height 804
click at [661, 451] on textarea at bounding box center [755, 456] width 408 height 47
click at [876, 393] on body "**********" at bounding box center [756, 402] width 1512 height 804
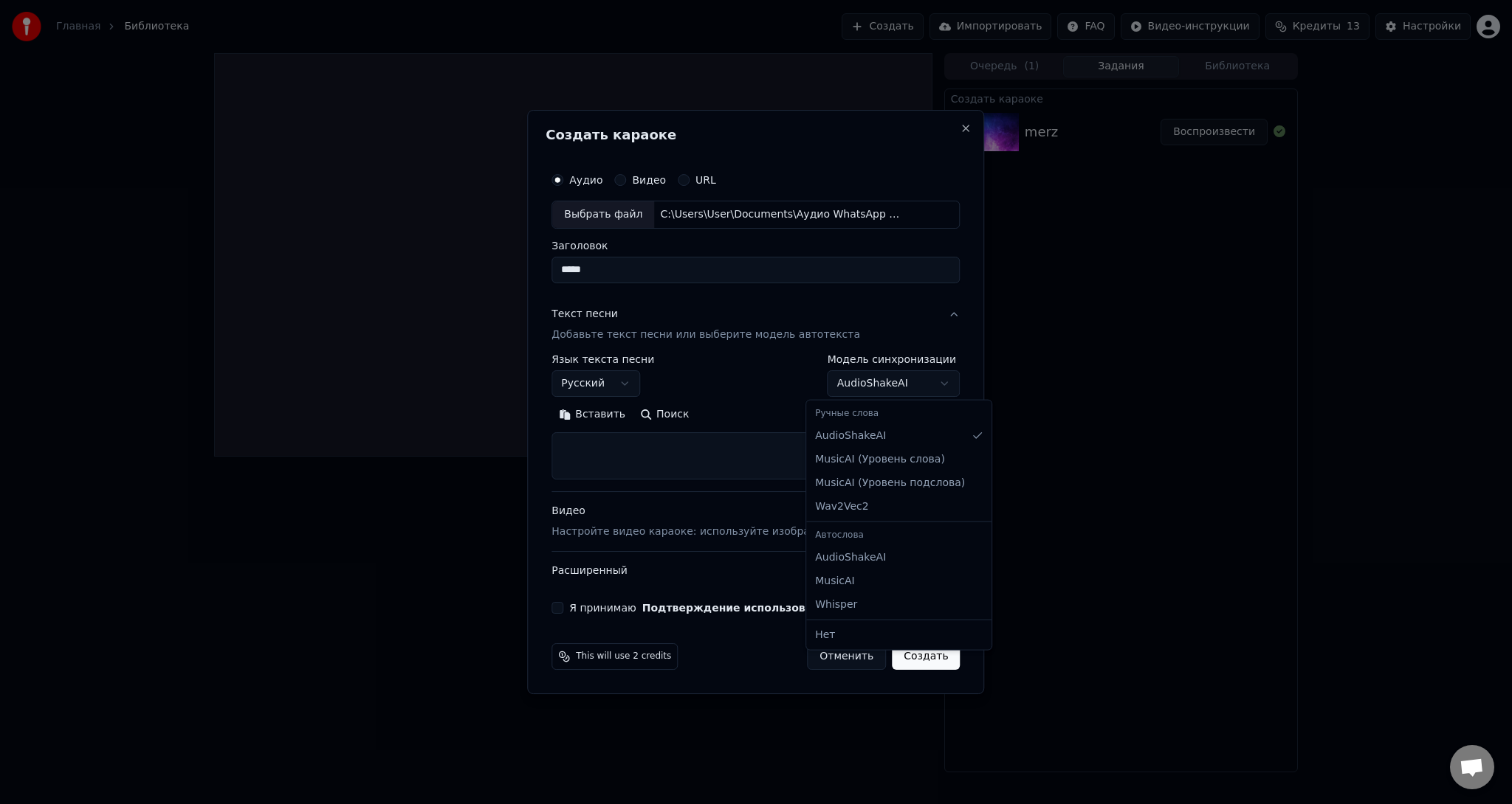
click at [877, 389] on body "**********" at bounding box center [756, 402] width 1512 height 804
click at [614, 217] on div "Выбрать файл" at bounding box center [603, 214] width 102 height 27
select select
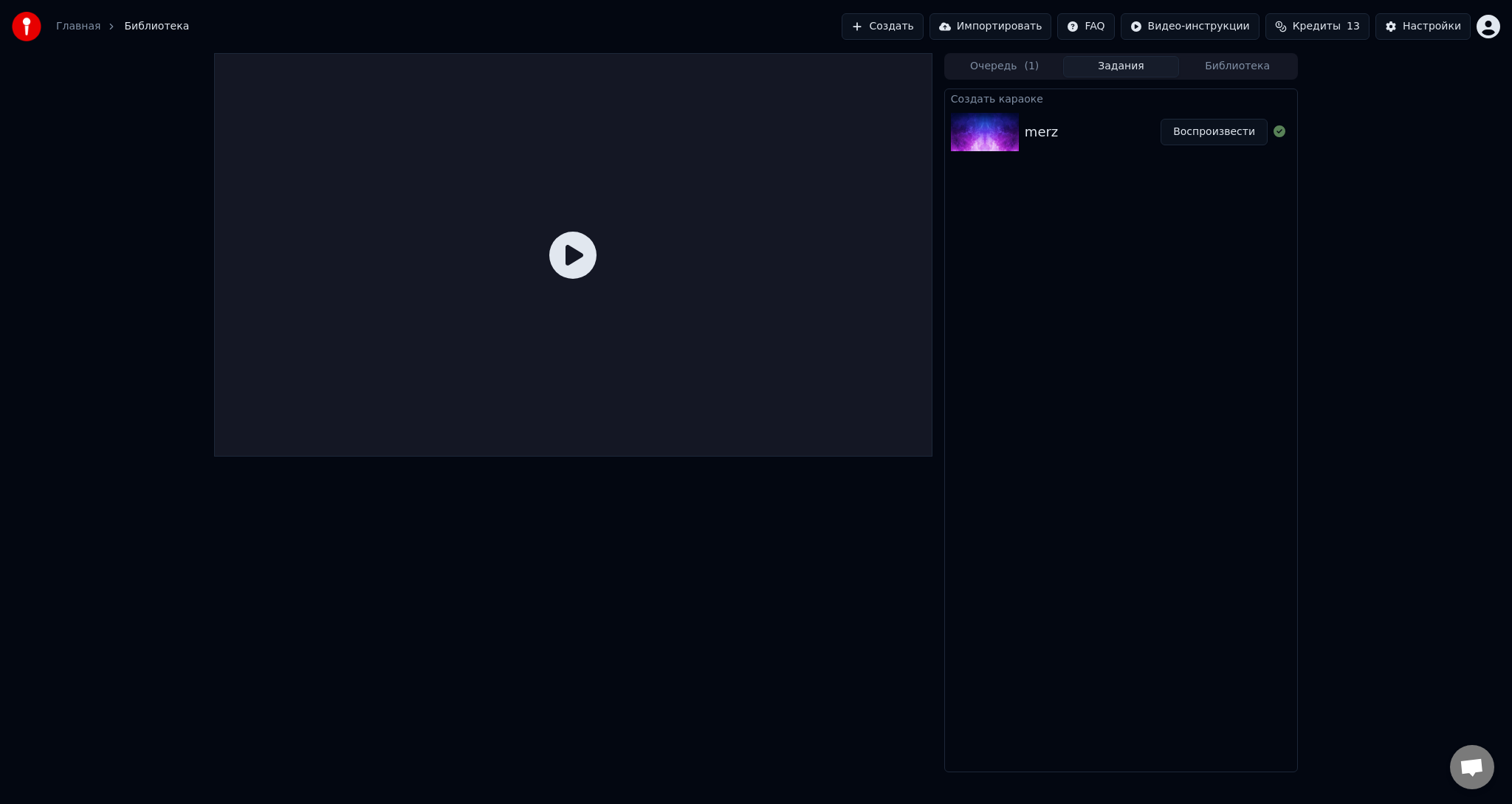
click at [923, 20] on button "Создать" at bounding box center [882, 26] width 81 height 27
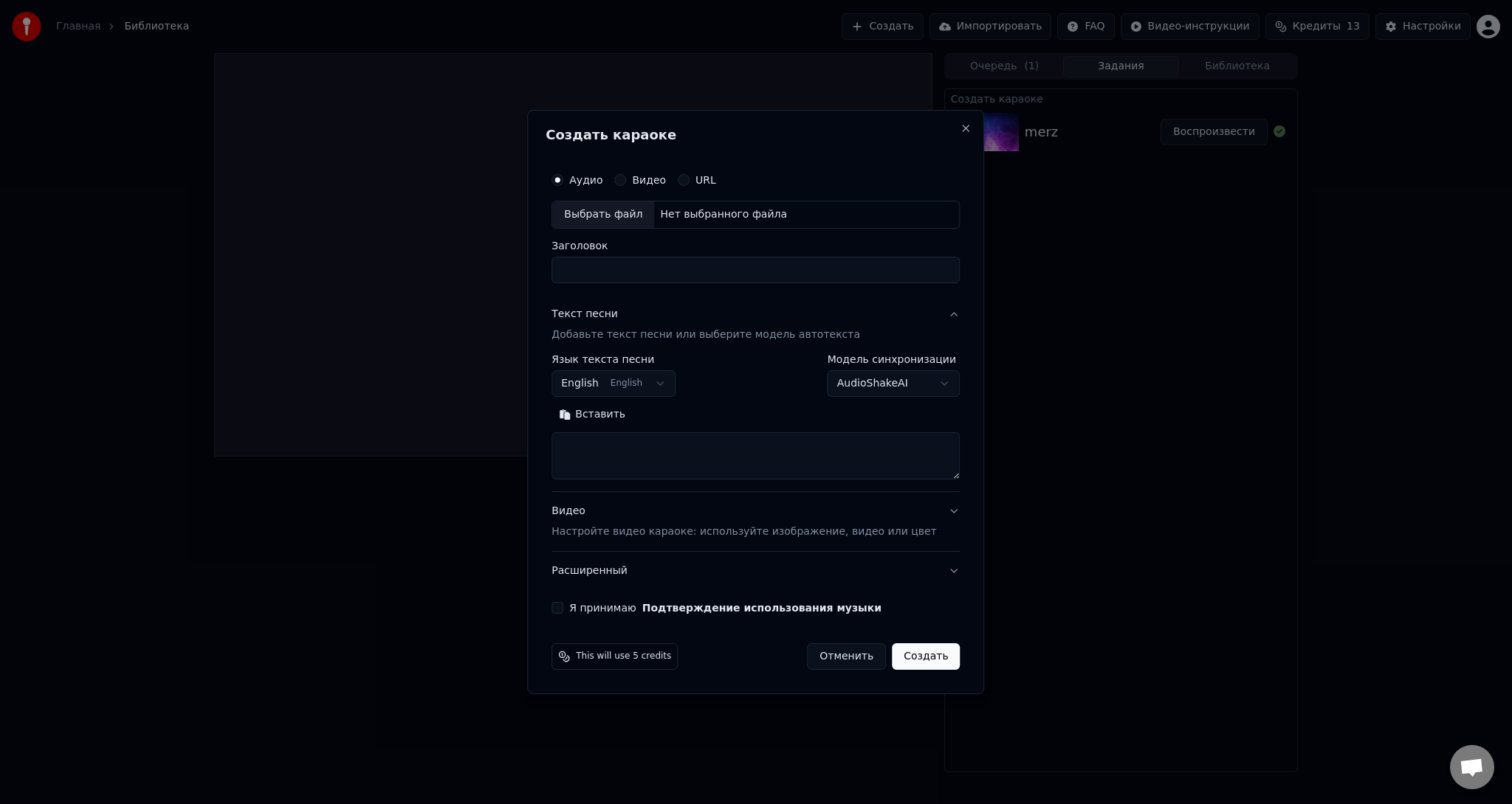
click at [634, 220] on div "Выбрать файл" at bounding box center [603, 214] width 102 height 27
drag, startPoint x: 809, startPoint y: 271, endPoint x: 209, endPoint y: 250, distance: 600.4
click at [209, 251] on body "**********" at bounding box center [756, 402] width 1512 height 804
type input "*****"
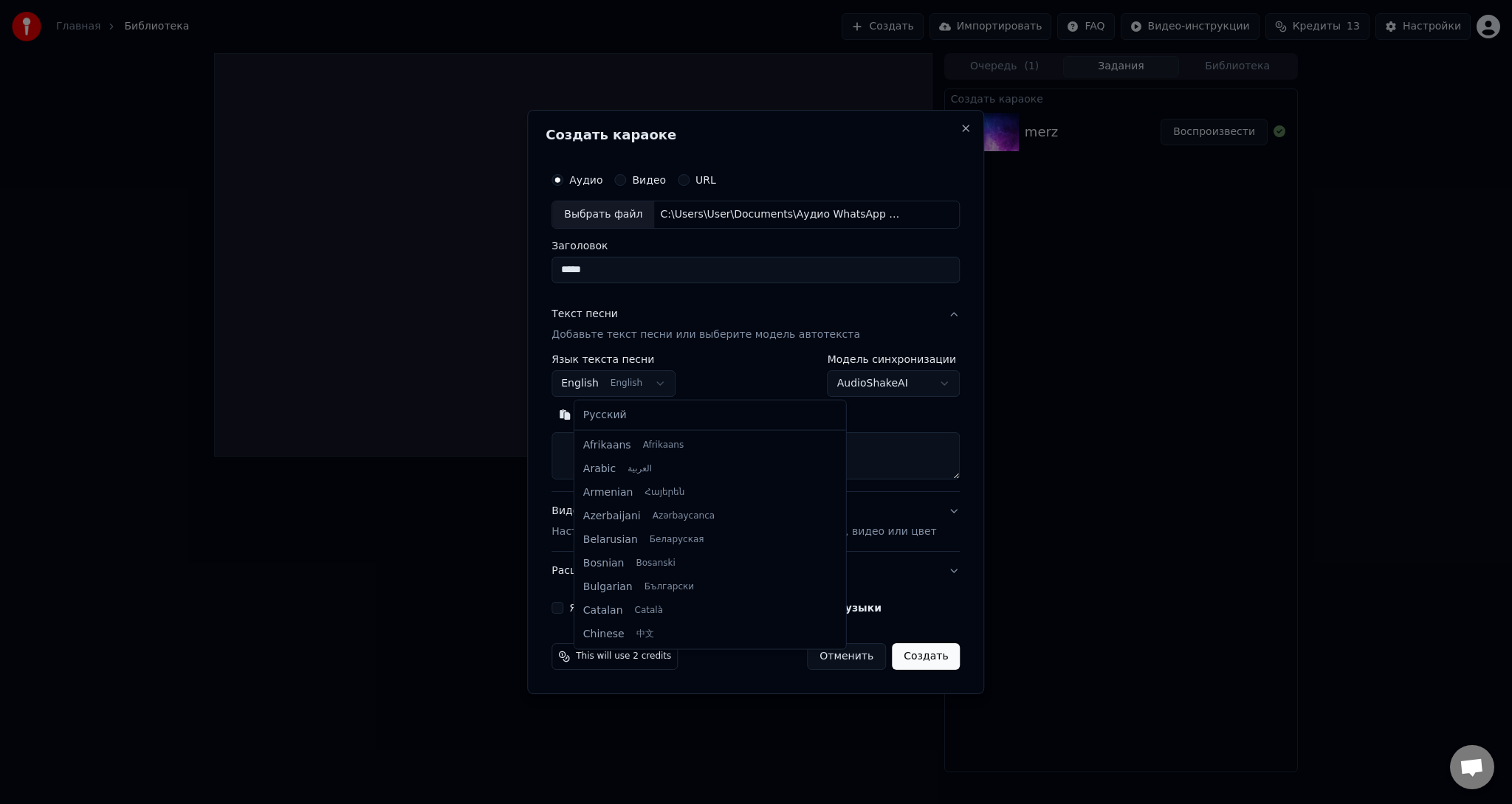
click at [676, 382] on body "**********" at bounding box center [756, 402] width 1512 height 804
select select "**"
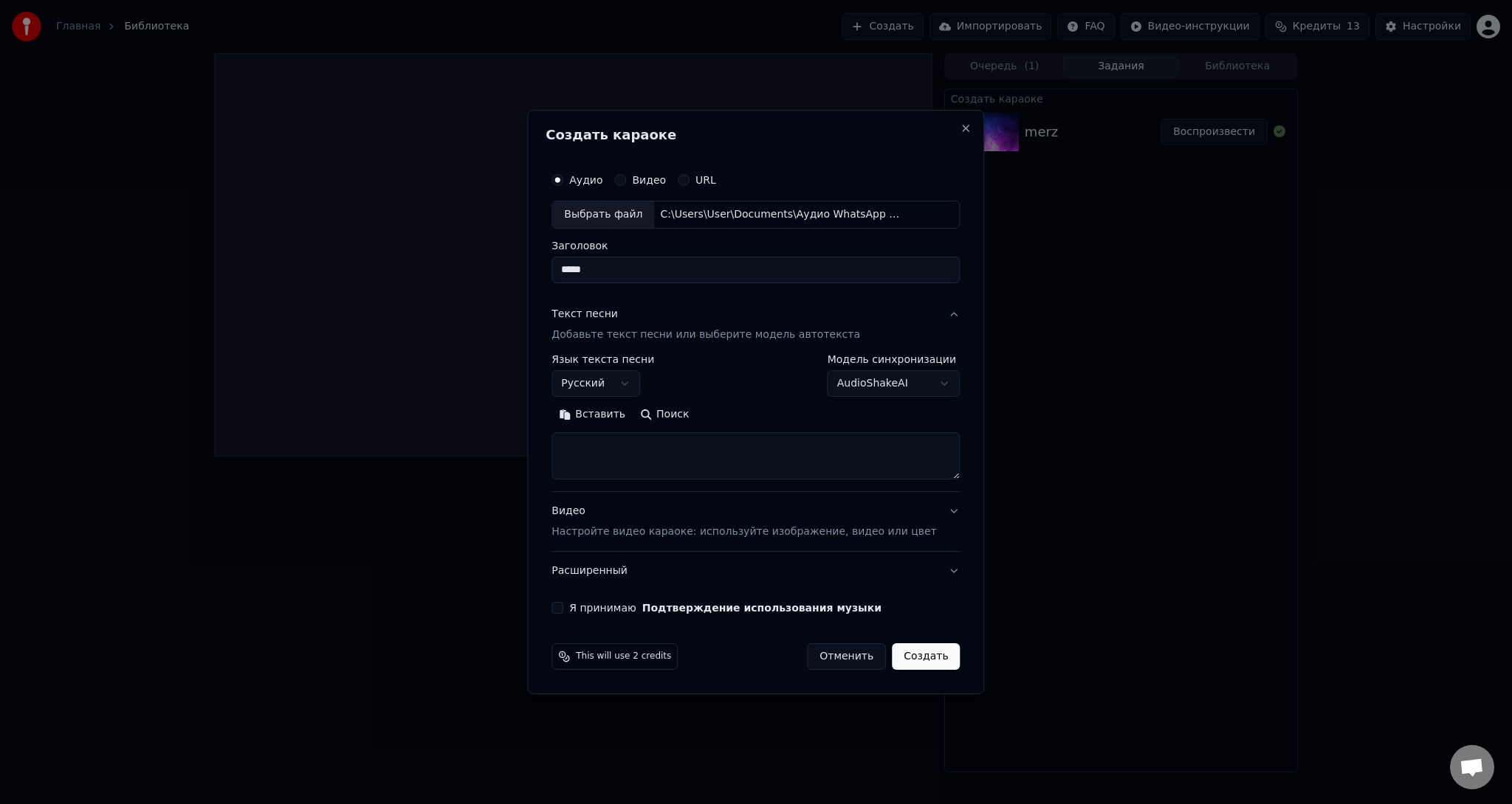
click at [778, 438] on textarea at bounding box center [755, 456] width 408 height 47
drag, startPoint x: 616, startPoint y: 448, endPoint x: 445, endPoint y: 421, distance: 173.1
click at [457, 425] on body "**********" at bounding box center [756, 402] width 1512 height 804
click at [674, 471] on textarea "**********" at bounding box center [733, 456] width 365 height 47
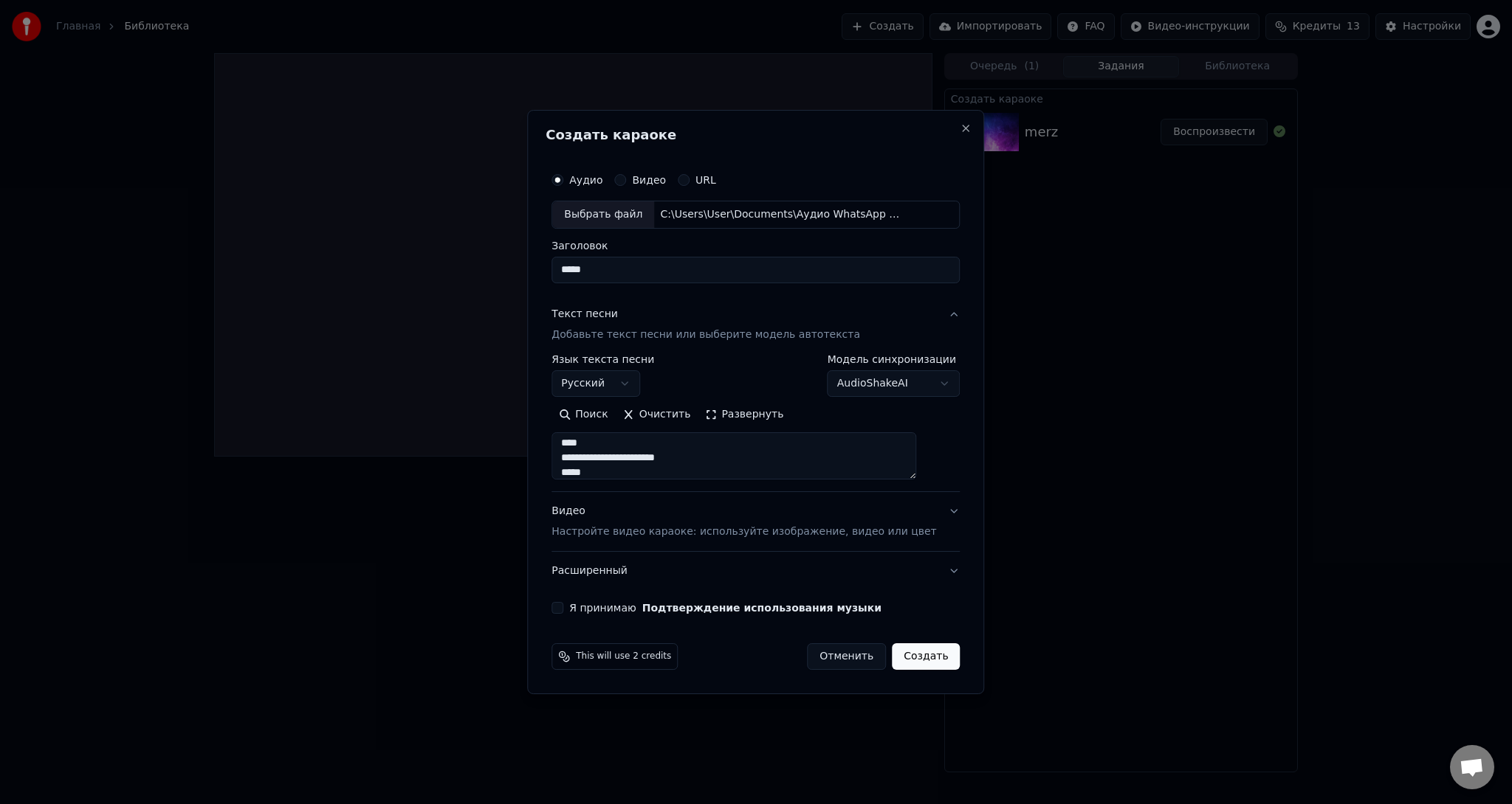
scroll to position [33, 0]
click at [649, 472] on textarea "**********" at bounding box center [733, 456] width 365 height 47
click at [658, 471] on textarea "**********" at bounding box center [733, 456] width 365 height 47
click at [723, 475] on textarea "**********" at bounding box center [733, 456] width 365 height 47
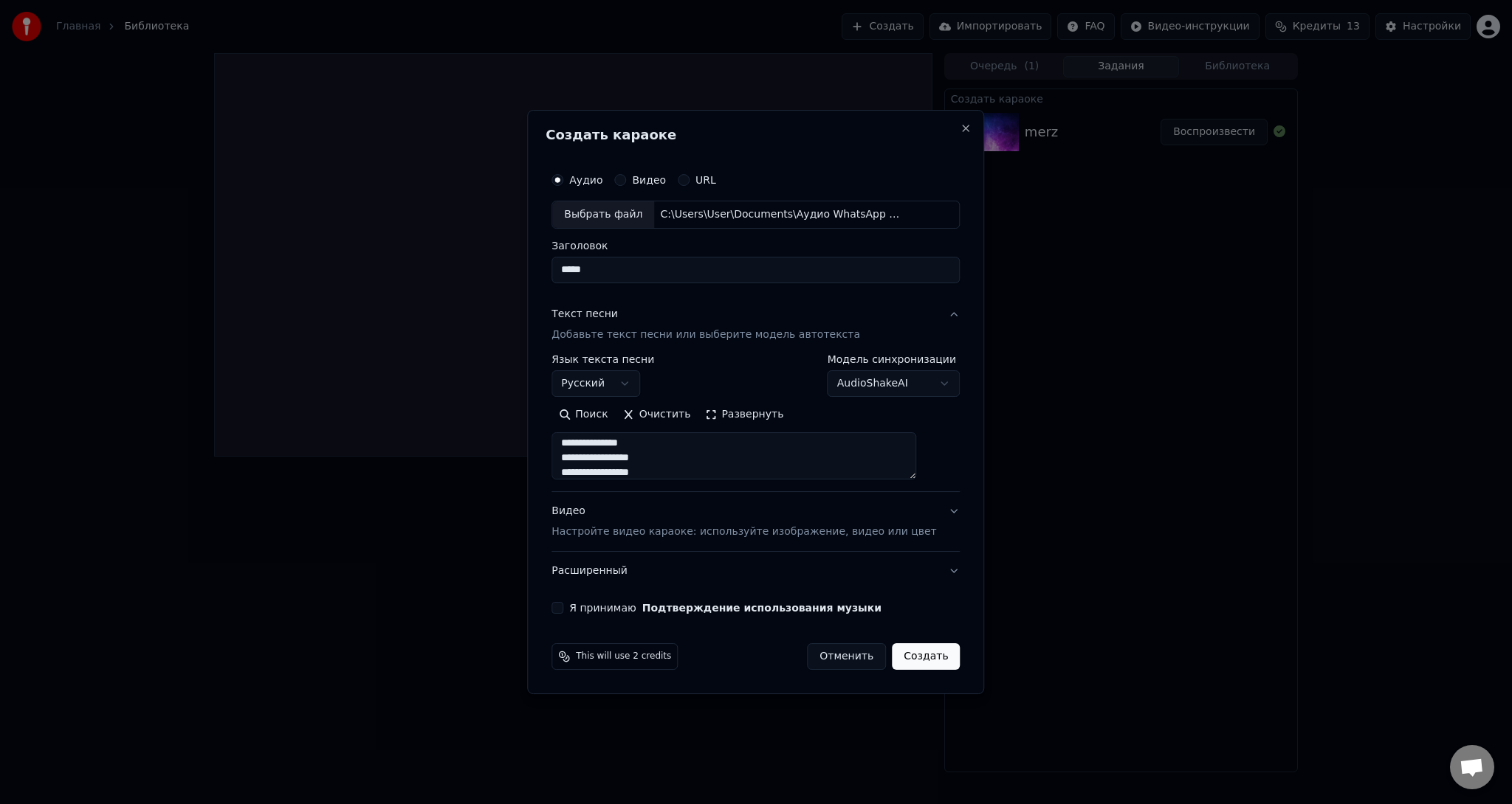
click at [614, 473] on textarea "**********" at bounding box center [733, 456] width 365 height 47
drag, startPoint x: 697, startPoint y: 473, endPoint x: 777, endPoint y: 469, distance: 80.1
click at [777, 469] on textarea "**********" at bounding box center [733, 456] width 365 height 47
click at [758, 465] on textarea "**********" at bounding box center [733, 456] width 365 height 47
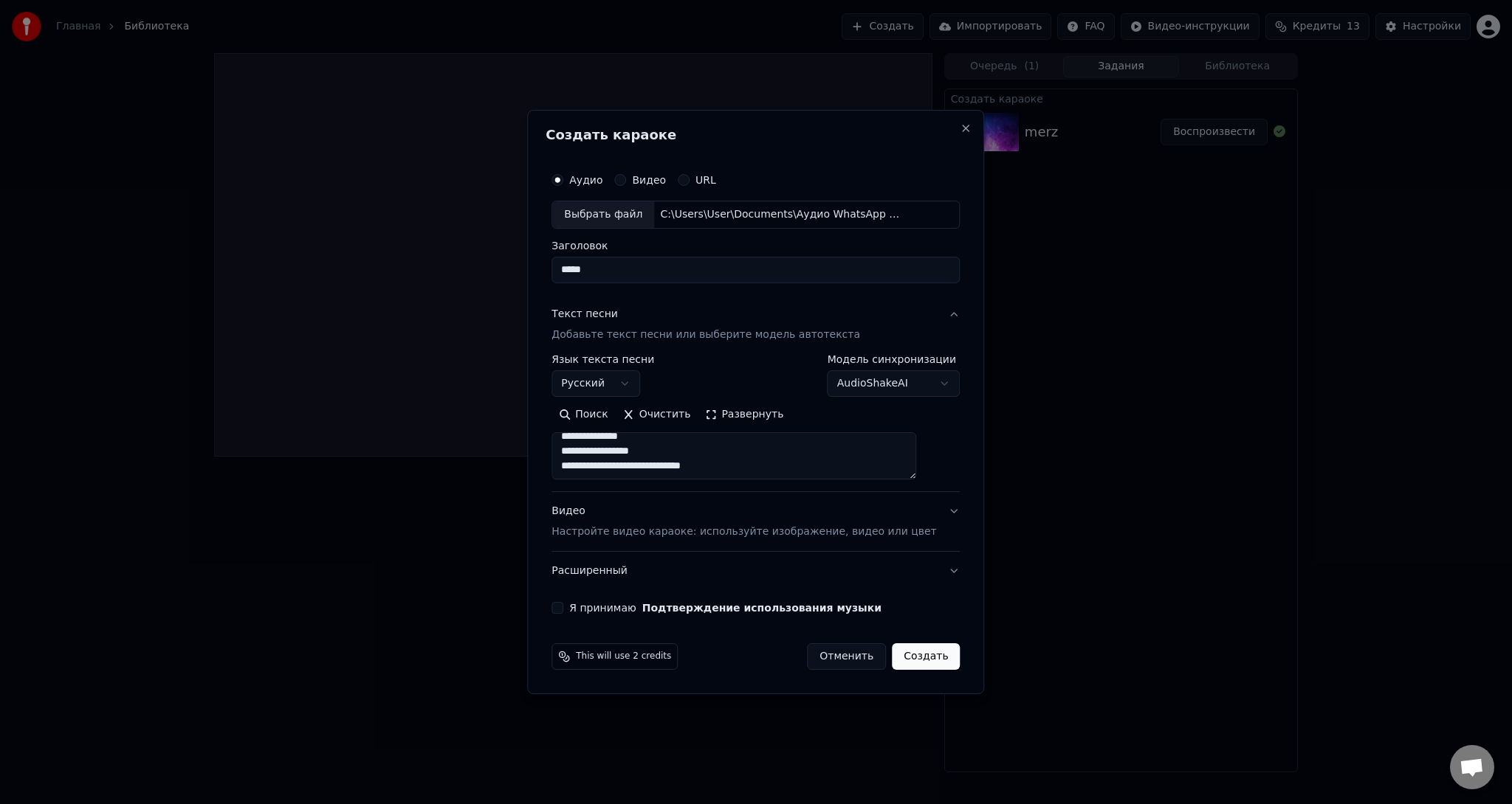
scroll to position [92, 0]
click at [697, 460] on textarea "**********" at bounding box center [733, 456] width 365 height 47
click at [705, 456] on textarea "**********" at bounding box center [733, 456] width 365 height 47
click at [697, 465] on textarea "**********" at bounding box center [733, 456] width 365 height 47
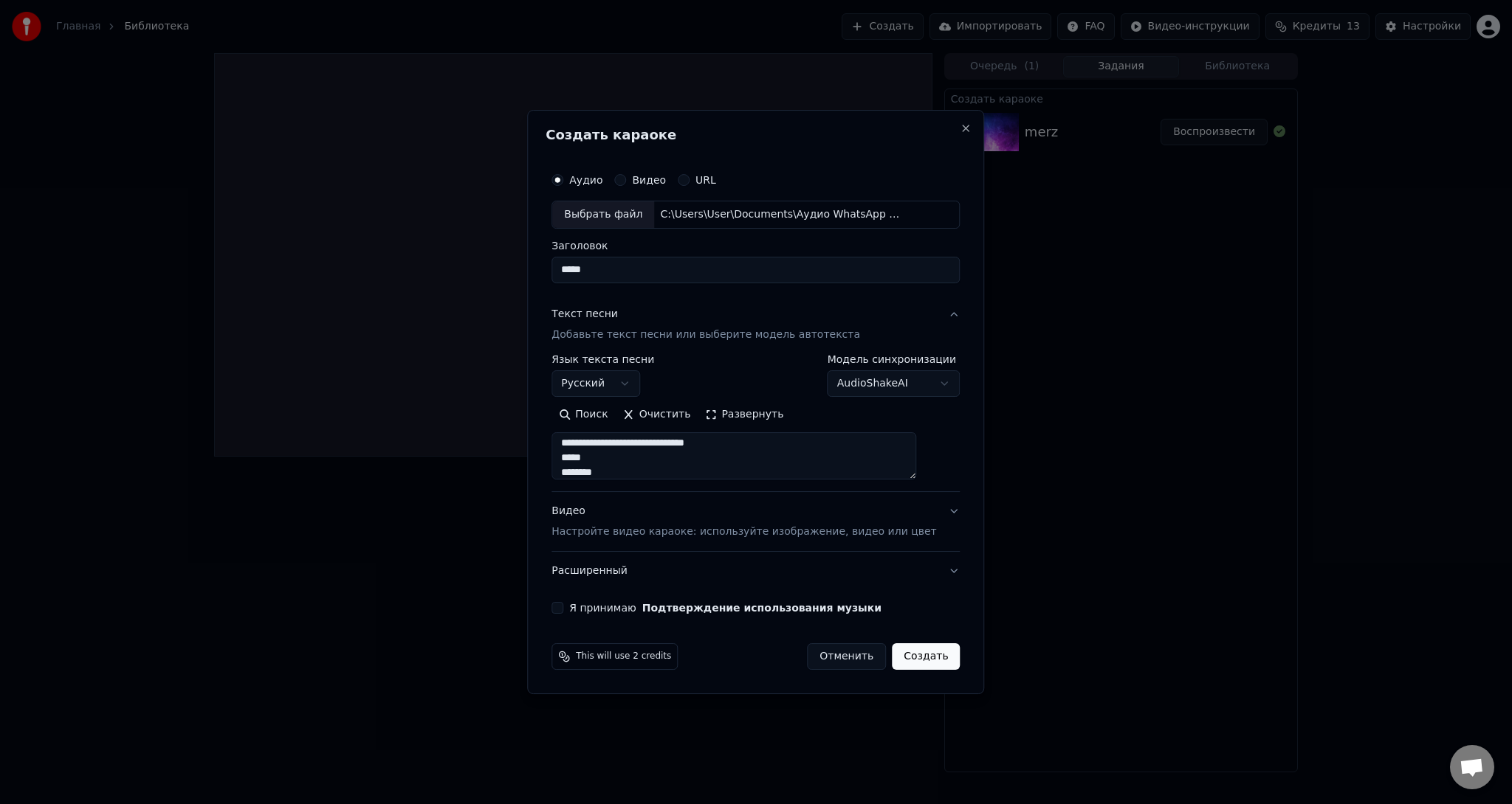
click at [657, 473] on textarea "**********" at bounding box center [733, 456] width 365 height 47
click at [716, 471] on textarea "**********" at bounding box center [733, 456] width 365 height 47
click at [673, 456] on textarea "**********" at bounding box center [733, 456] width 365 height 47
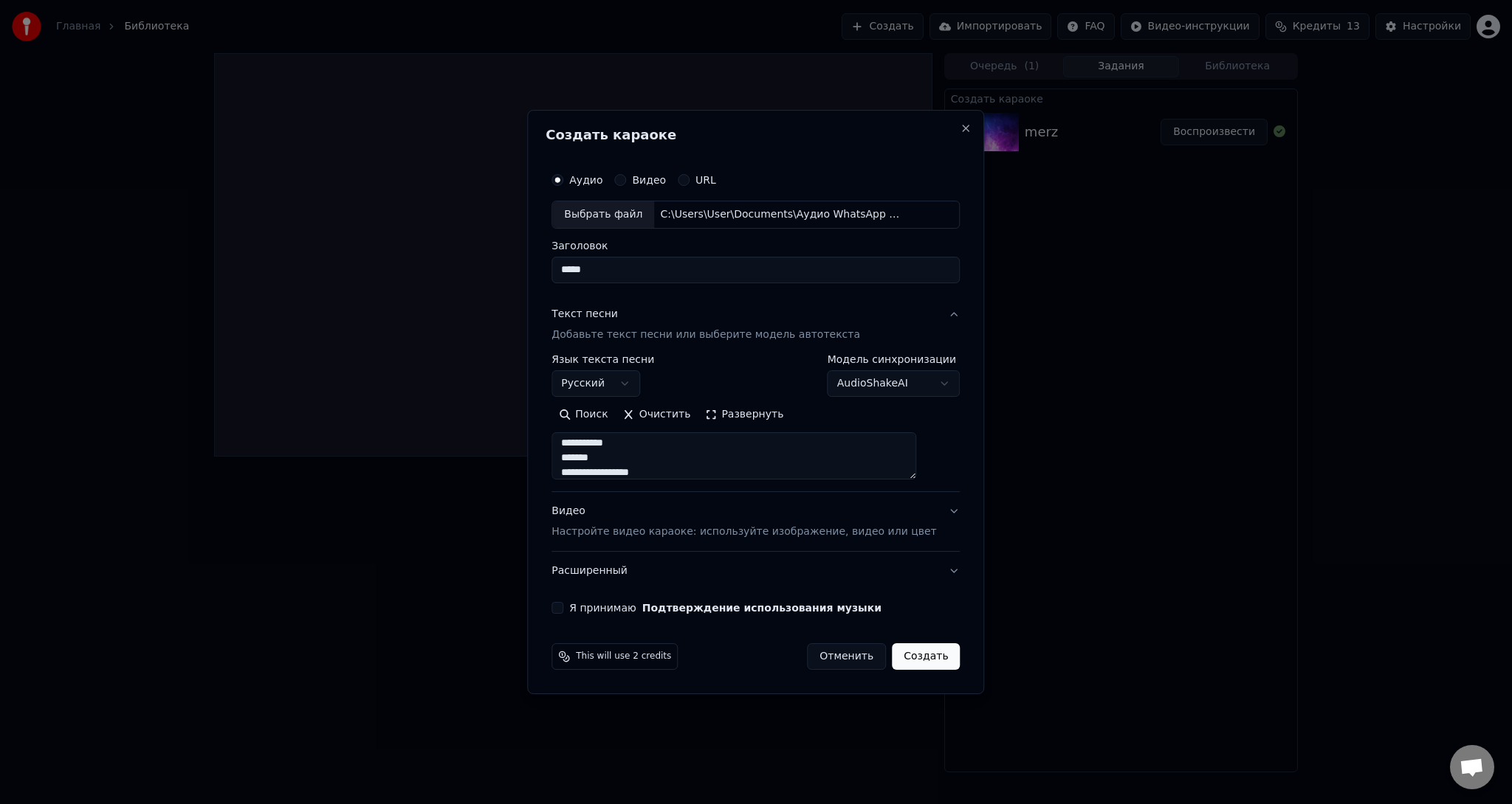
scroll to position [224, 0]
paste textarea "**********"
type textarea "**********"
click at [790, 524] on p "Настройте видео караоке: используйте изображение, видео или цвет" at bounding box center [743, 531] width 384 height 15
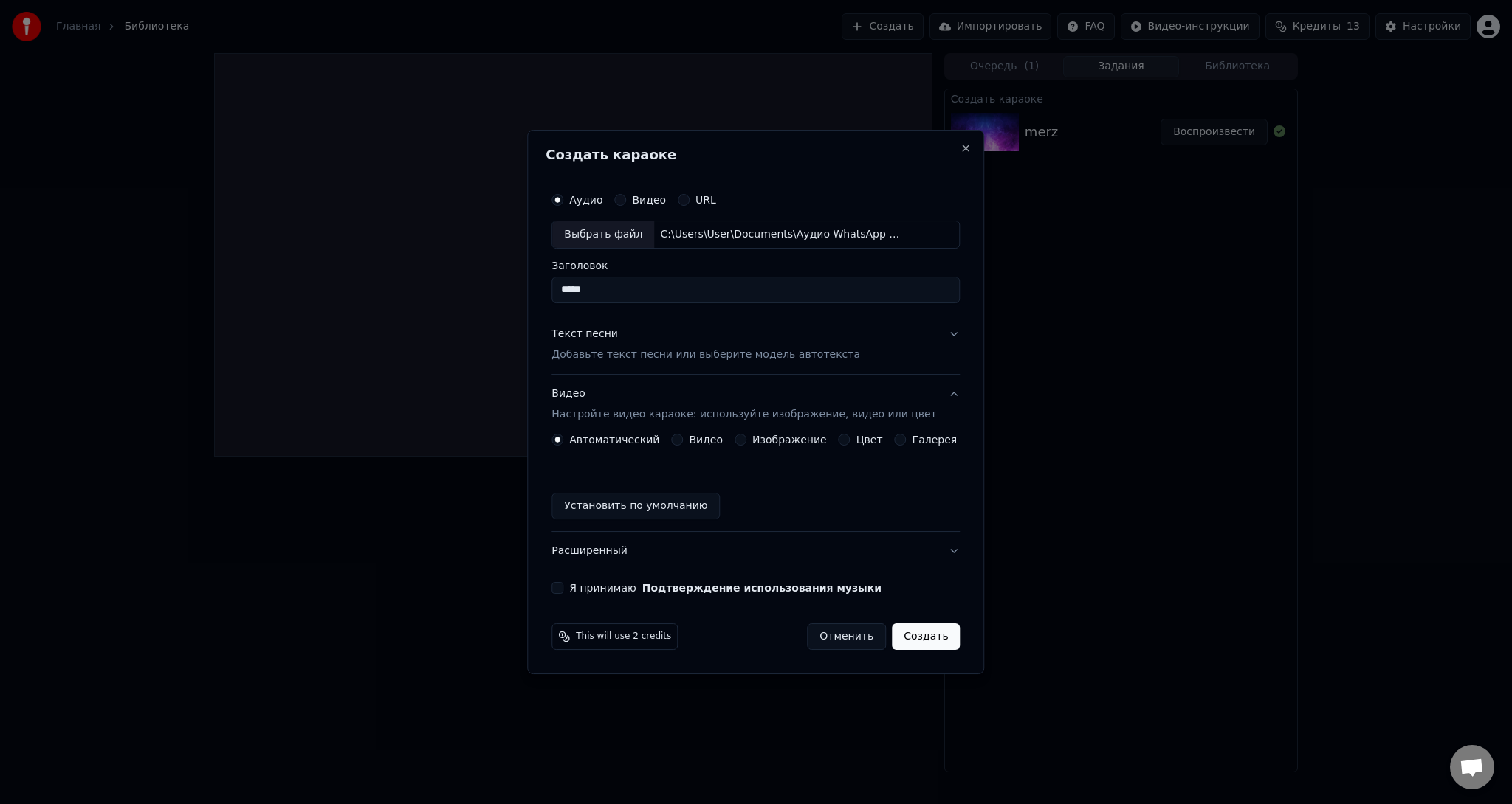
click at [573, 587] on div "Я принимаю Подтверждение использования музыки" at bounding box center [755, 588] width 408 height 12
click at [563, 588] on button "Я принимаю Подтверждение использования музыки" at bounding box center [557, 588] width 12 height 12
click at [904, 639] on button "Создать" at bounding box center [925, 636] width 68 height 27
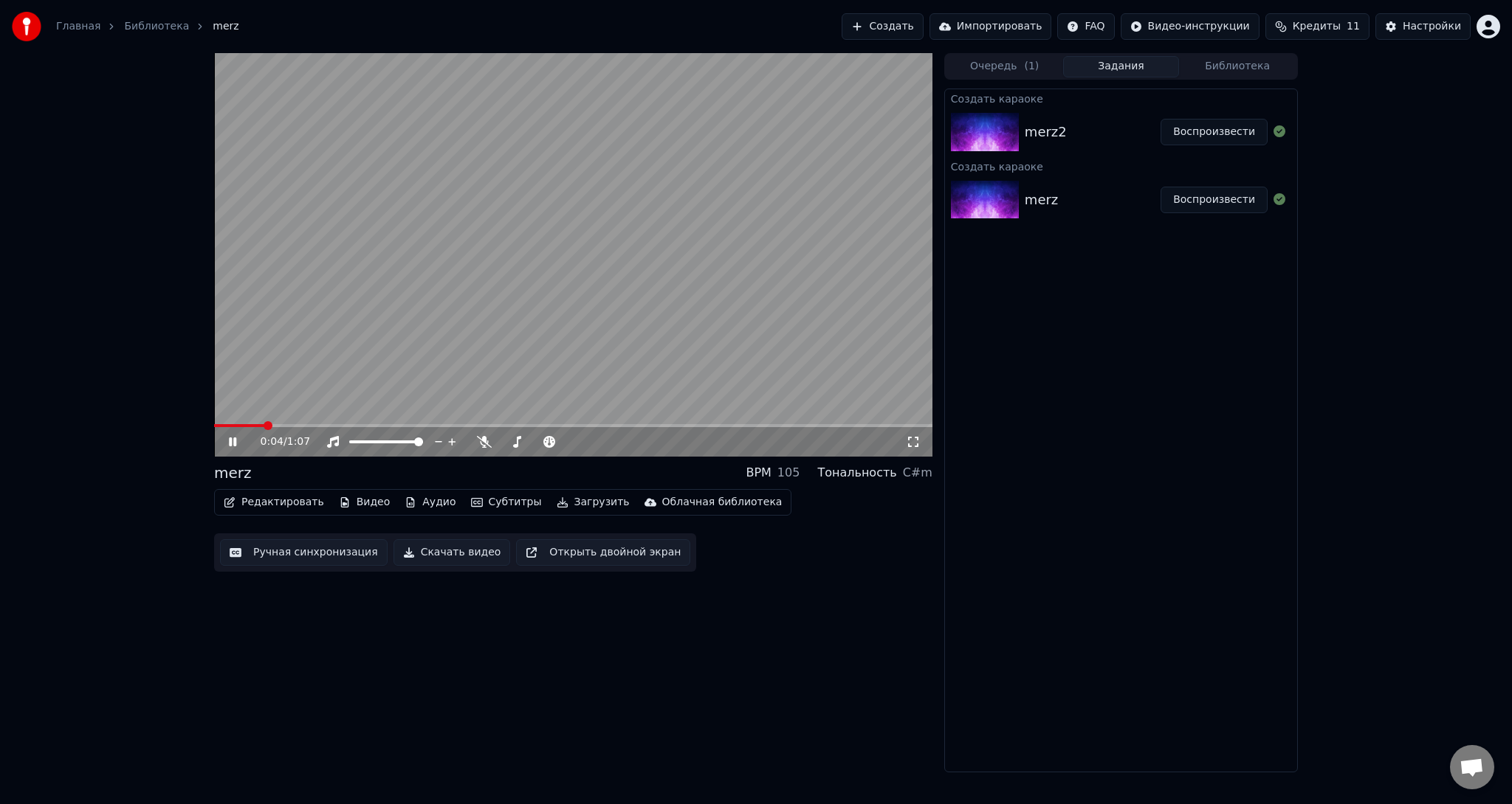
click at [1041, 123] on div "merz2" at bounding box center [1046, 131] width 42 height 21
click at [230, 442] on icon at bounding box center [232, 442] width 7 height 9
click at [1179, 129] on button "Воспроизвести" at bounding box center [1214, 131] width 107 height 27
click at [322, 424] on span at bounding box center [573, 425] width 718 height 3
click at [443, 421] on video at bounding box center [573, 255] width 718 height 404
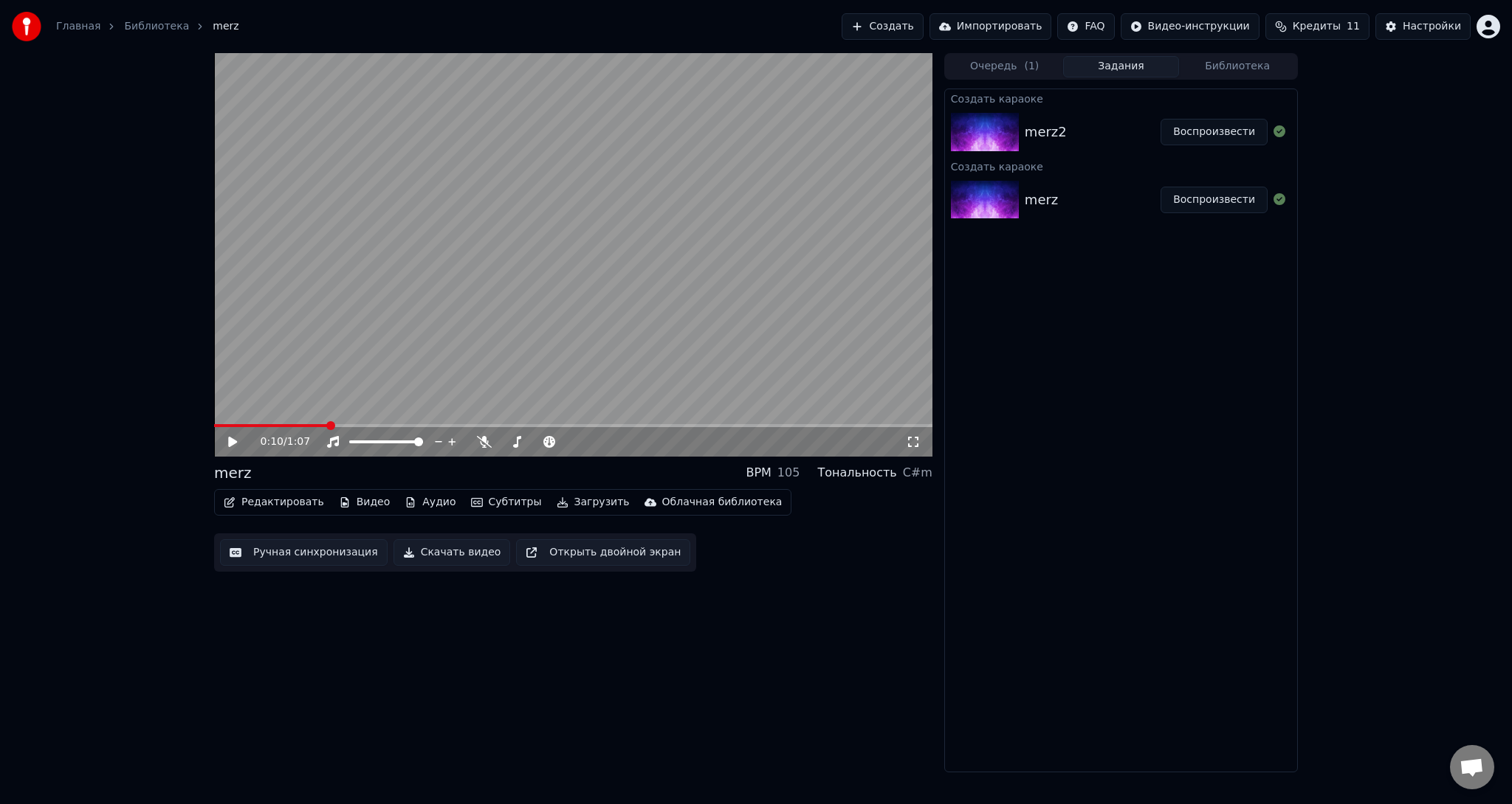
click at [1006, 70] on button "Очередь ( 1 )" at bounding box center [1004, 67] width 117 height 22
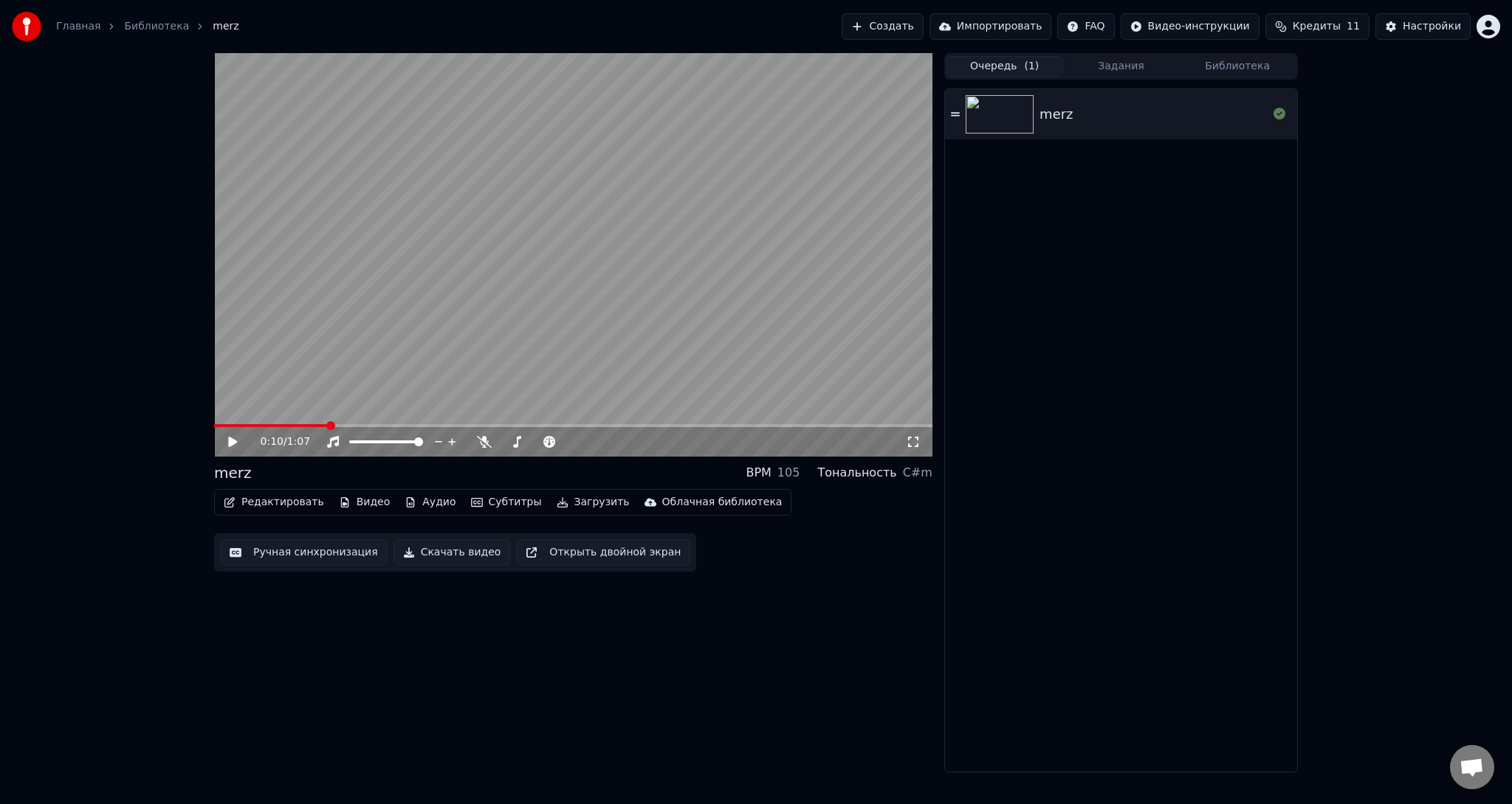
click at [1024, 119] on img at bounding box center [999, 114] width 68 height 39
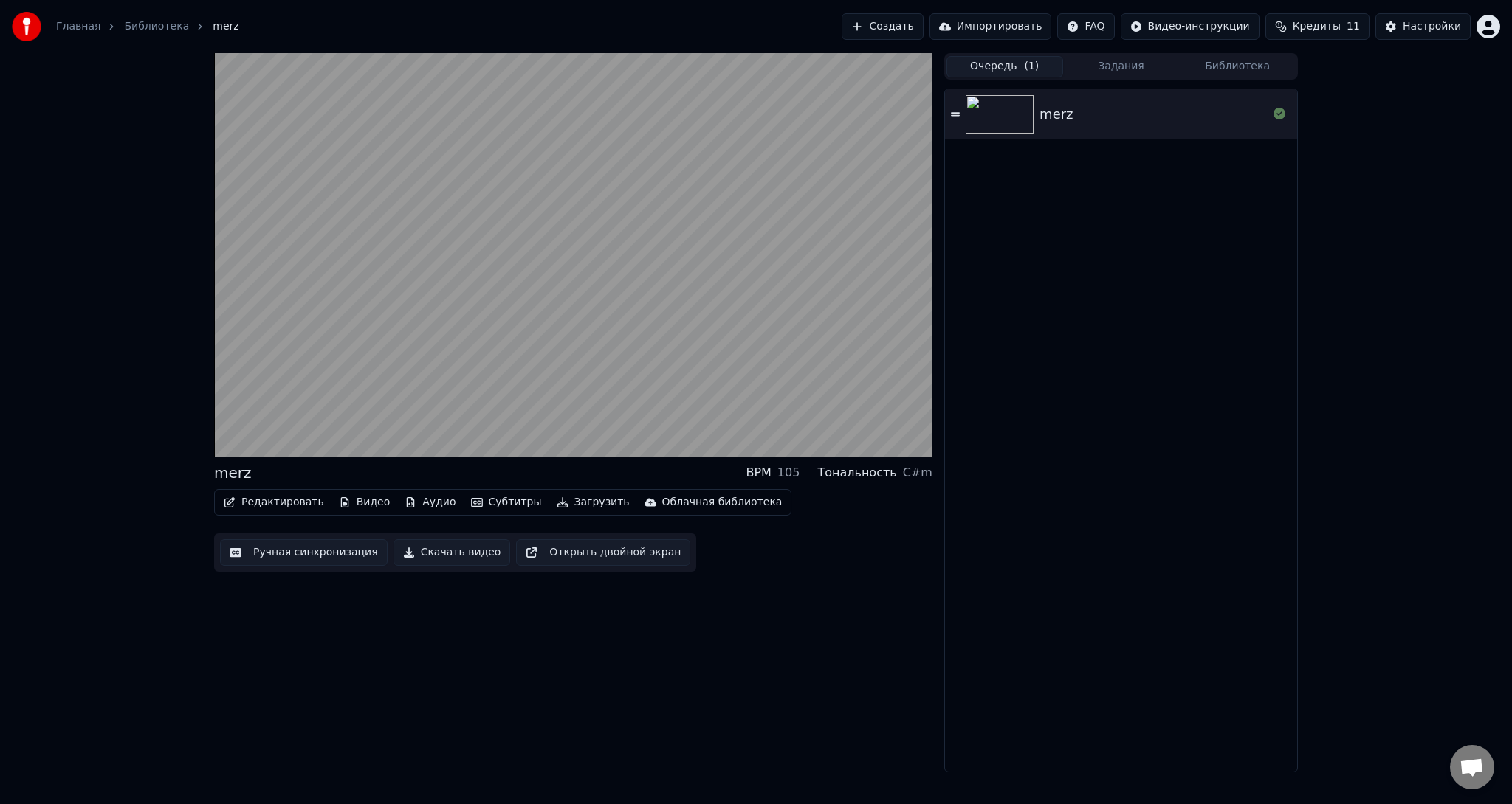
click at [920, 21] on button "Создать" at bounding box center [882, 26] width 81 height 27
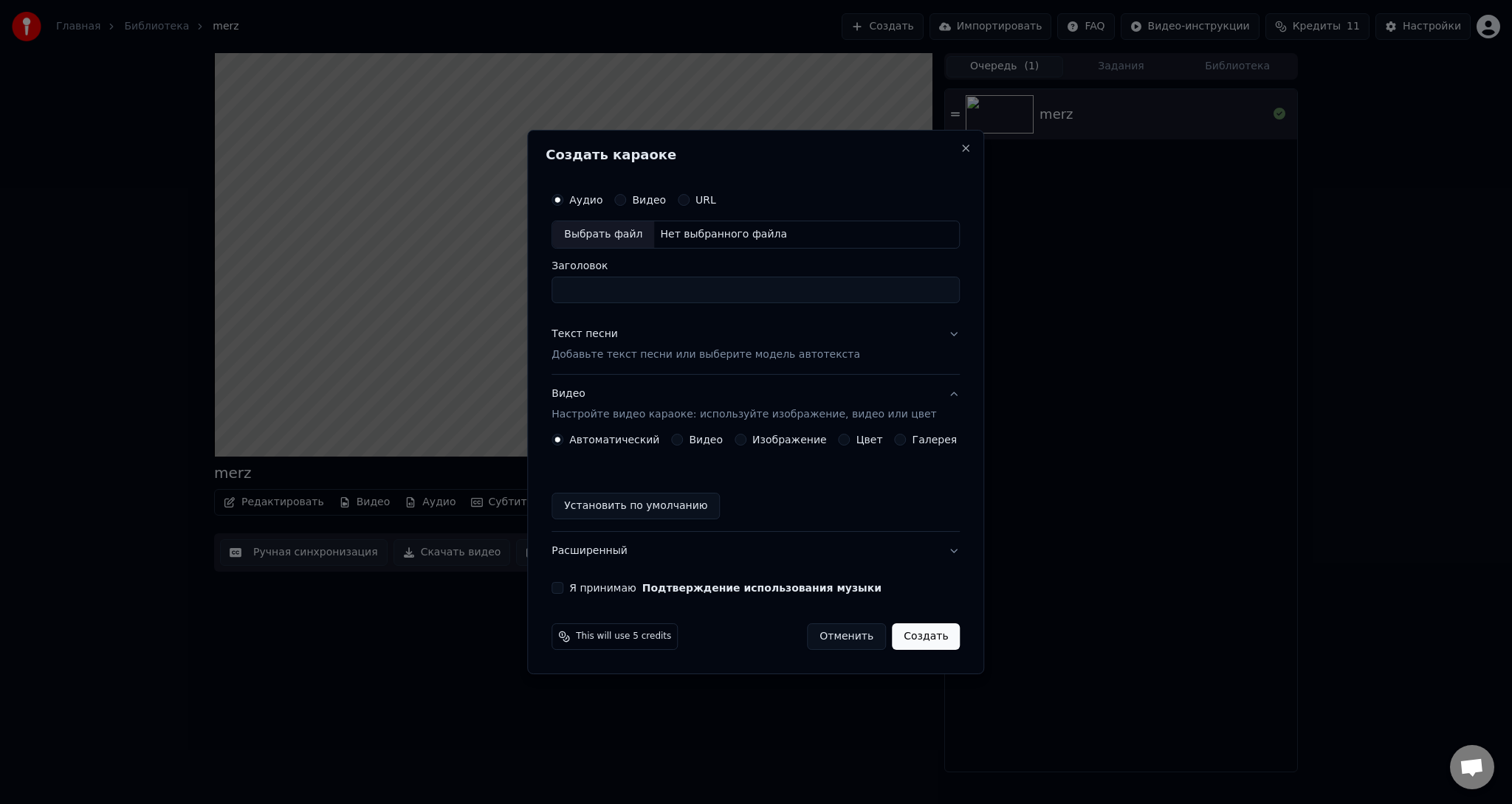
click at [841, 640] on button "Отменить" at bounding box center [846, 636] width 79 height 27
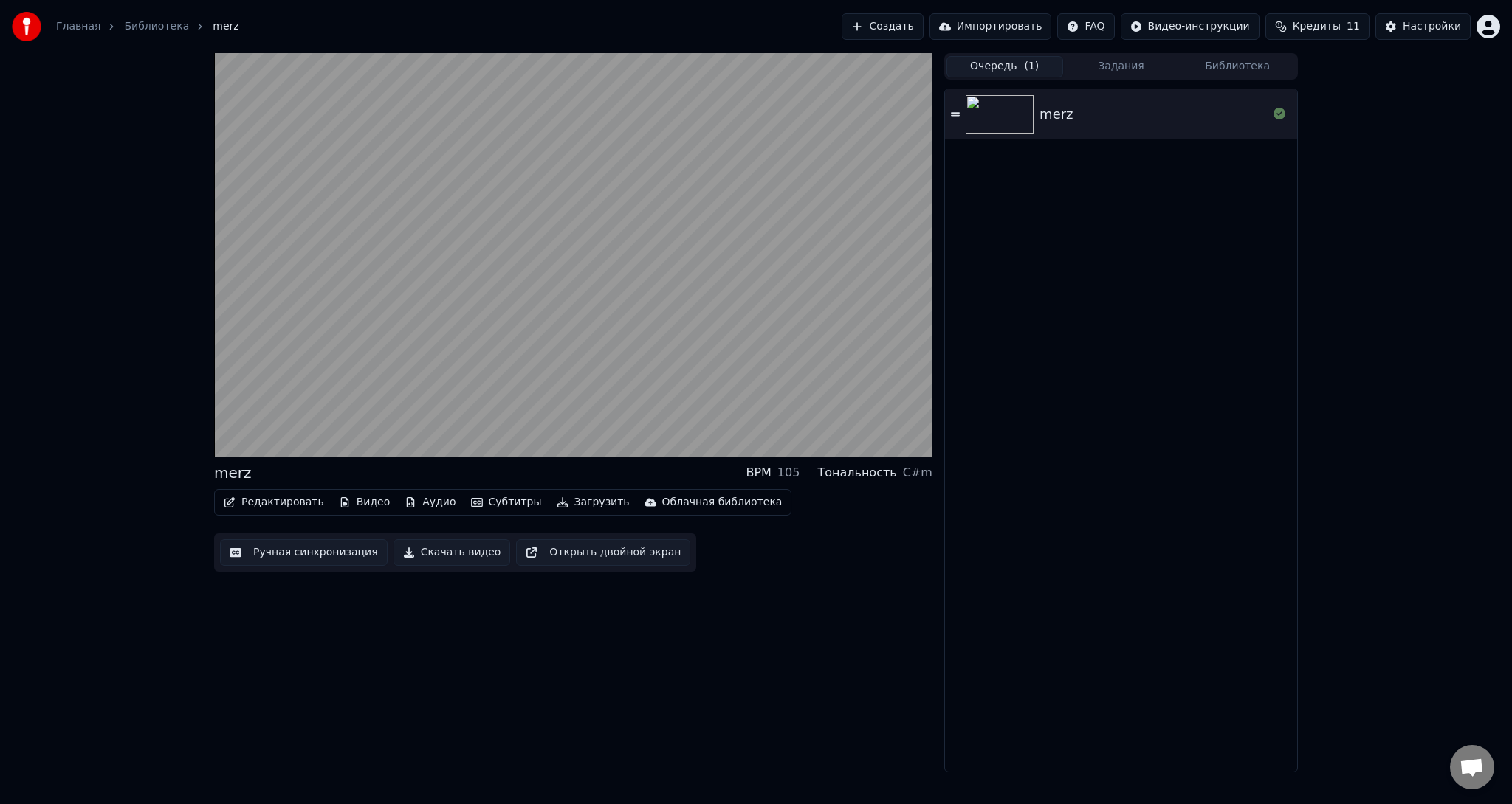
click at [1096, 65] on button "Задания" at bounding box center [1122, 67] width 117 height 22
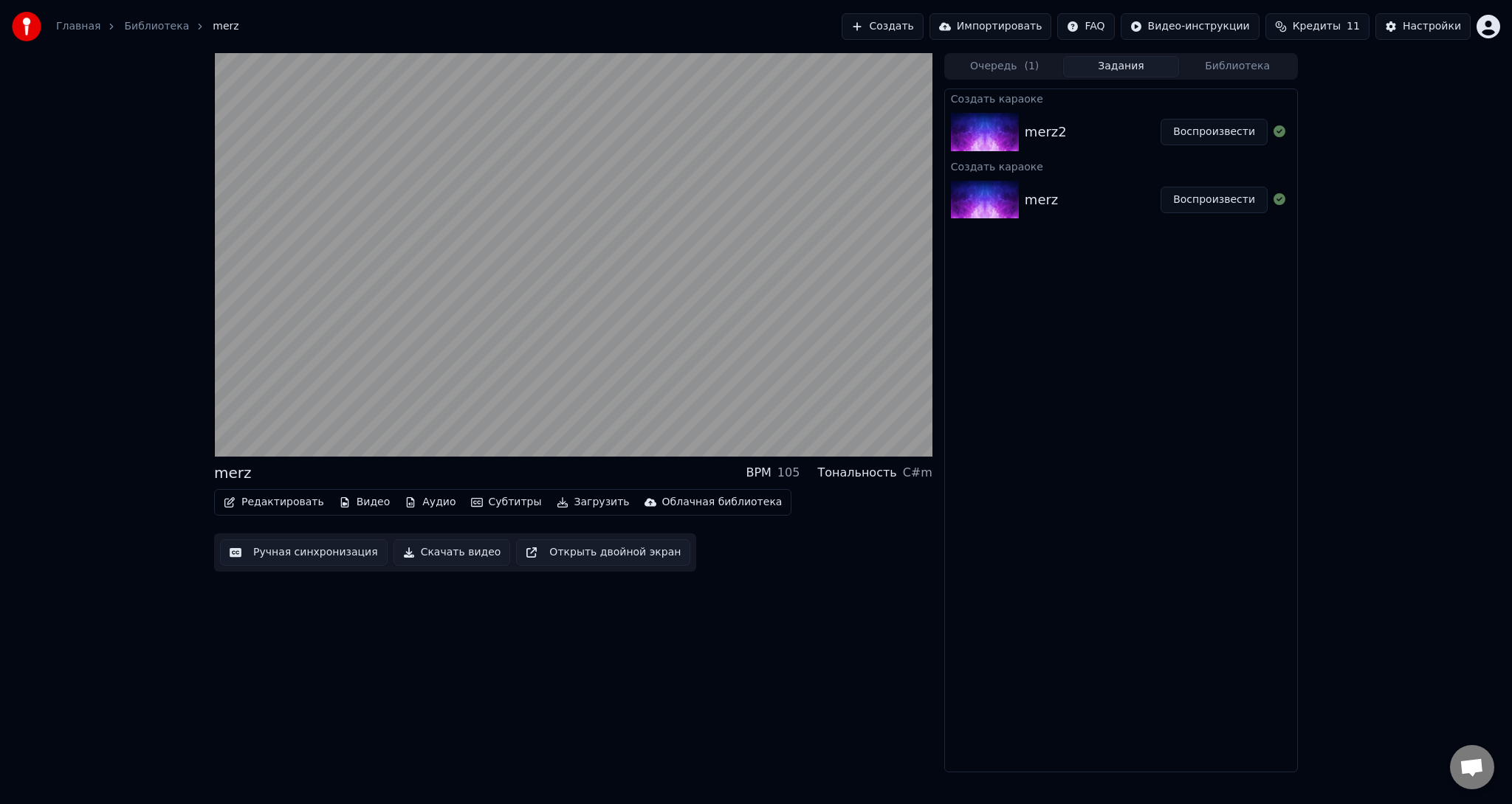
drag, startPoint x: 1063, startPoint y: 116, endPoint x: 1157, endPoint y: 101, distance: 95.2
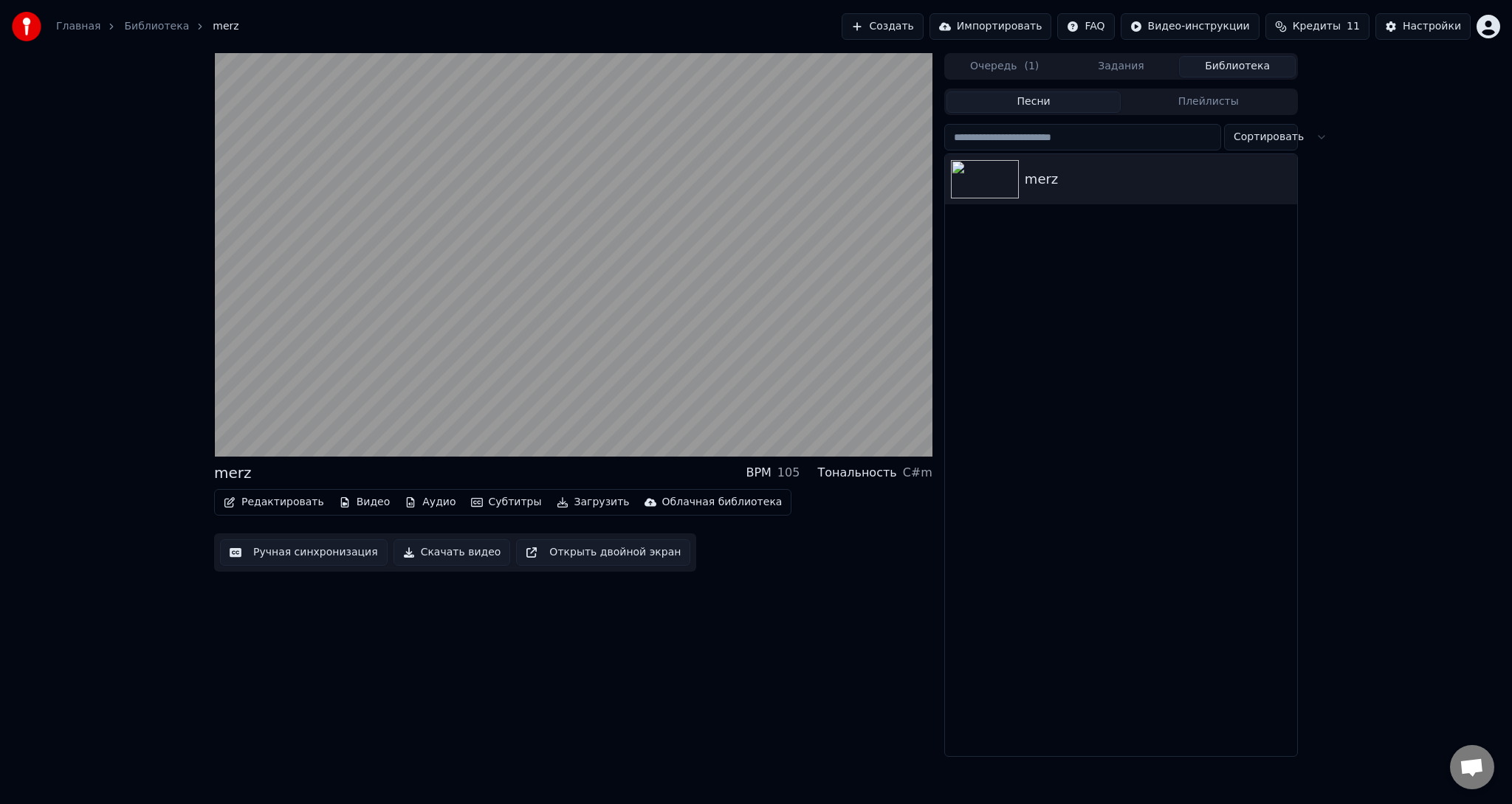
click at [1224, 62] on button "Библиотека" at bounding box center [1237, 67] width 117 height 22
click at [1291, 179] on icon "button" at bounding box center [1283, 179] width 15 height 12
click at [1252, 301] on div "Удалить" at bounding box center [1294, 300] width 178 height 24
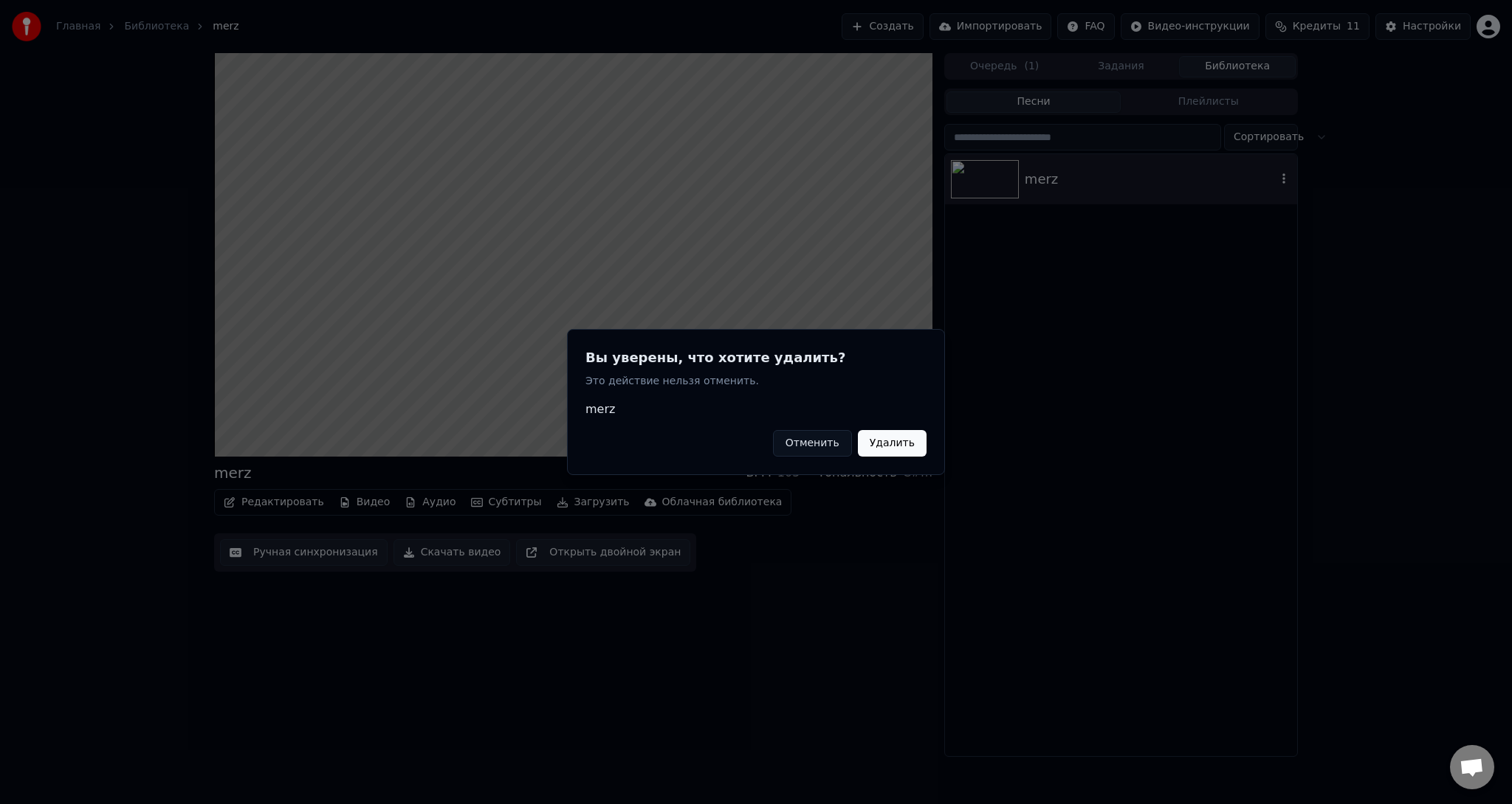
click at [880, 443] on button "Удалить" at bounding box center [891, 442] width 68 height 27
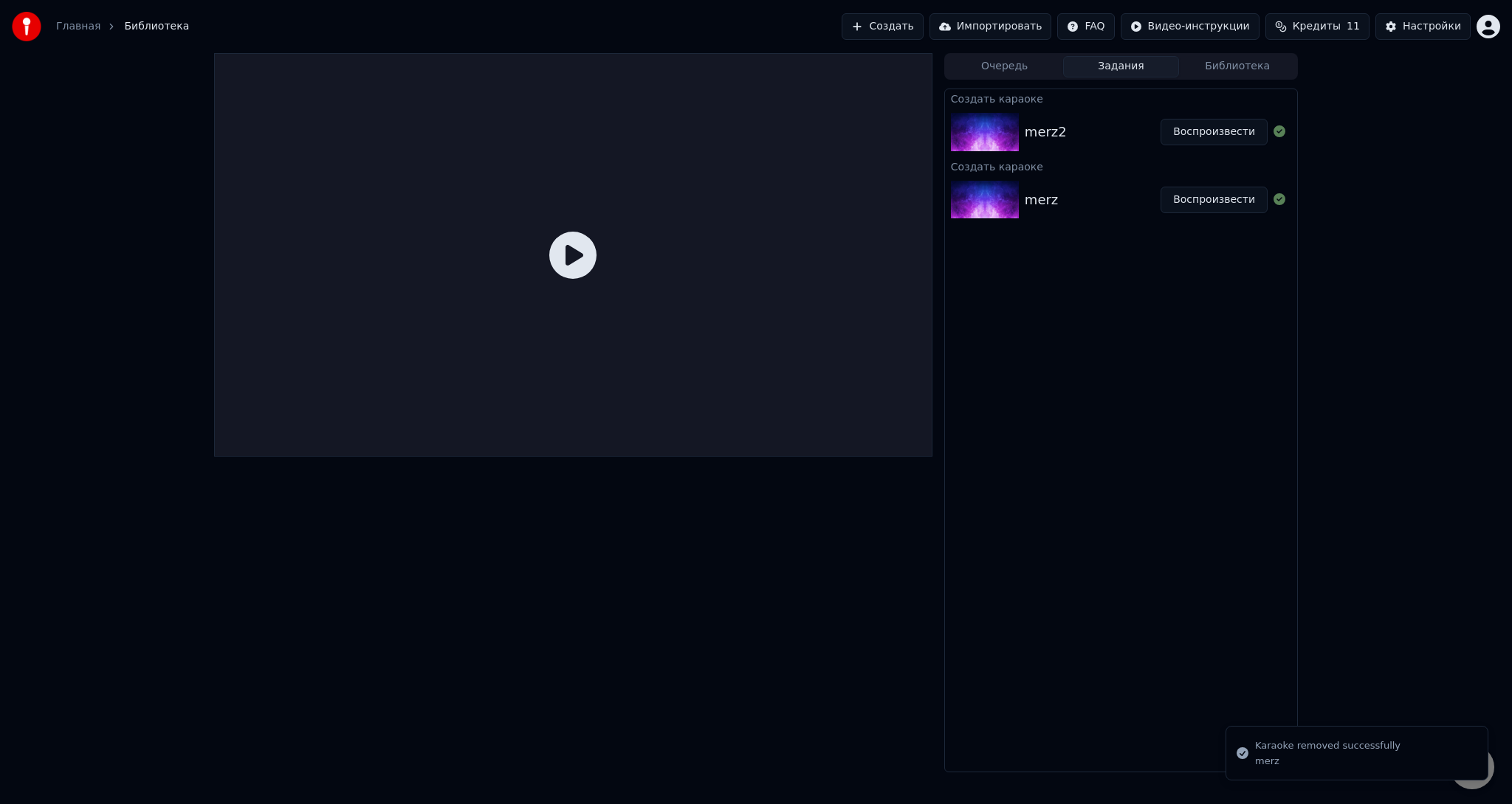
click at [1101, 70] on button "Задания" at bounding box center [1122, 67] width 117 height 22
click at [1025, 136] on div "merz2" at bounding box center [1046, 131] width 42 height 21
click at [978, 126] on img at bounding box center [984, 131] width 68 height 39
click at [579, 261] on icon at bounding box center [573, 256] width 47 height 47
click at [1217, 122] on button "Воспроизвести" at bounding box center [1214, 131] width 107 height 27
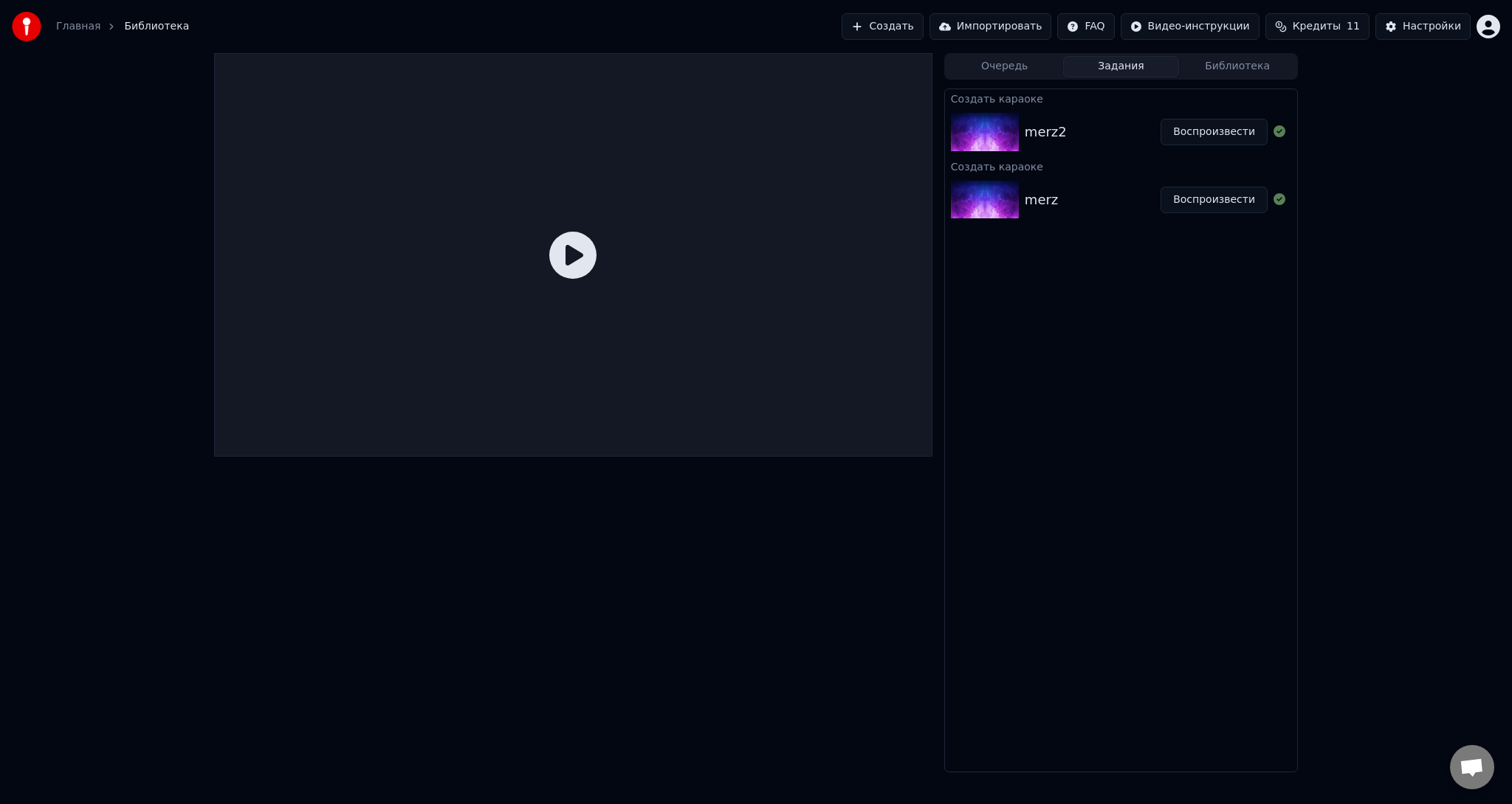
click at [1214, 129] on button "Воспроизвести" at bounding box center [1214, 131] width 107 height 27
click at [1221, 130] on button "Воспроизвести" at bounding box center [1214, 131] width 107 height 27
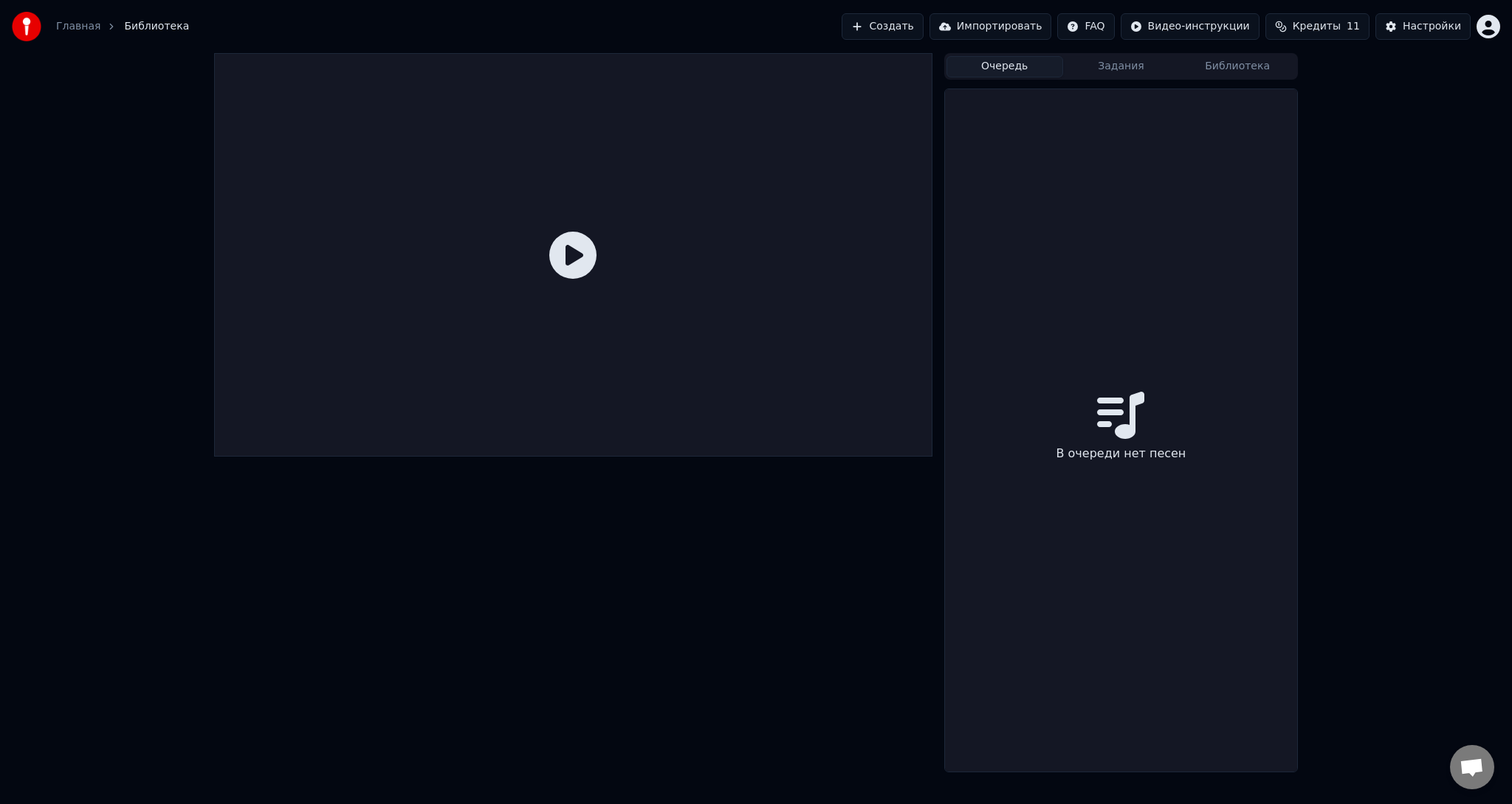
click at [1025, 71] on button "Очередь" at bounding box center [1004, 67] width 117 height 22
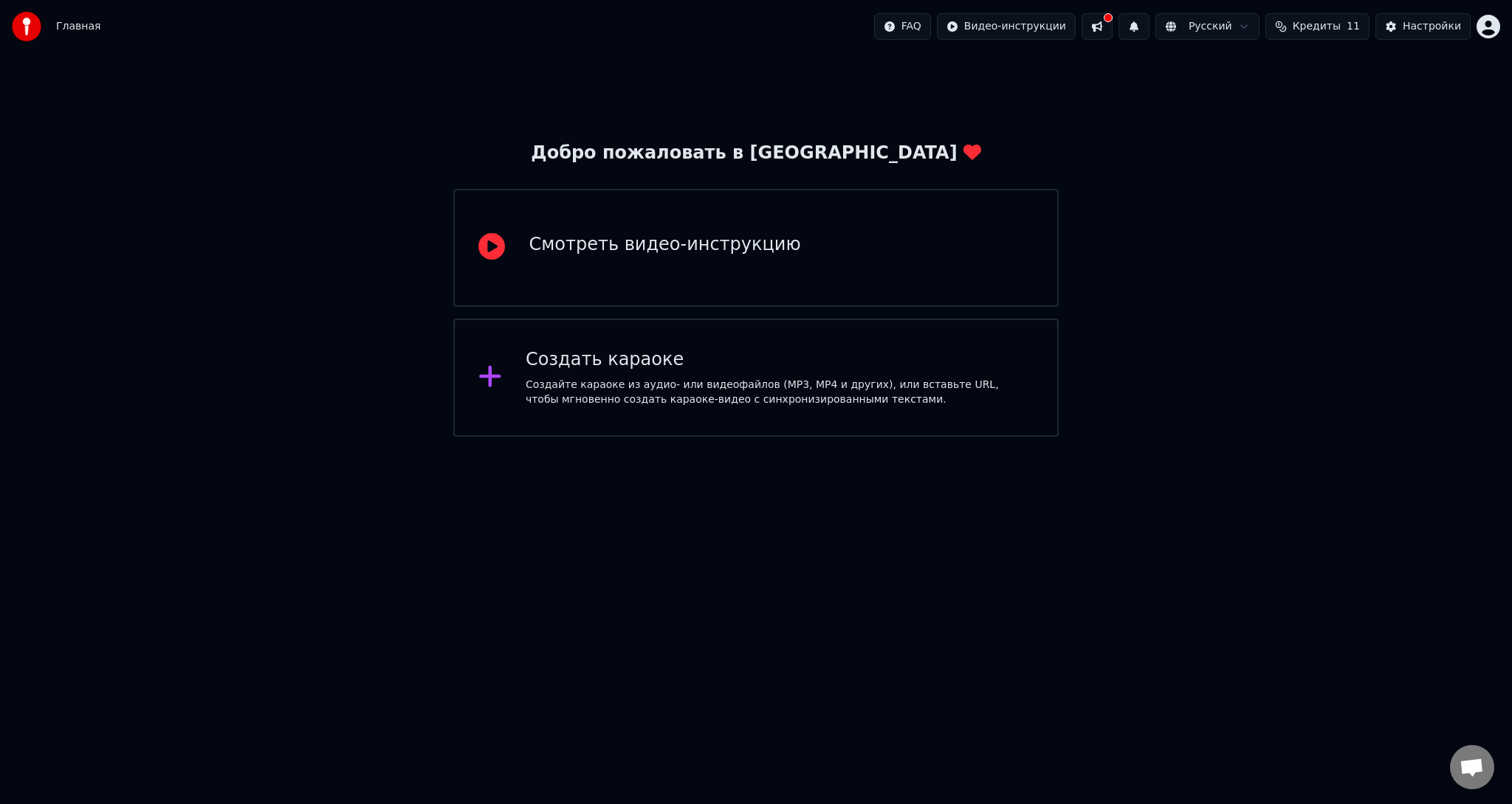
click at [600, 385] on div "Создайте караоке из аудио- или видеофайлов (MP3, MP4 и других), или вставьте UR…" at bounding box center [780, 392] width 508 height 30
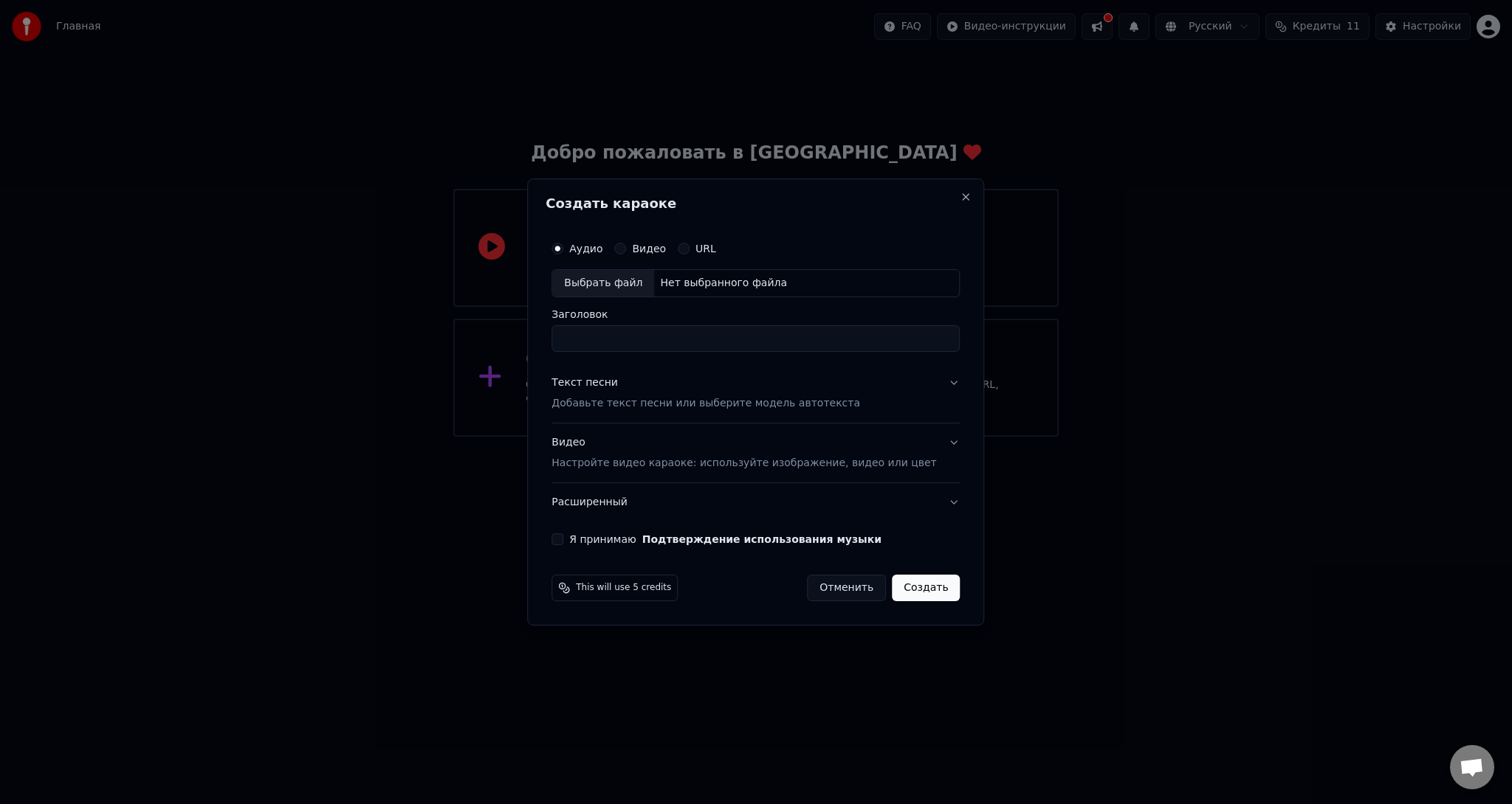
click at [634, 286] on div "Выбрать файл" at bounding box center [603, 282] width 102 height 27
drag, startPoint x: 877, startPoint y: 345, endPoint x: 484, endPoint y: 343, distance: 393.0
click at [484, 343] on body "**********" at bounding box center [756, 218] width 1512 height 437
drag, startPoint x: 556, startPoint y: 329, endPoint x: 466, endPoint y: 329, distance: 90.0
click at [466, 329] on body "Главная FAQ Видео-инструкции Русский Кредиты 11 Настройки Добро пожаловать в Yo…" at bounding box center [756, 218] width 1512 height 437
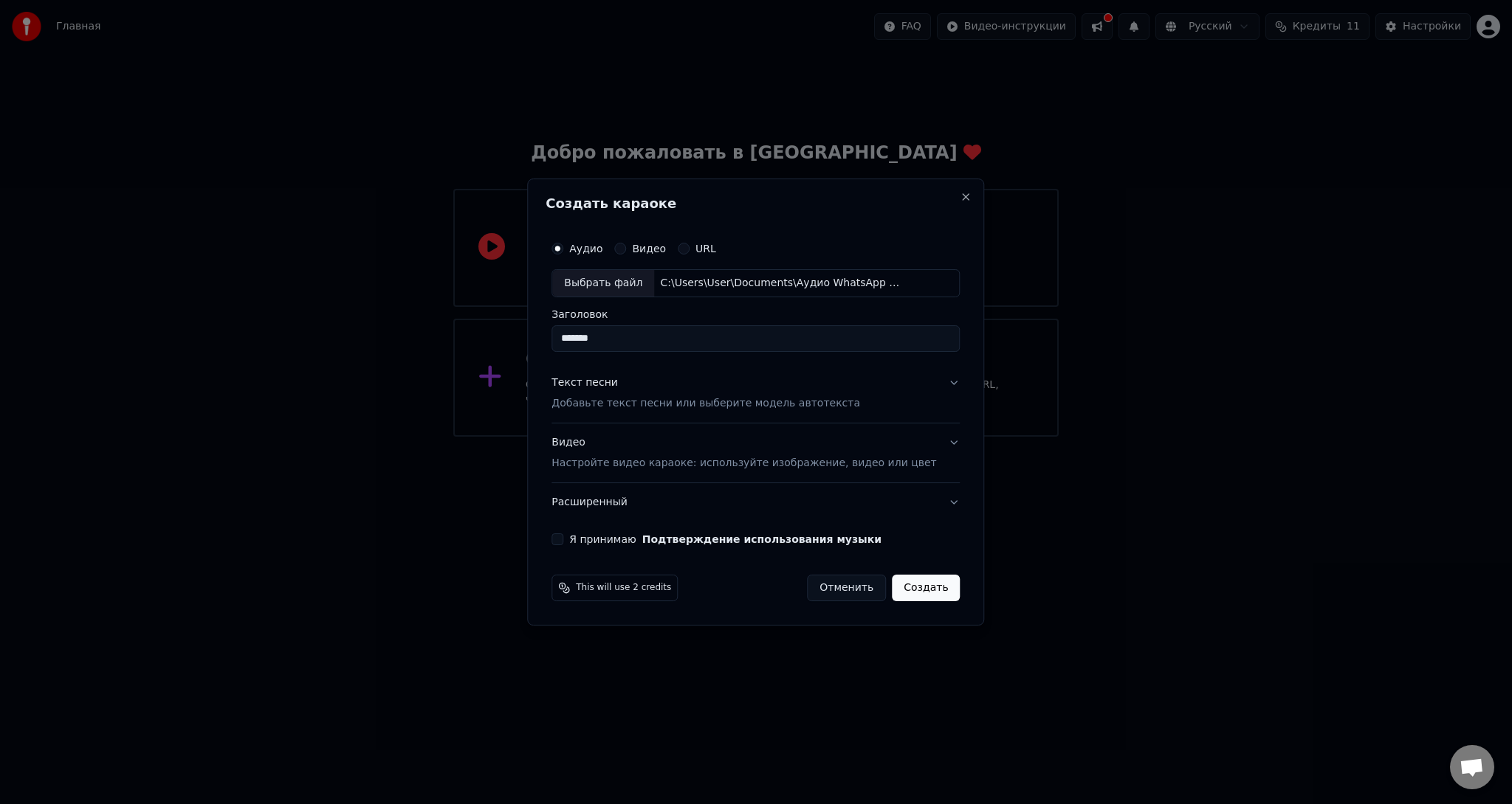
type input "*******"
click at [649, 405] on p "Добавьте текст песни или выберите модель автотекста" at bounding box center [706, 403] width 308 height 15
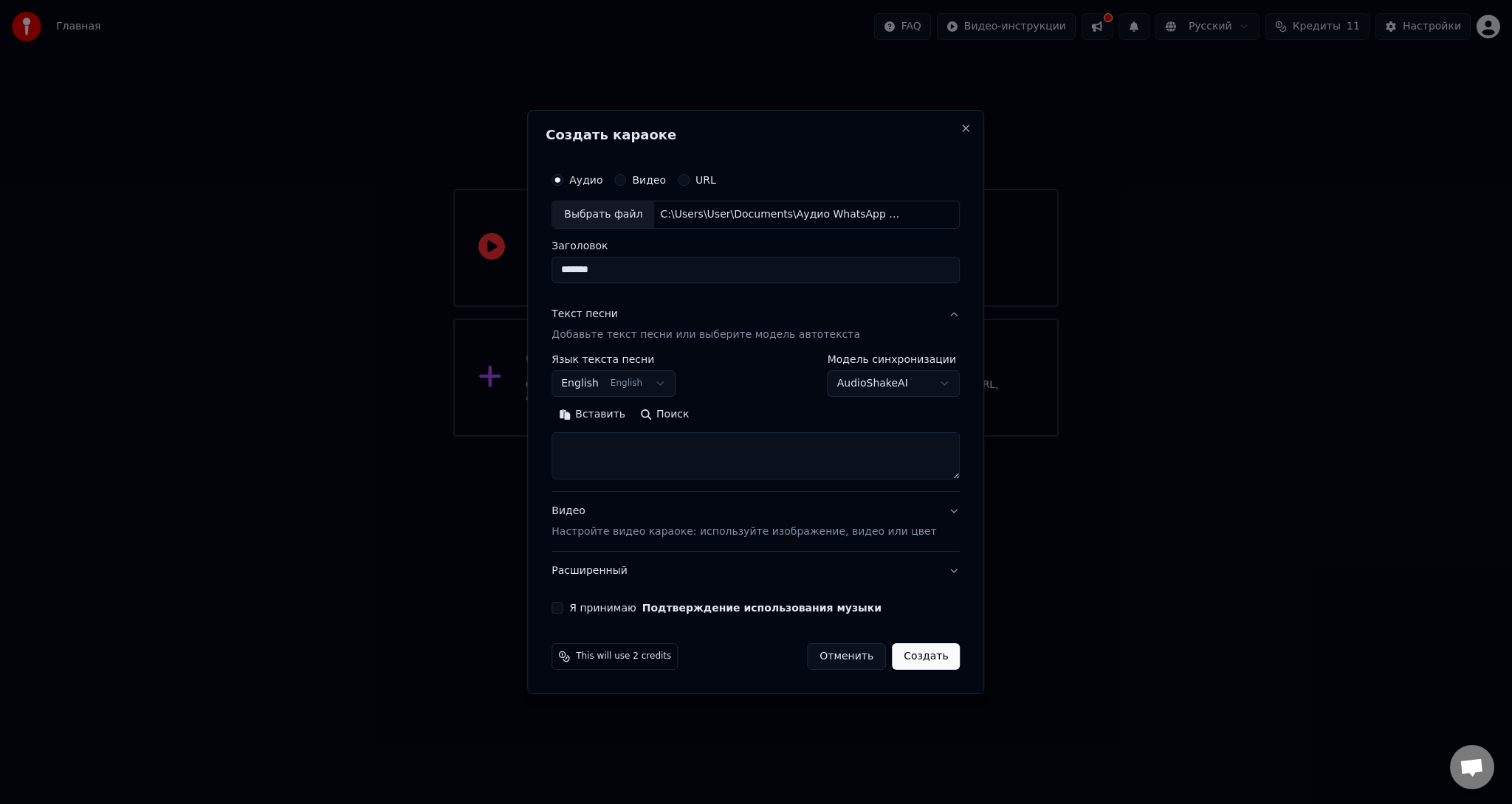
click at [631, 386] on body "**********" at bounding box center [756, 218] width 1512 height 437
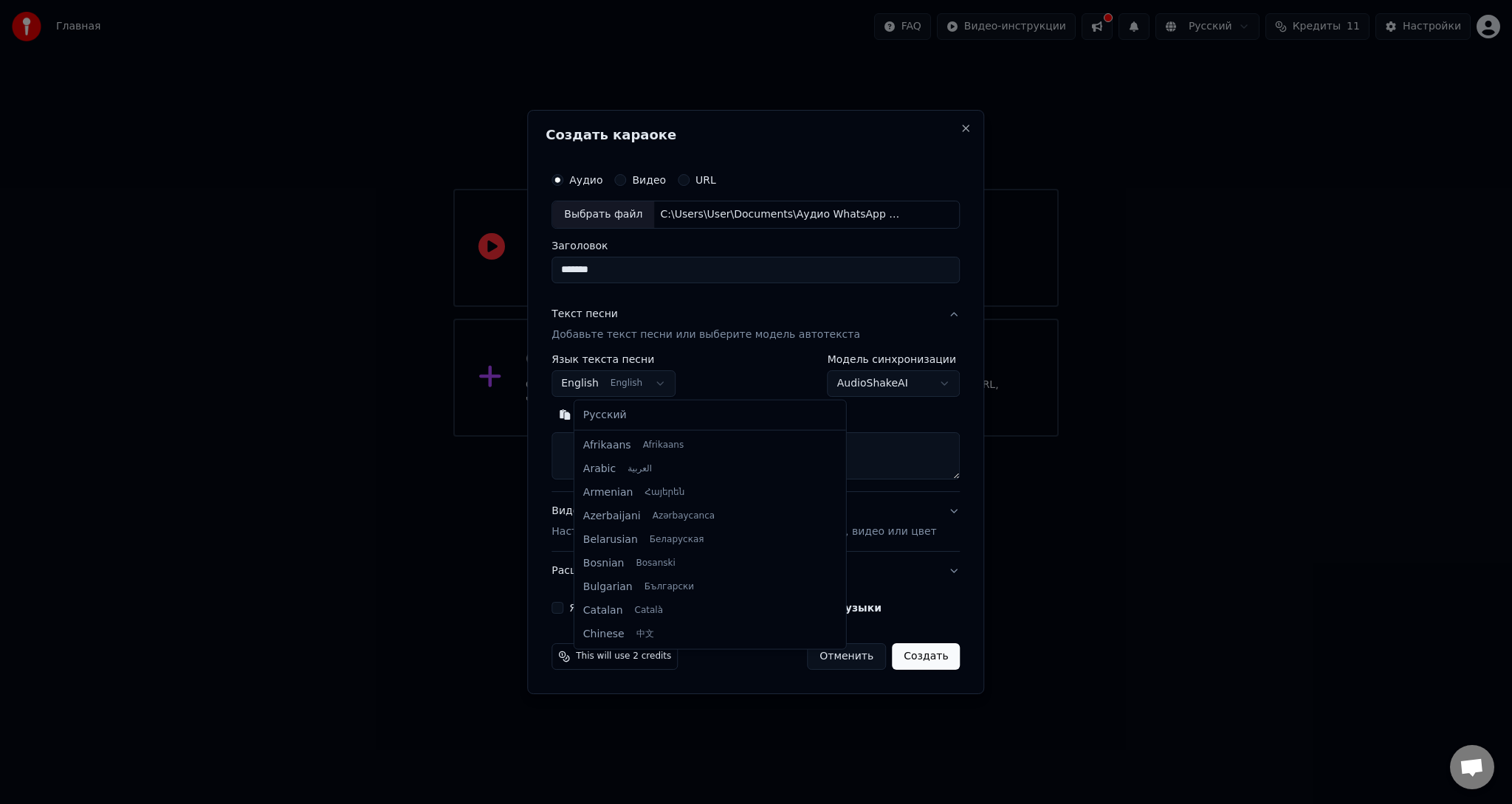
scroll to position [119, 0]
select select "**"
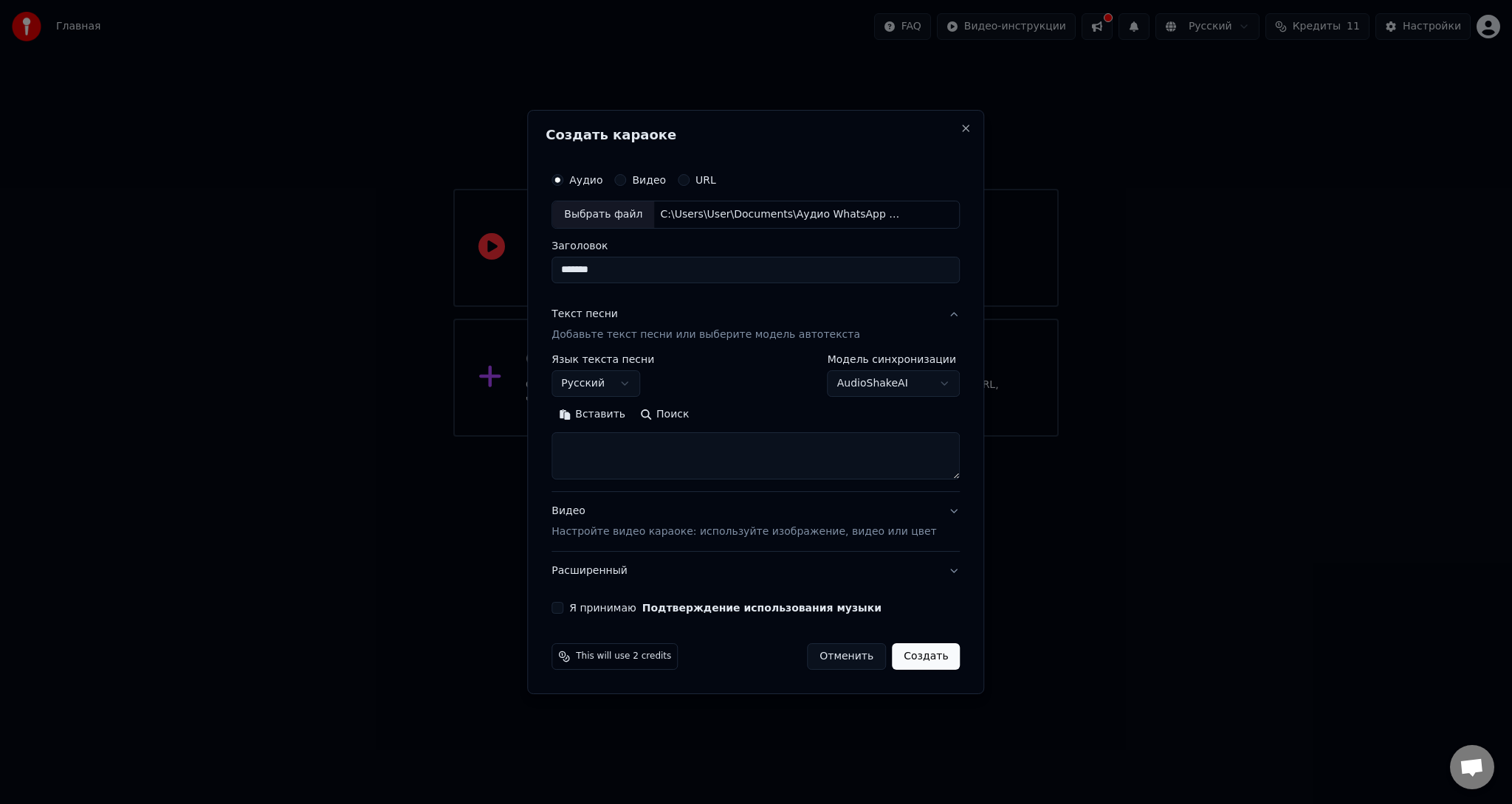
click at [640, 442] on textarea at bounding box center [755, 456] width 408 height 47
click at [691, 440] on textarea at bounding box center [755, 456] width 408 height 47
paste textarea "**********"
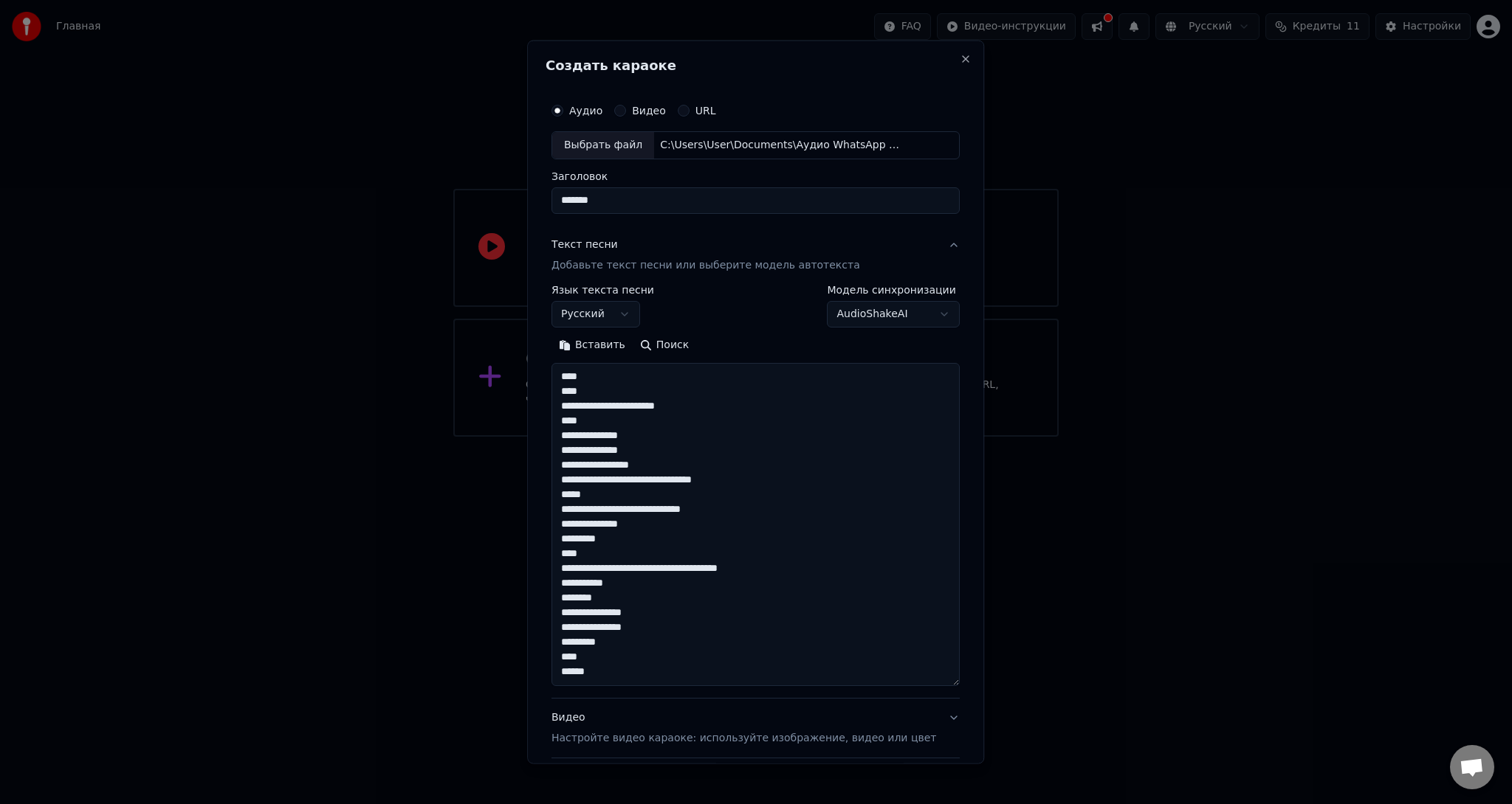
scroll to position [283, 0]
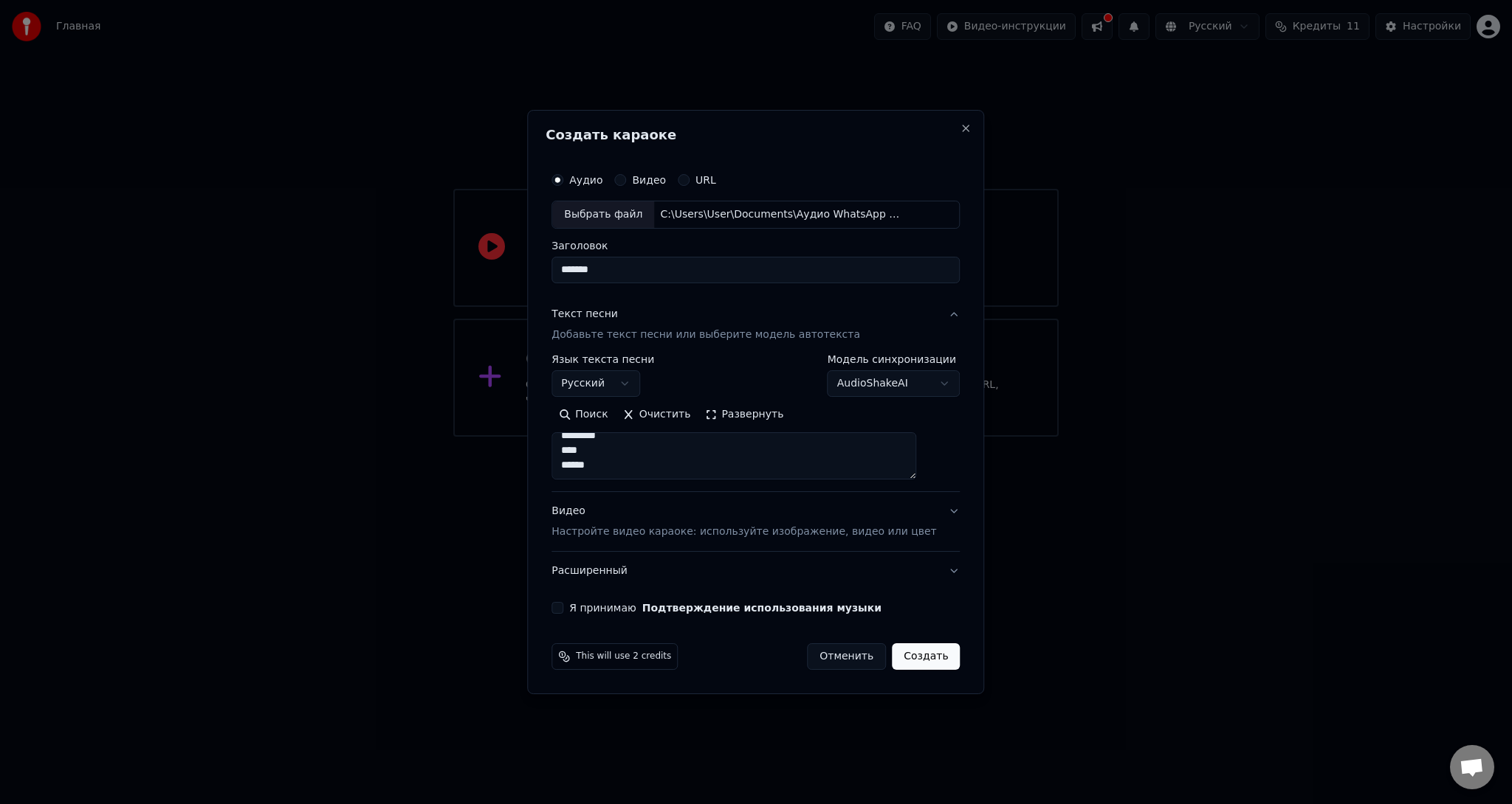
type textarea "**********"
click at [627, 605] on label "Я принимаю Подтверждение использования музыки" at bounding box center [725, 607] width 312 height 10
click at [563, 605] on button "Я принимаю Подтверждение использования музыки" at bounding box center [557, 607] width 12 height 12
click at [693, 531] on p "Настройте видео караоке: используйте изображение, видео или цвет" at bounding box center [743, 531] width 384 height 15
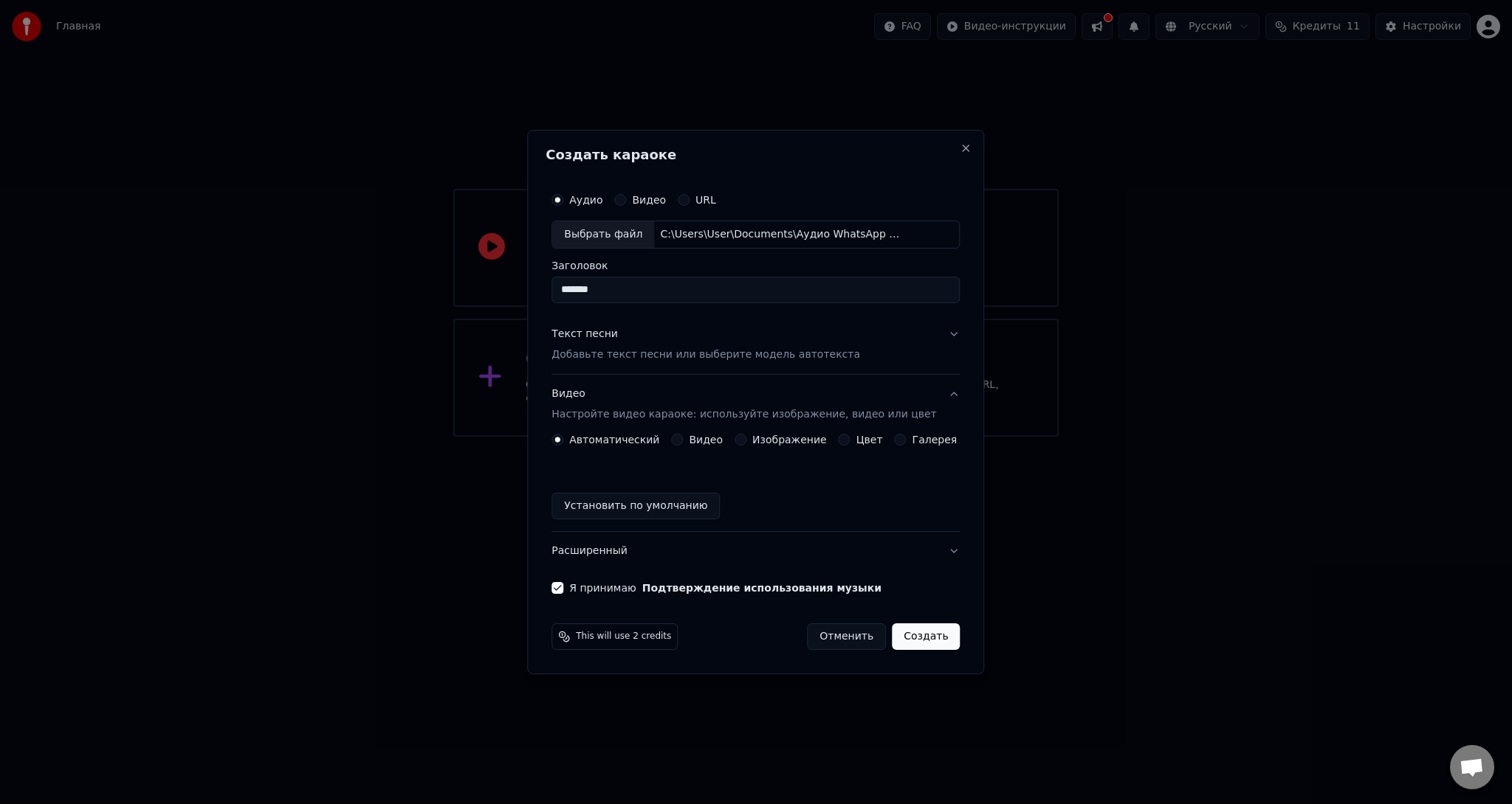
click at [783, 440] on label "Изображение" at bounding box center [789, 440] width 74 height 10
click at [746, 440] on button "Изображение" at bounding box center [740, 440] width 12 height 12
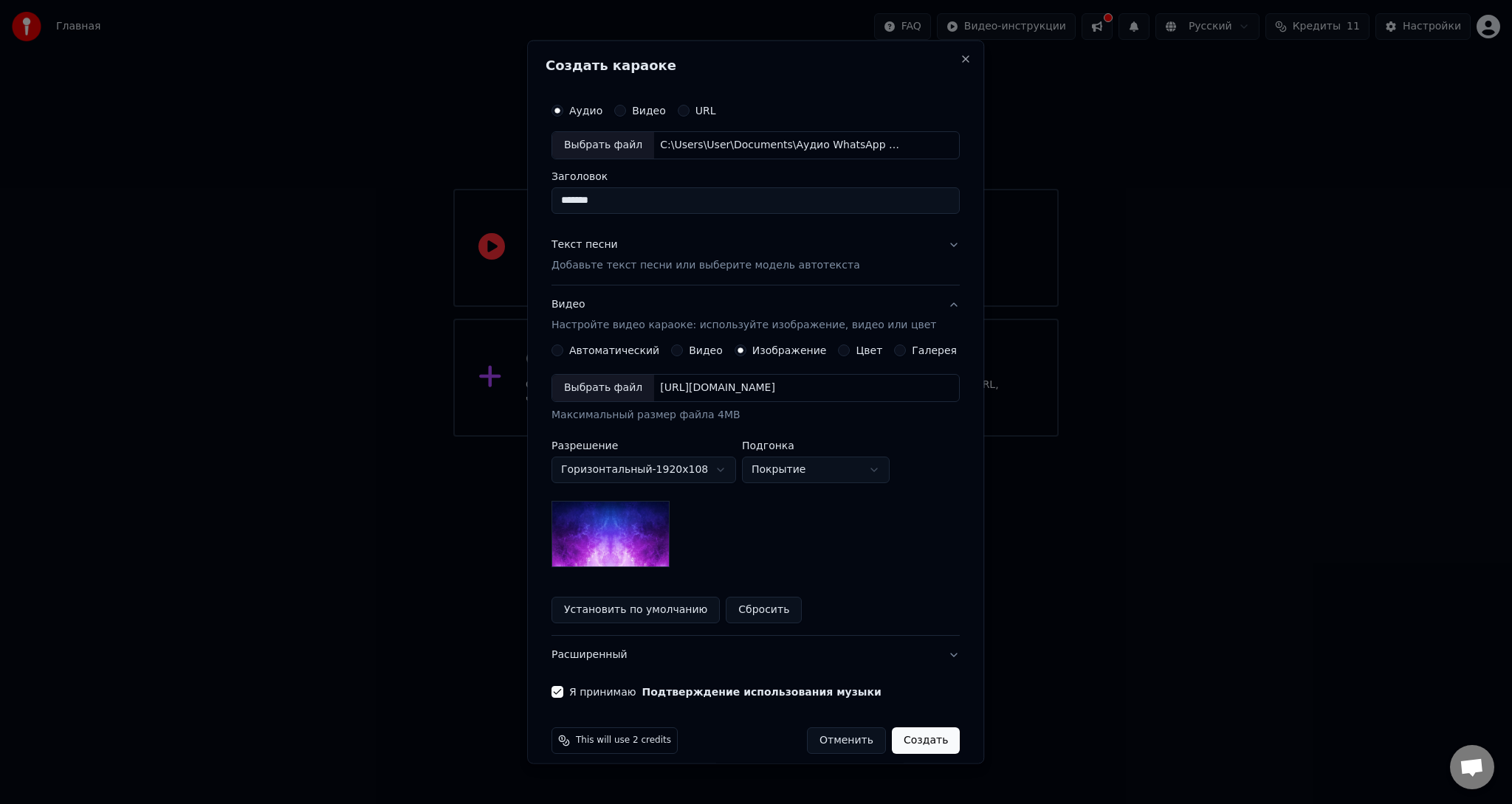
click at [623, 393] on div "Выбрать файл" at bounding box center [603, 387] width 102 height 27
click at [806, 437] on body "Главная FAQ Видео-инструкции Русский Кредиты 11 Настройки Добро пожаловать в Yo…" at bounding box center [756, 218] width 1512 height 437
select select "*******"
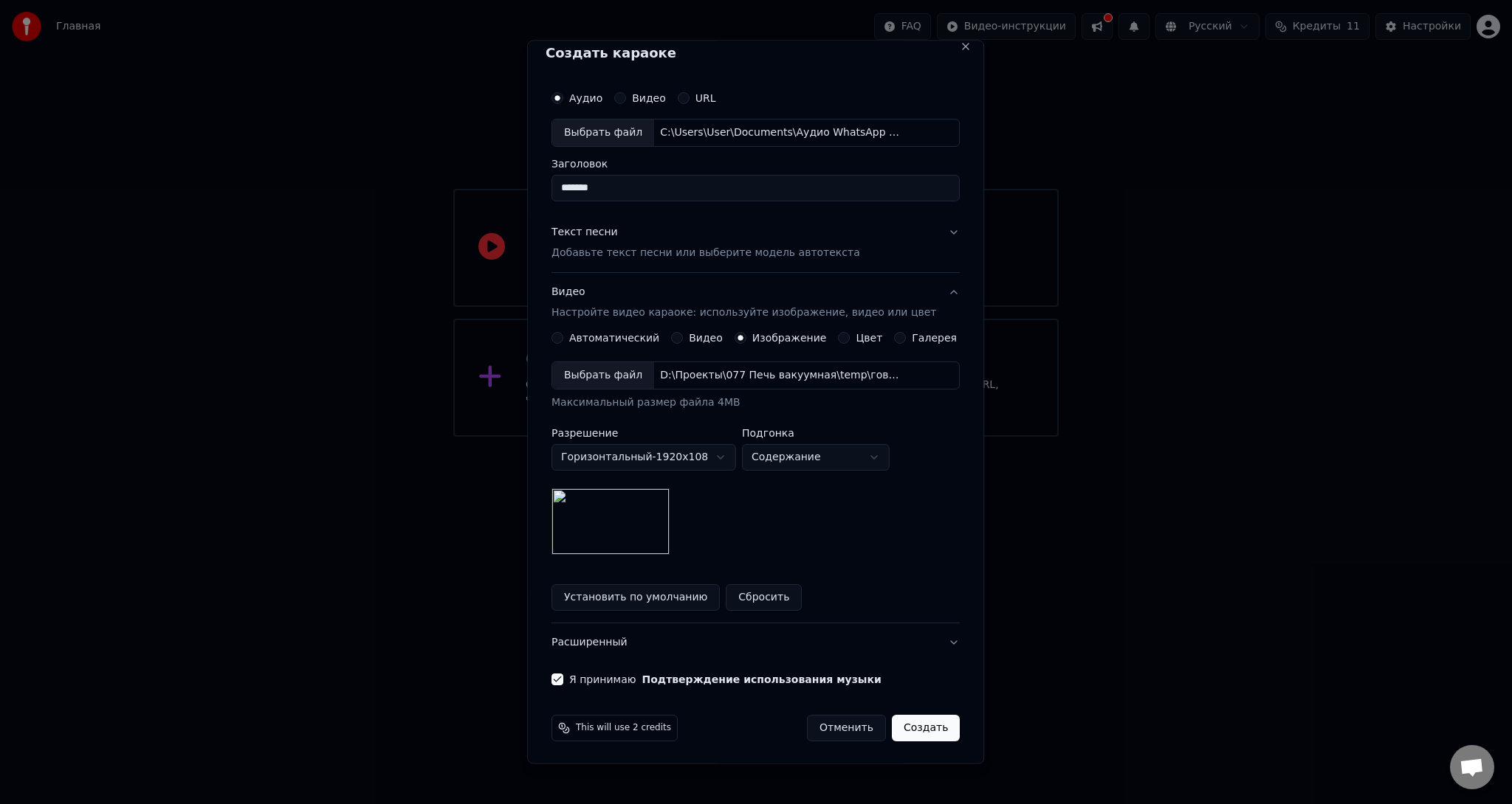
click at [911, 723] on button "Создать" at bounding box center [925, 727] width 68 height 27
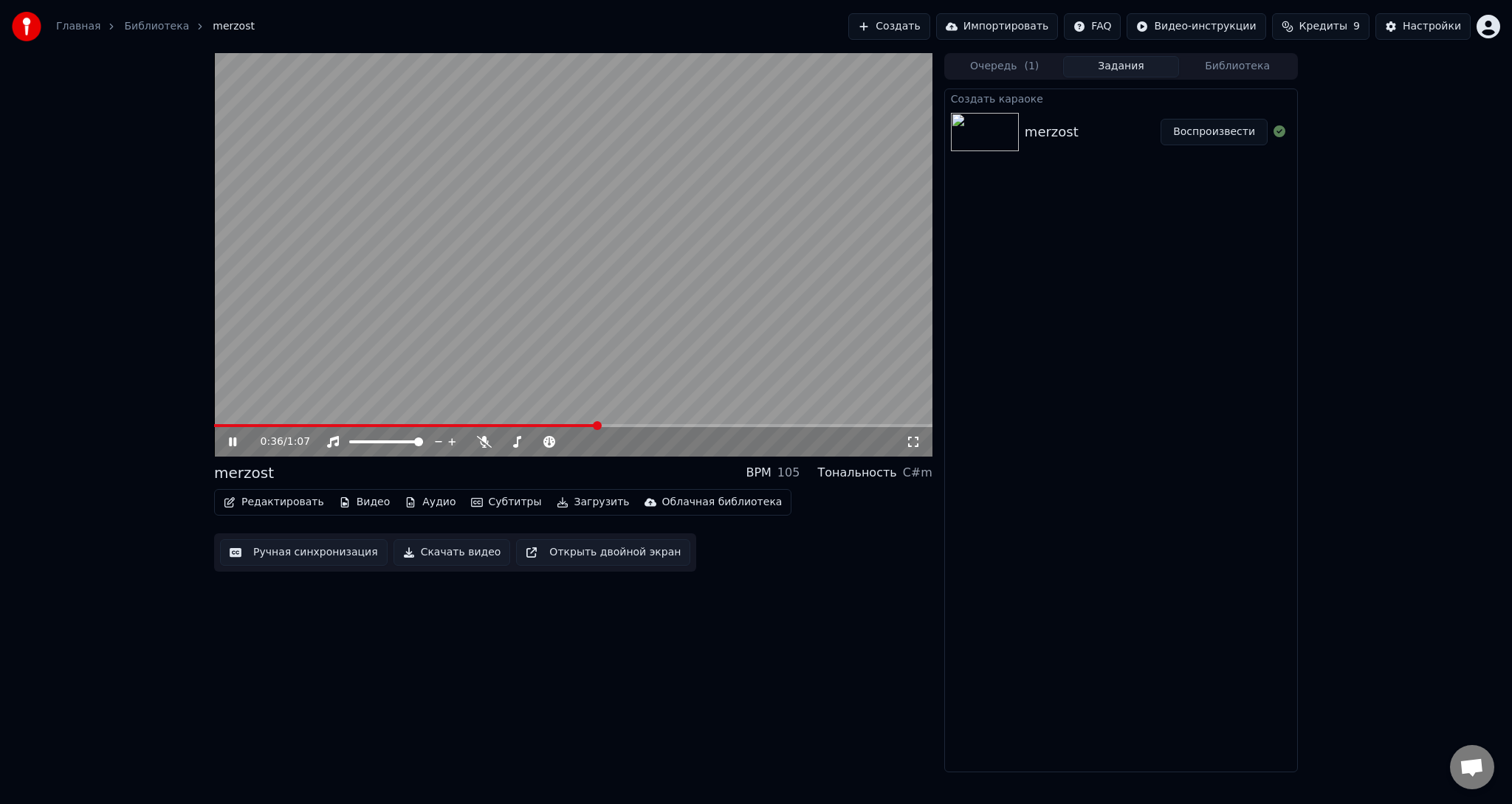
click at [448, 549] on button "Скачать видео" at bounding box center [452, 552] width 118 height 27
click at [346, 552] on button "Ручная синхронизация" at bounding box center [304, 552] width 168 height 27
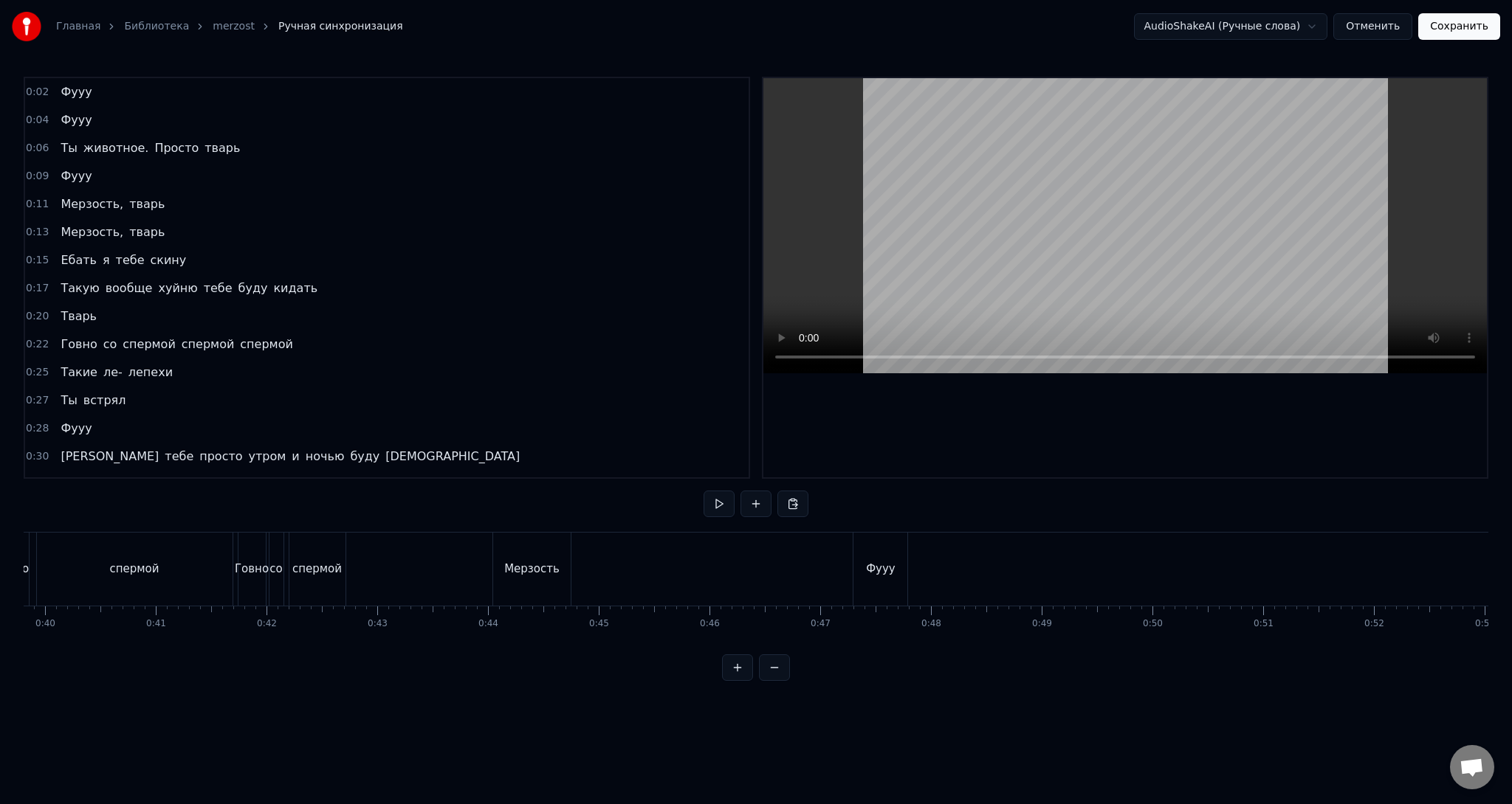
scroll to position [0, 4402]
click at [883, 555] on div "Фууу" at bounding box center [885, 569] width 54 height 73
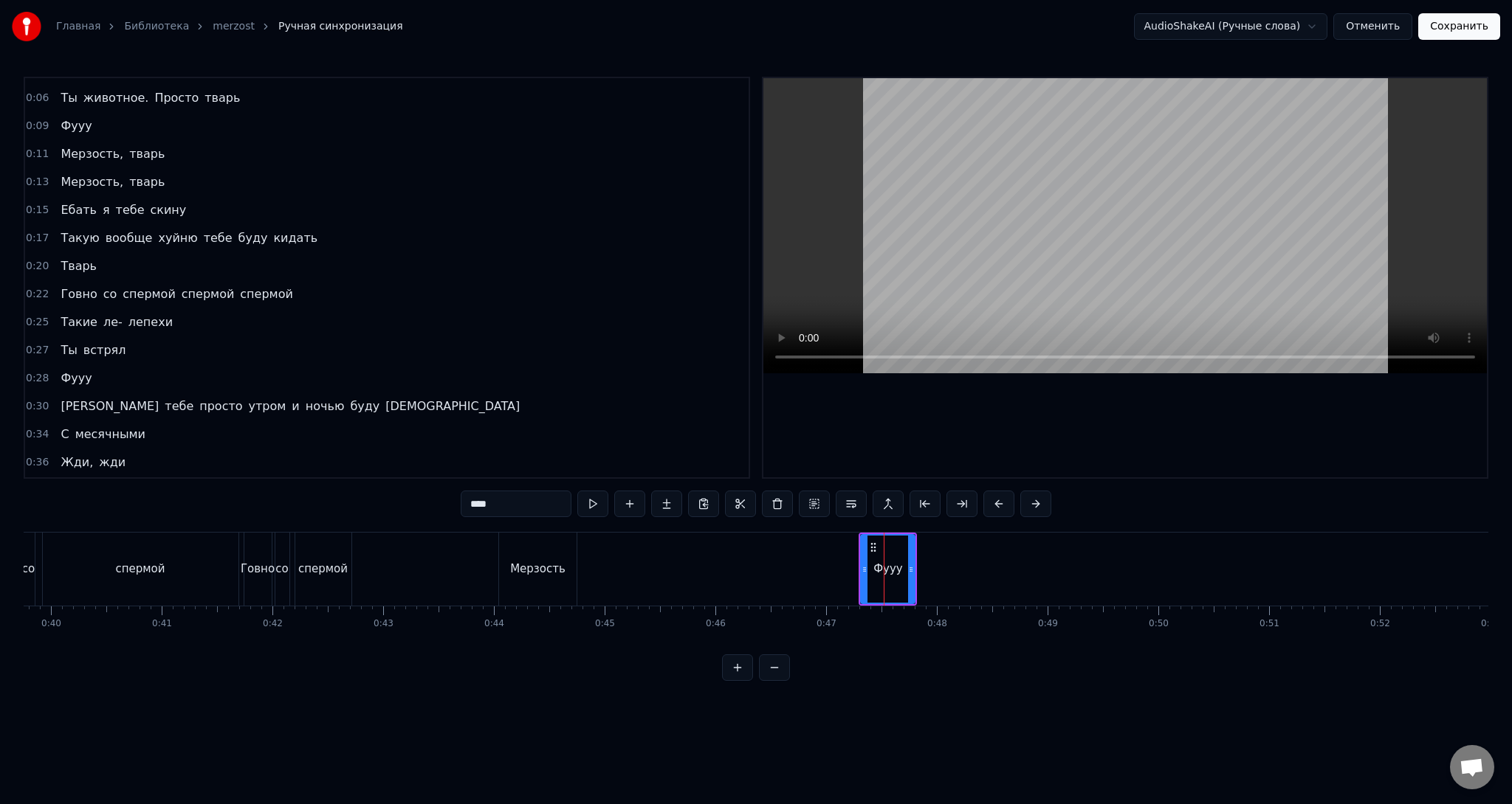
scroll to position [171, 0]
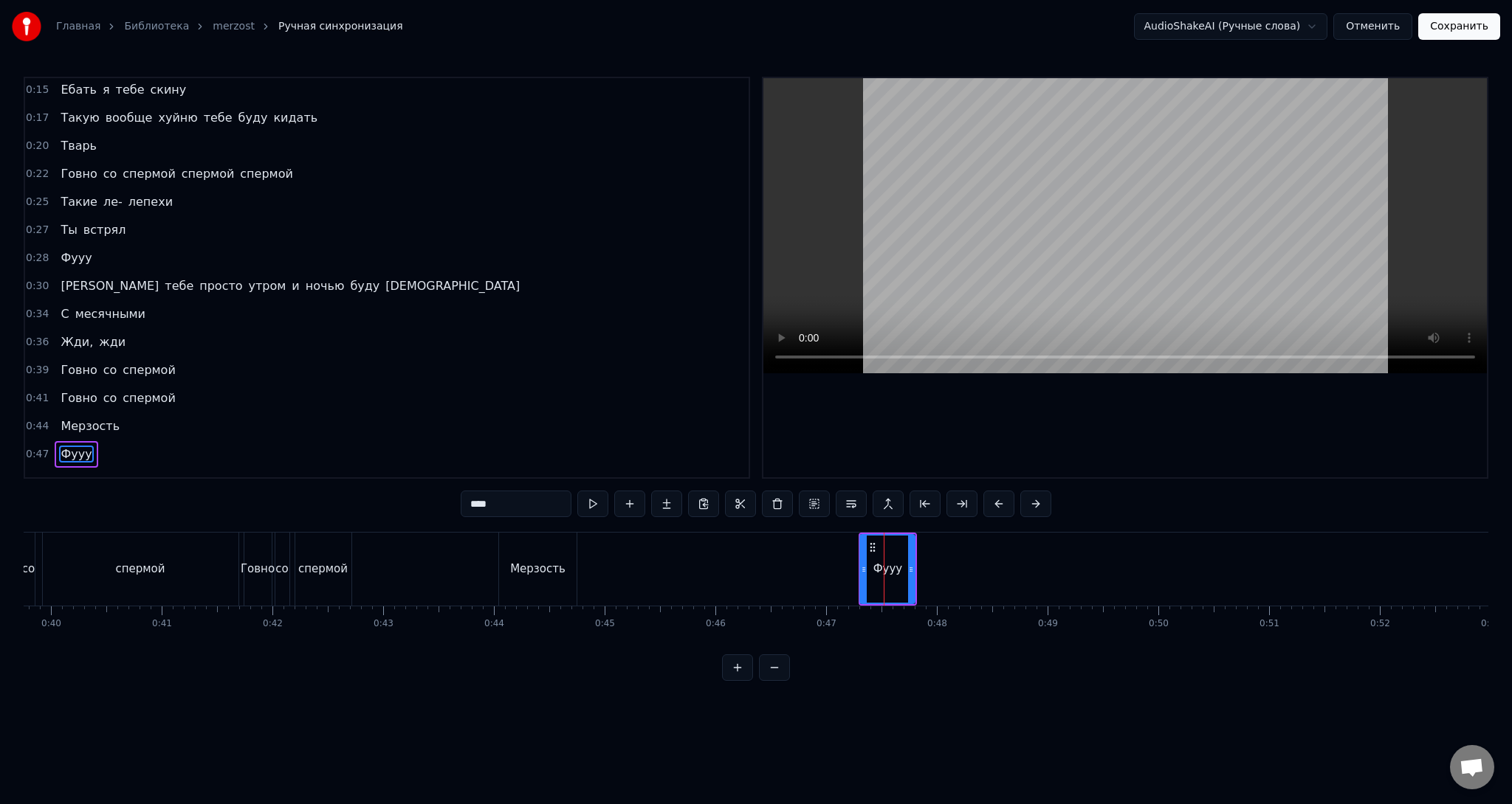
click at [865, 558] on div at bounding box center [864, 569] width 6 height 67
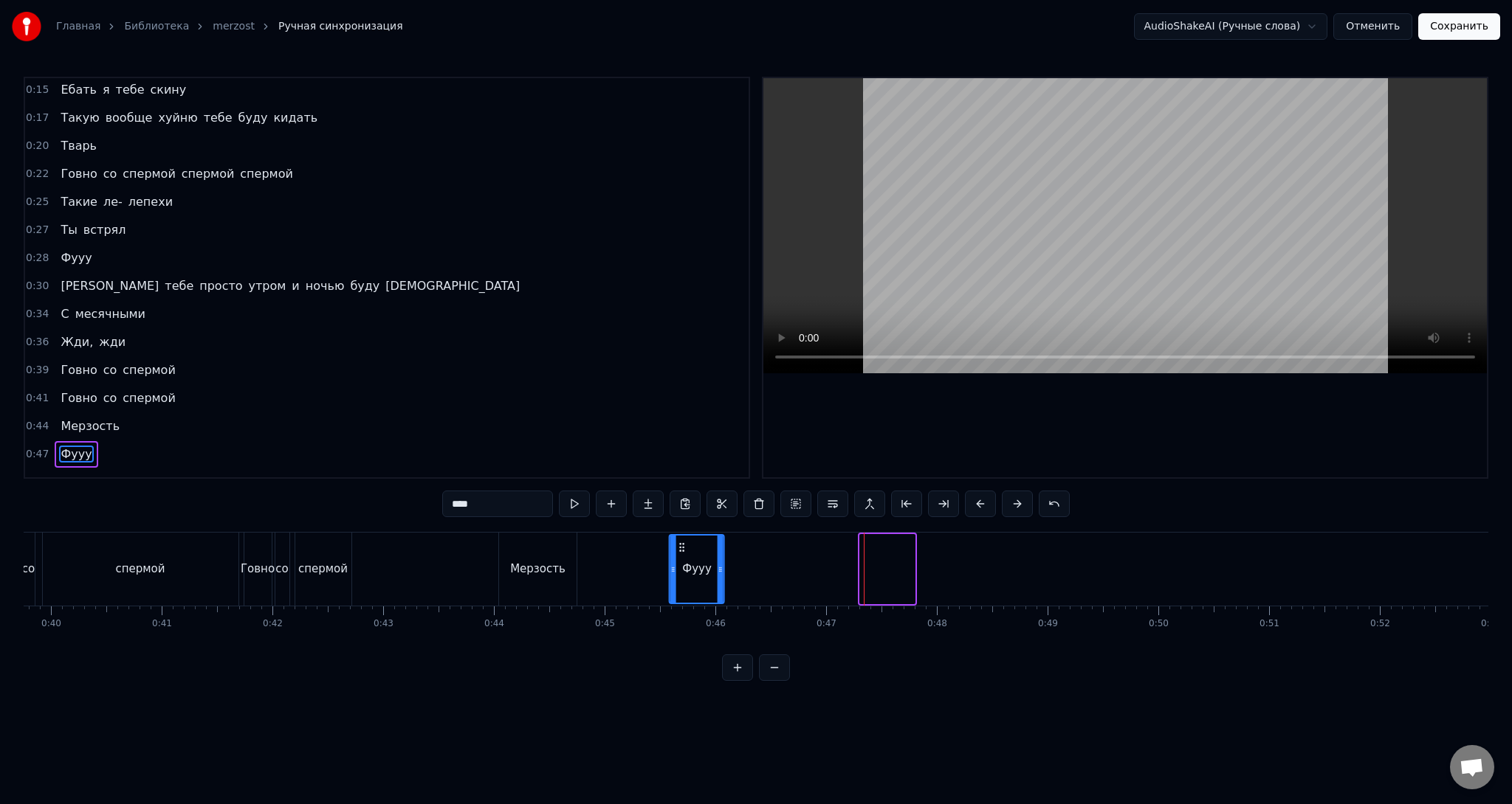
drag, startPoint x: 874, startPoint y: 543, endPoint x: 684, endPoint y: 546, distance: 190.0
click at [684, 546] on icon at bounding box center [682, 547] width 12 height 12
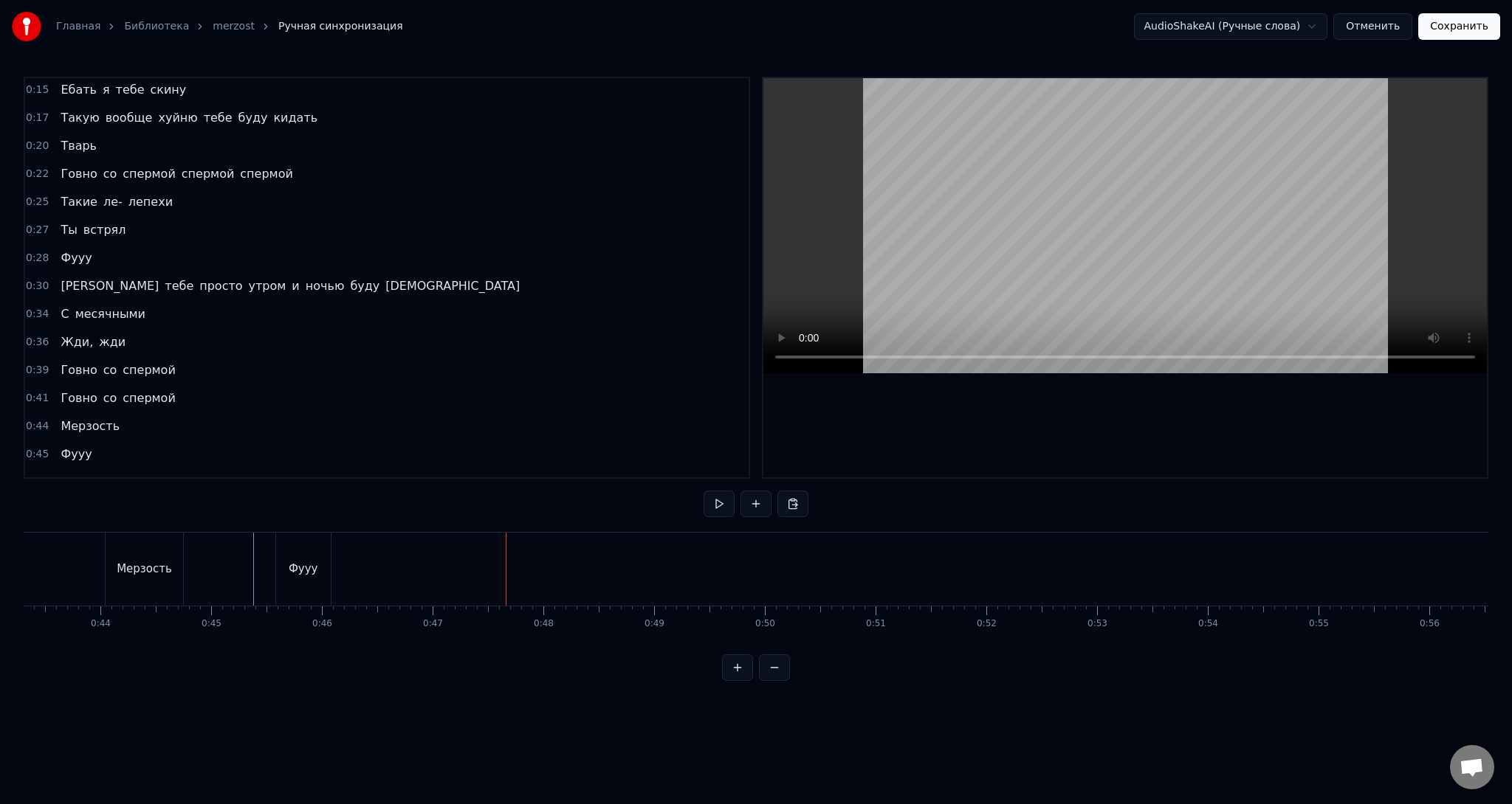
scroll to position [0, 5238]
click at [1107, 543] on div "Тварь" at bounding box center [1107, 569] width 21 height 73
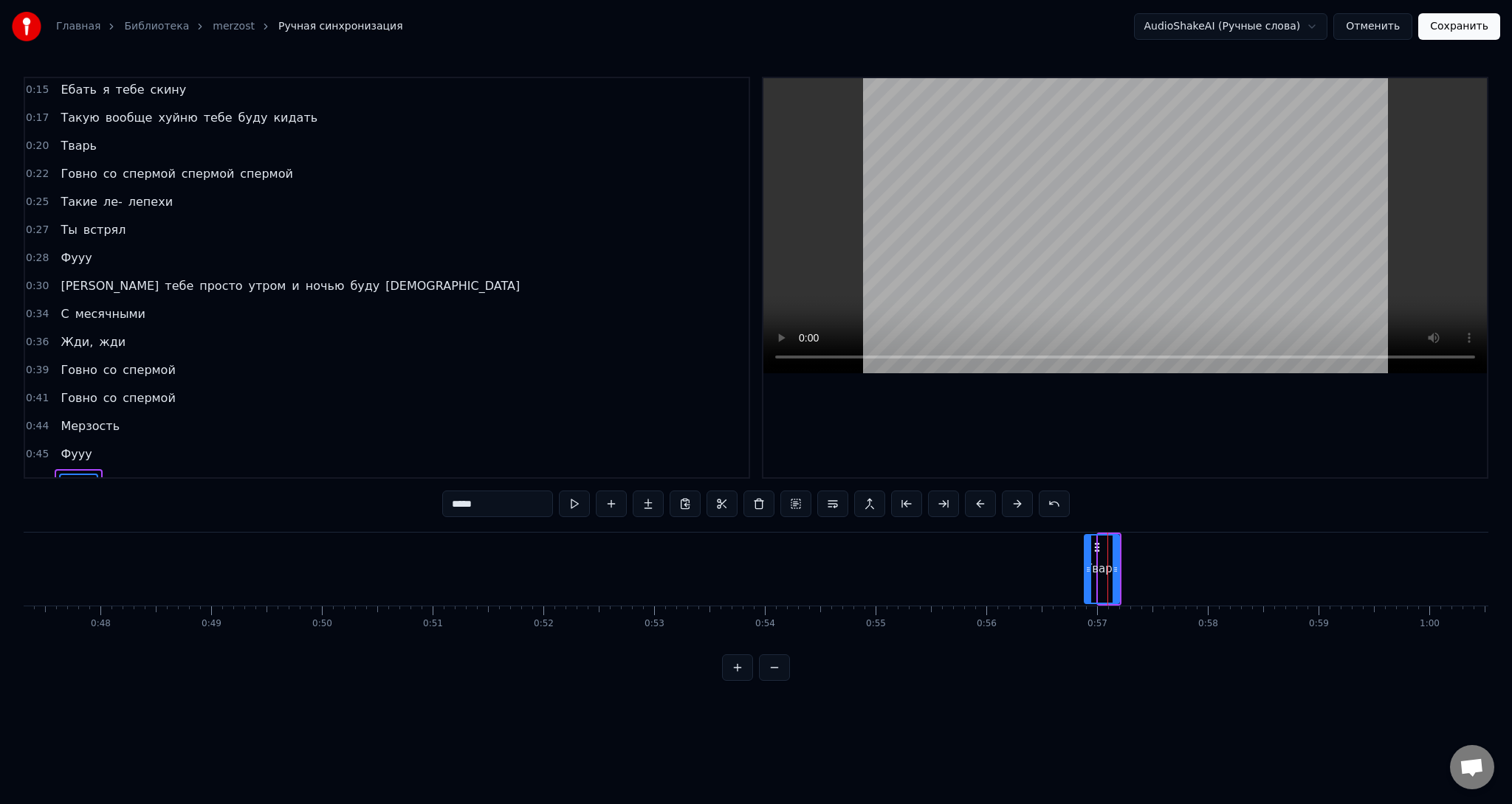
drag, startPoint x: 1101, startPoint y: 546, endPoint x: 1080, endPoint y: 549, distance: 21.2
click at [1085, 549] on div at bounding box center [1088, 569] width 6 height 67
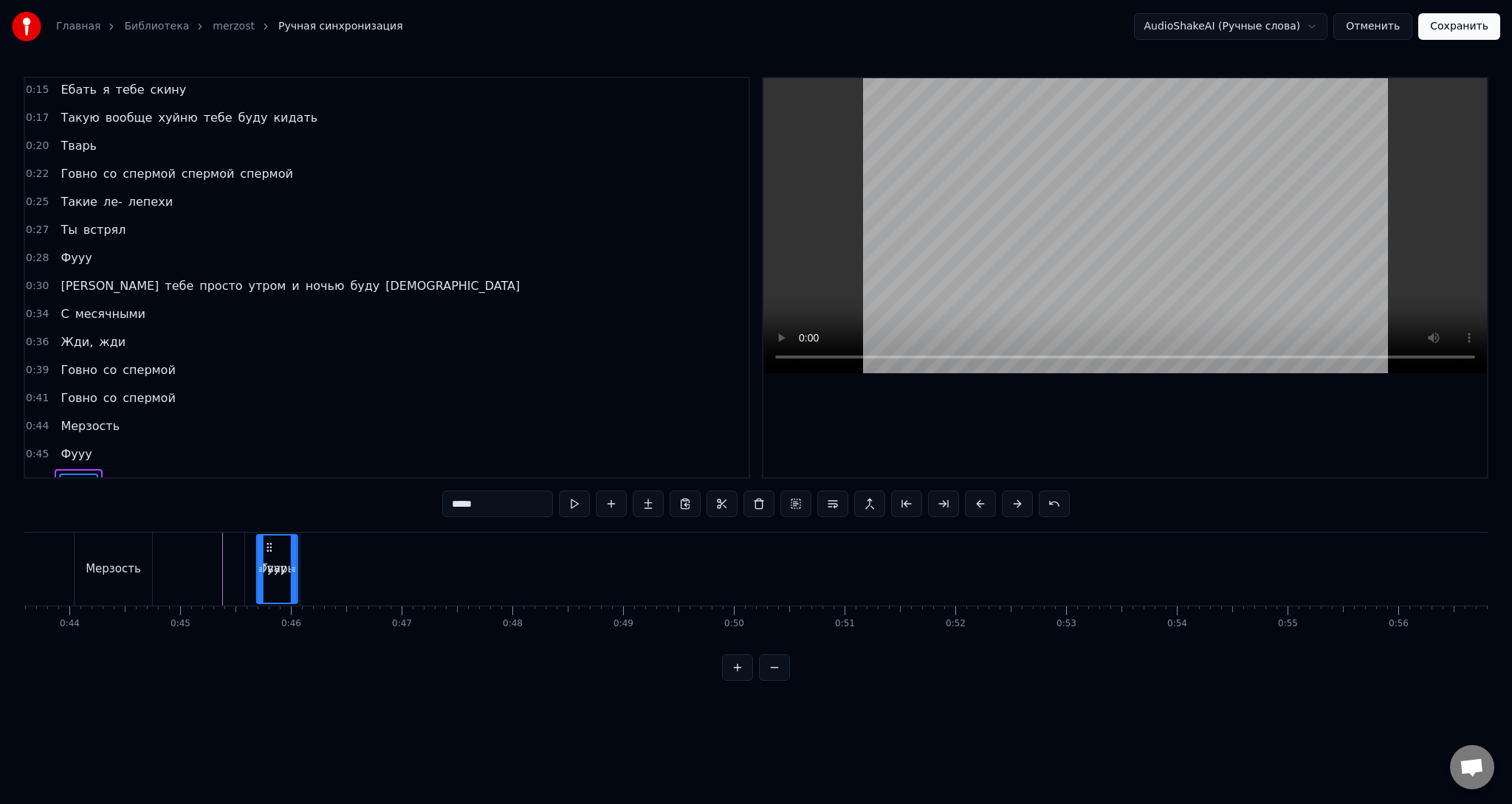
scroll to position [0, 4818]
drag, startPoint x: 1089, startPoint y: 543, endPoint x: 452, endPoint y: 553, distance: 637.1
click at [452, 553] on div "Тварь" at bounding box center [462, 569] width 40 height 67
click at [1455, 26] on button "Сохранить" at bounding box center [1459, 26] width 82 height 27
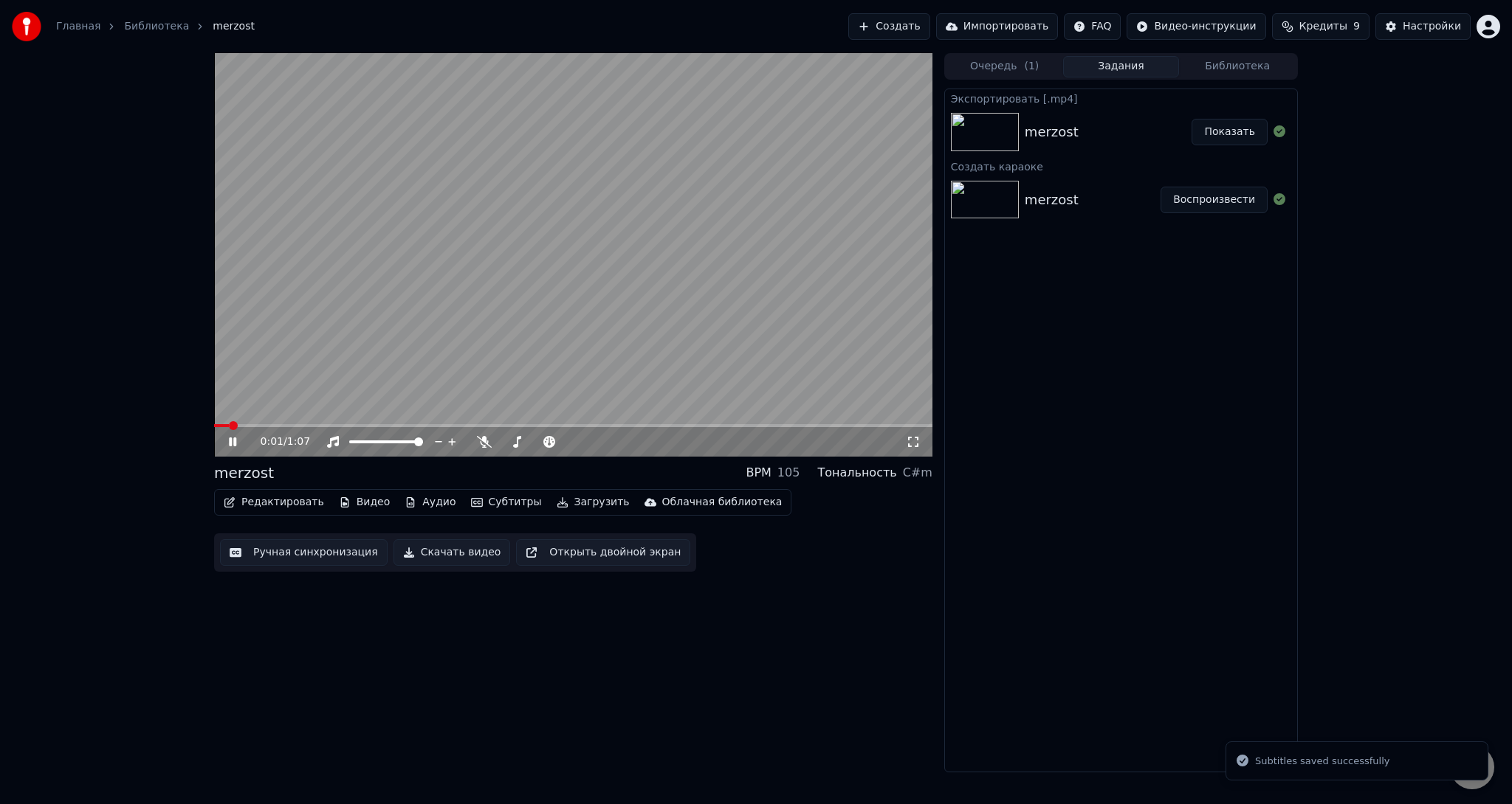
drag, startPoint x: 783, startPoint y: 415, endPoint x: 796, endPoint y: 422, distance: 14.8
click at [786, 415] on video at bounding box center [573, 255] width 718 height 404
click at [798, 422] on video at bounding box center [573, 255] width 718 height 404
click at [824, 425] on span at bounding box center [573, 425] width 718 height 3
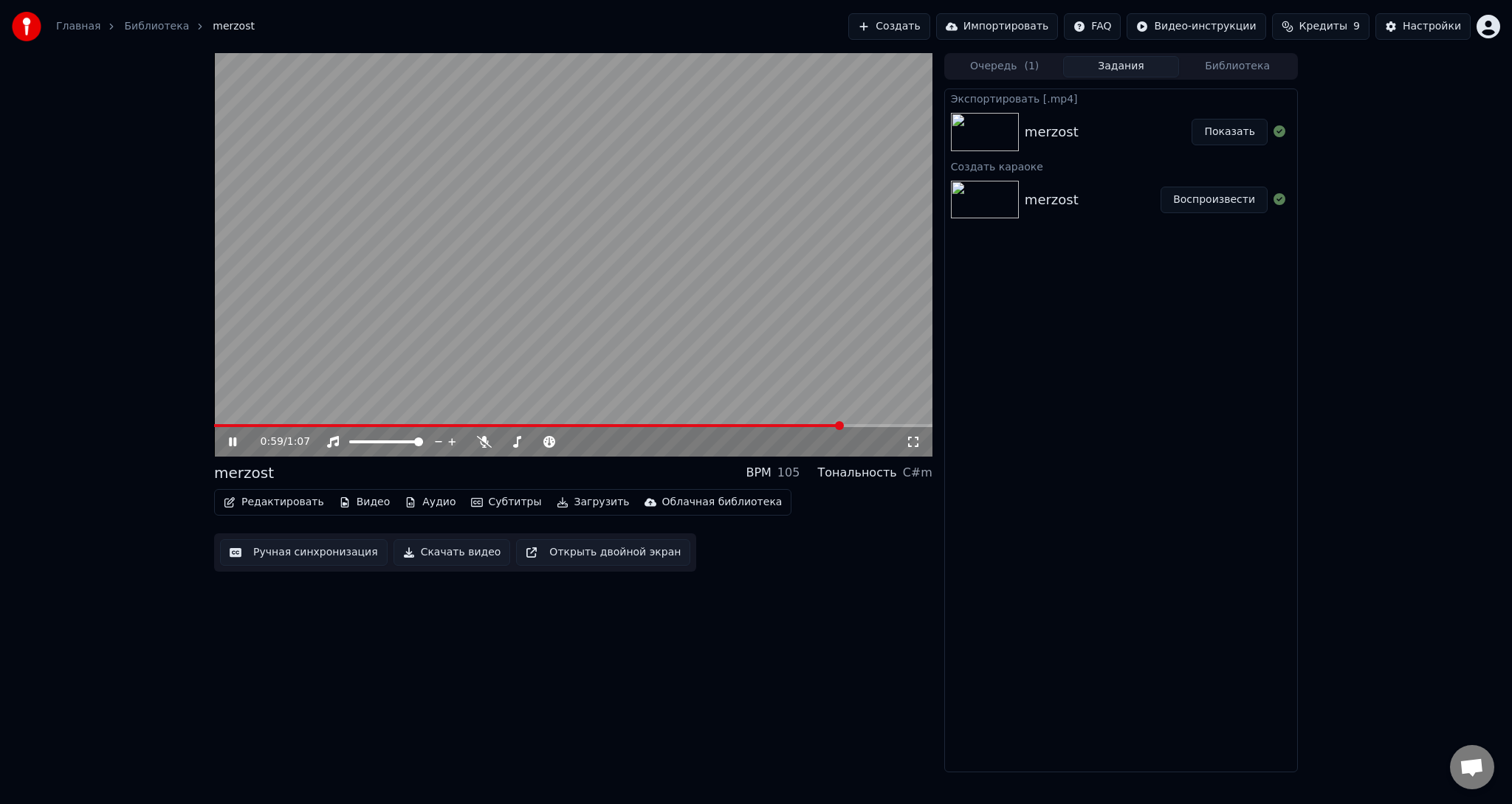
click at [767, 424] on video at bounding box center [573, 255] width 718 height 404
click at [764, 419] on video at bounding box center [573, 255] width 718 height 404
click at [762, 425] on span at bounding box center [490, 425] width 551 height 3
click at [679, 420] on video at bounding box center [573, 255] width 718 height 404
click at [678, 422] on video at bounding box center [573, 255] width 718 height 404
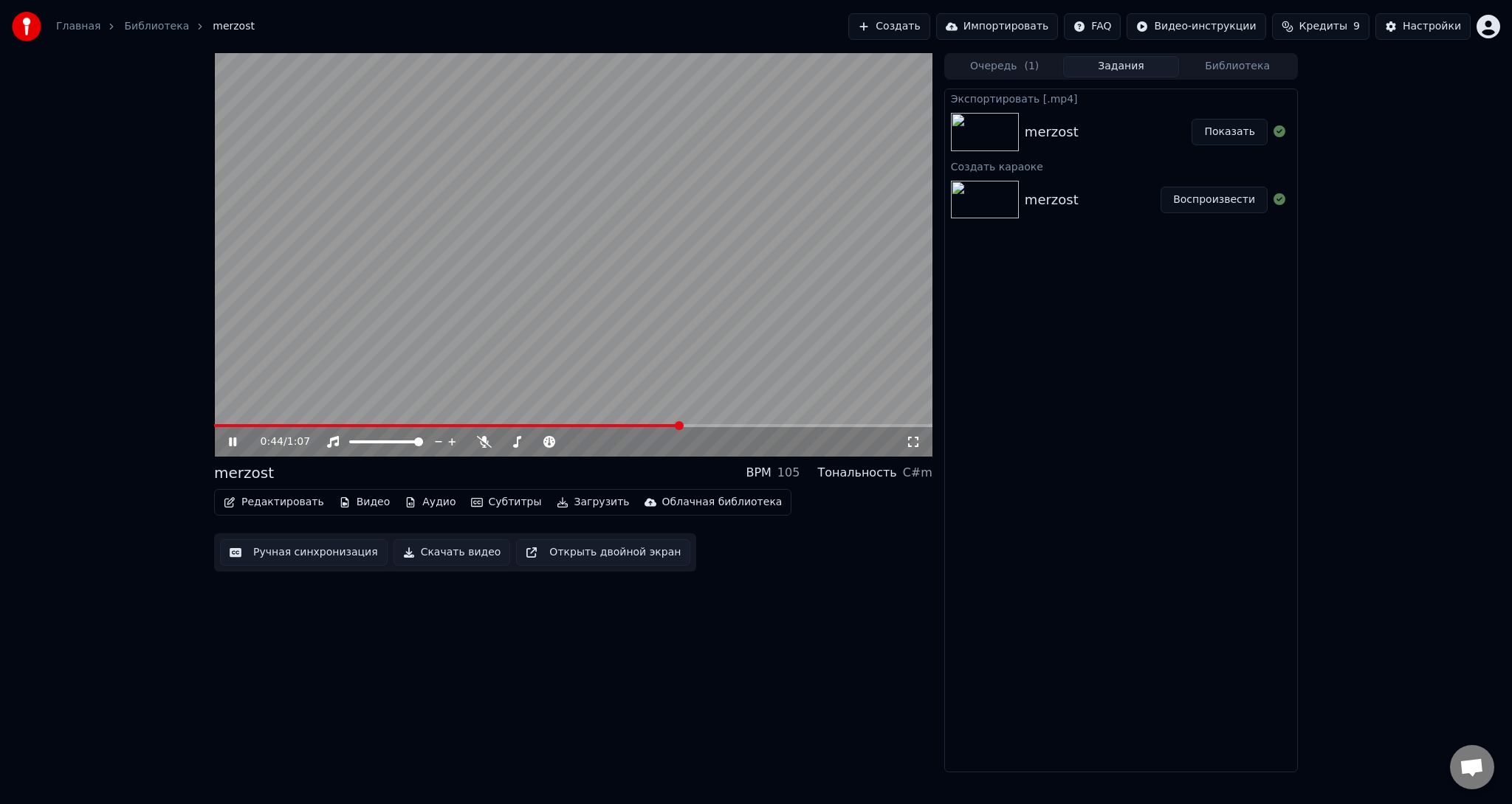
click at [678, 425] on span at bounding box center [448, 425] width 466 height 3
click at [592, 323] on video at bounding box center [573, 255] width 718 height 404
click at [439, 555] on button "Скачать видео" at bounding box center [452, 552] width 118 height 27
click at [1219, 136] on button "Показать" at bounding box center [1228, 131] width 76 height 27
